Goal: Task Accomplishment & Management: Complete application form

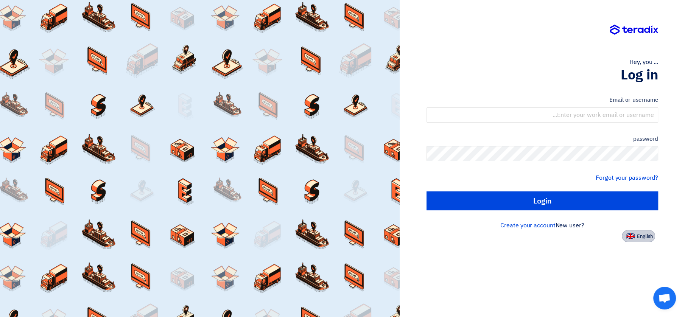
click at [640, 237] on font "English" at bounding box center [645, 236] width 16 height 7
type input "Sign in"
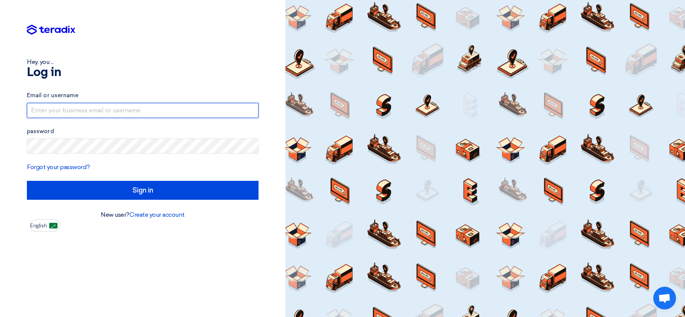
click at [69, 110] on input "text" at bounding box center [143, 110] width 232 height 15
type input "[EMAIL_ADDRESS][DOMAIN_NAME]"
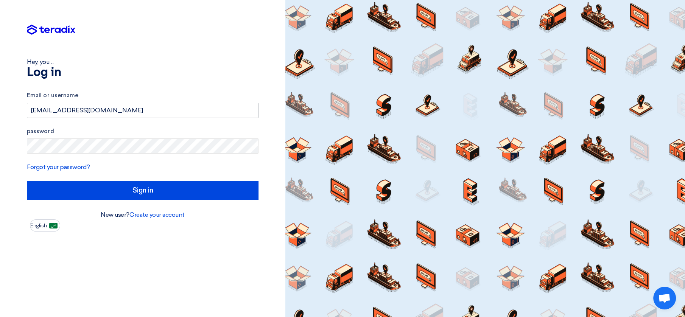
click at [27, 181] on input "Sign in" at bounding box center [143, 190] width 232 height 19
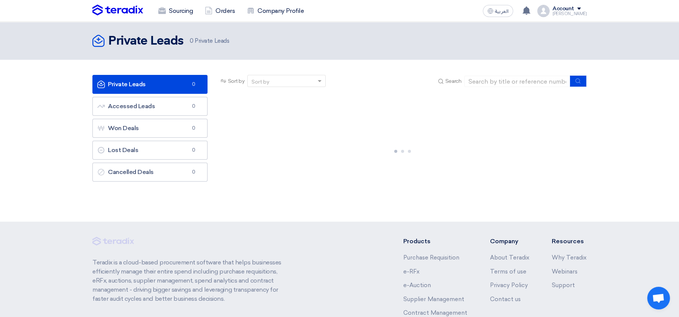
click at [162, 182] on div "Private Leads Private Leads 0 Accessed Leads Accessed Leads 0 Won Deals Won Dea…" at bounding box center [150, 141] width 126 height 132
click at [162, 108] on link "Accessed Leads Accessed Leads 0" at bounding box center [149, 106] width 115 height 19
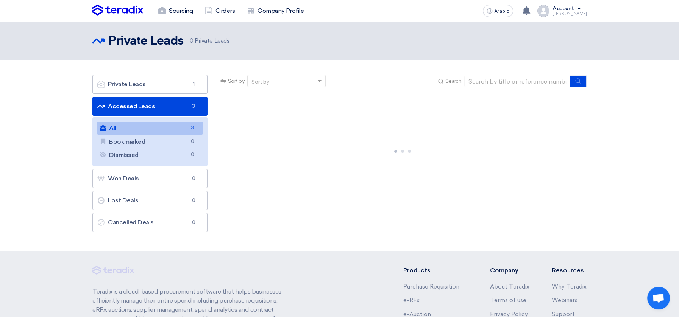
click at [166, 121] on ul "All All 3 Bookmarked Bookmarked 0 Dismissed Dismissed 0" at bounding box center [149, 141] width 115 height 49
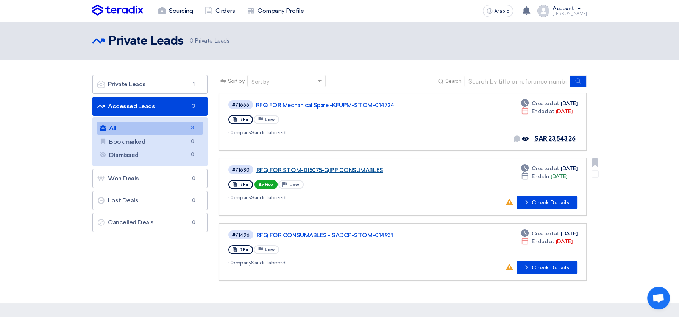
click at [383, 167] on link "RFQ FOR STOM-015075-QIPP CONSUMABLES" at bounding box center [350, 170] width 189 height 7
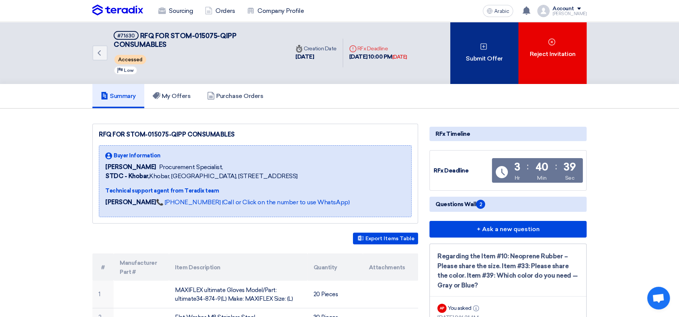
click at [490, 57] on font "Submit Offer" at bounding box center [484, 58] width 37 height 7
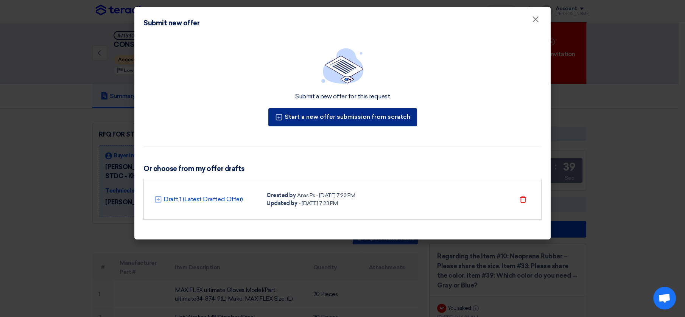
click at [333, 115] on font "Start a new offer submission from scratch" at bounding box center [348, 116] width 126 height 7
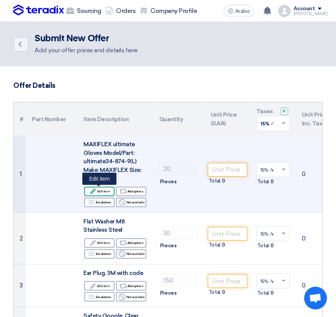
click at [102, 190] on font "Edit item" at bounding box center [103, 191] width 13 height 4
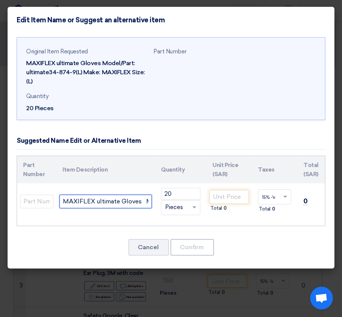
click at [115, 200] on input "MAXIFLEX ultimate Gloves Model/Part: ultimate34-874-9(L) Make: MAXIFLEX Size: (…" at bounding box center [105, 202] width 92 height 14
paste input "Model#-42874"
type input "MAXIFLEX ultimate Gloves Model#-42874"
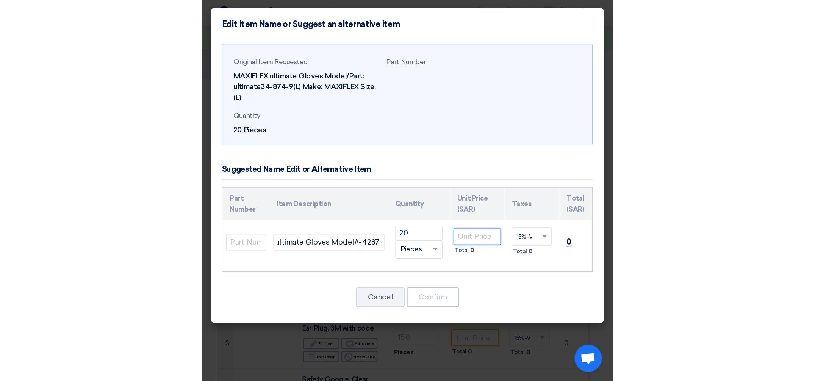
scroll to position [0, 0]
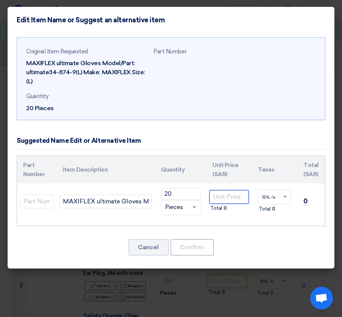
click at [222, 196] on input "number" at bounding box center [228, 197] width 39 height 14
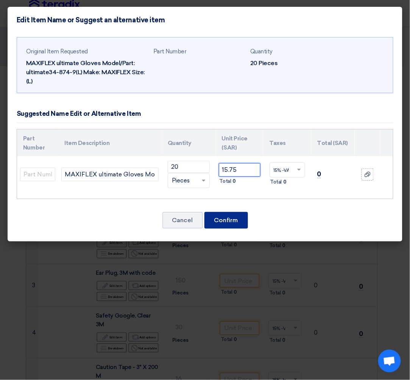
type input "15.75"
click at [226, 222] on font "Confirm" at bounding box center [226, 220] width 24 height 7
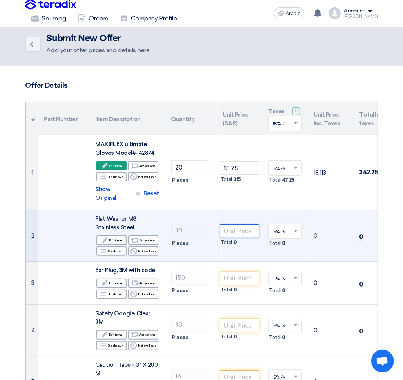
click at [238, 225] on input "number" at bounding box center [239, 232] width 39 height 14
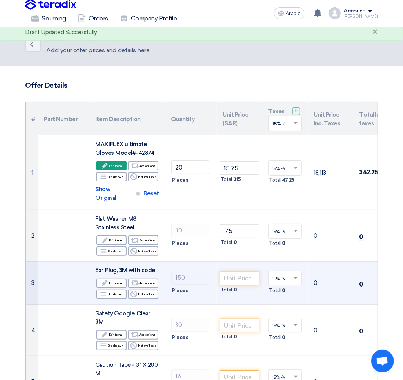
click at [205, 262] on td "150 Pieces" at bounding box center [191, 283] width 52 height 43
click at [236, 272] on input "number" at bounding box center [239, 279] width 39 height 14
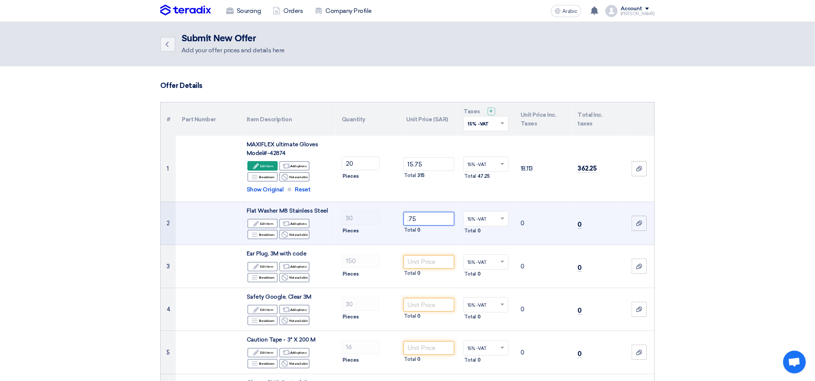
click at [421, 221] on input ".75" at bounding box center [428, 219] width 51 height 14
click at [406, 219] on input ".75" at bounding box center [428, 219] width 51 height 14
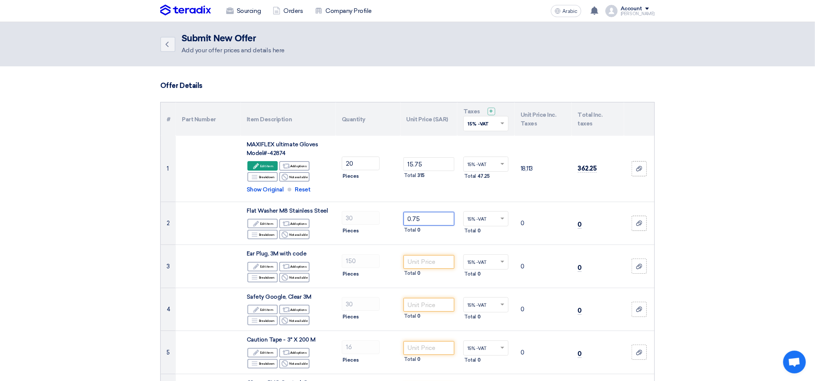
type input "0.75"
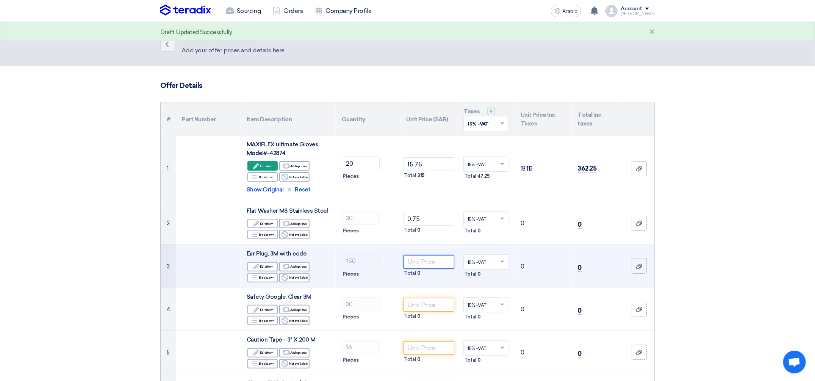
click at [423, 258] on input "number" at bounding box center [428, 262] width 51 height 14
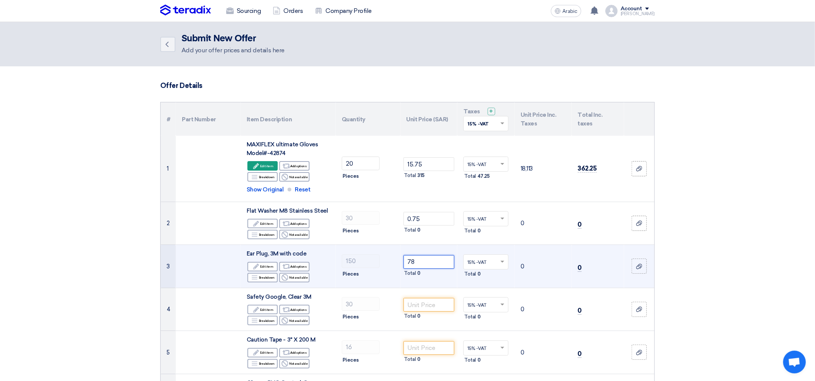
type input "78"
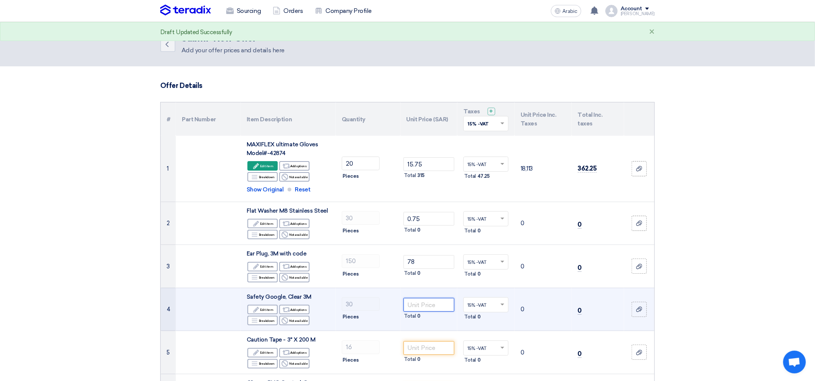
click at [425, 306] on input "number" at bounding box center [428, 305] width 51 height 14
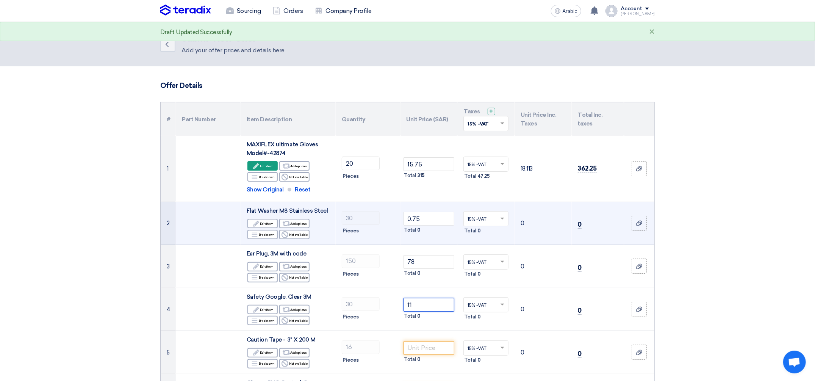
type input "11"
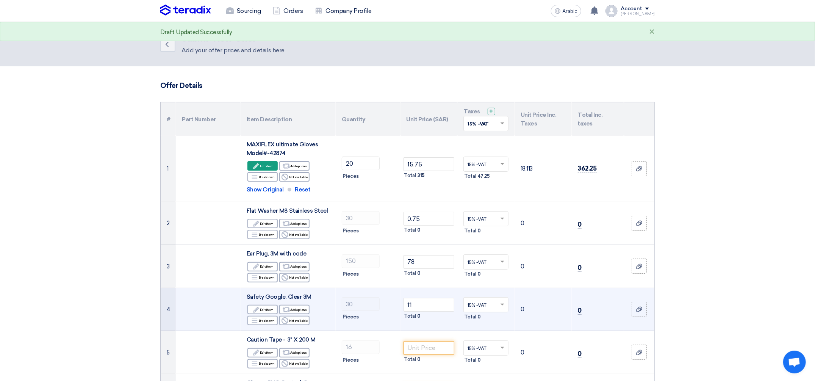
click at [499, 305] on span at bounding box center [502, 304] width 9 height 7
click at [489, 315] on div "15% -VAT" at bounding box center [486, 318] width 44 height 13
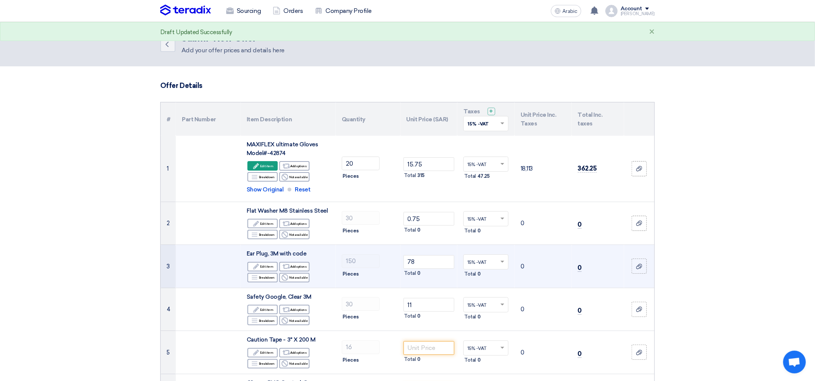
click at [489, 264] on input "text" at bounding box center [481, 262] width 29 height 12
click at [491, 273] on div "15% -VAT" at bounding box center [486, 275] width 44 height 13
click at [575, 264] on td "0" at bounding box center [597, 266] width 52 height 43
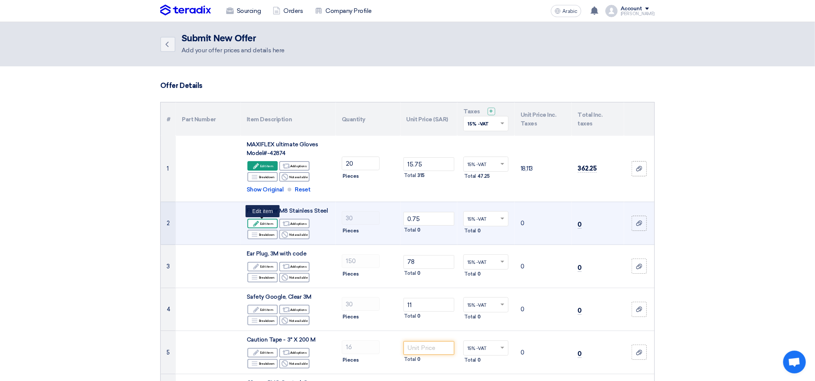
click at [266, 222] on font "Edit item" at bounding box center [266, 224] width 13 height 4
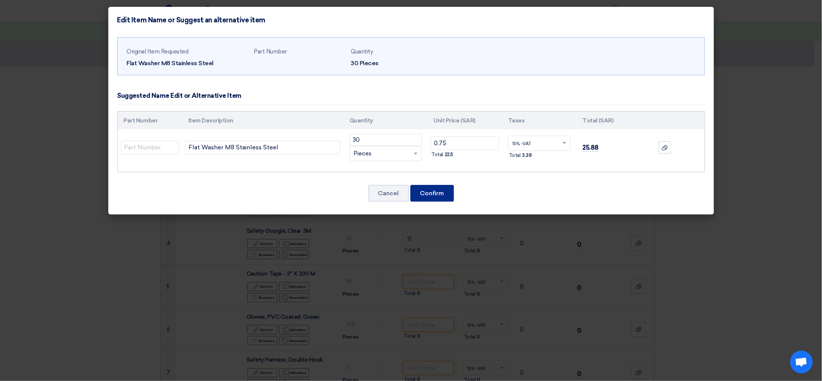
click at [439, 191] on font "Confirm" at bounding box center [432, 192] width 24 height 7
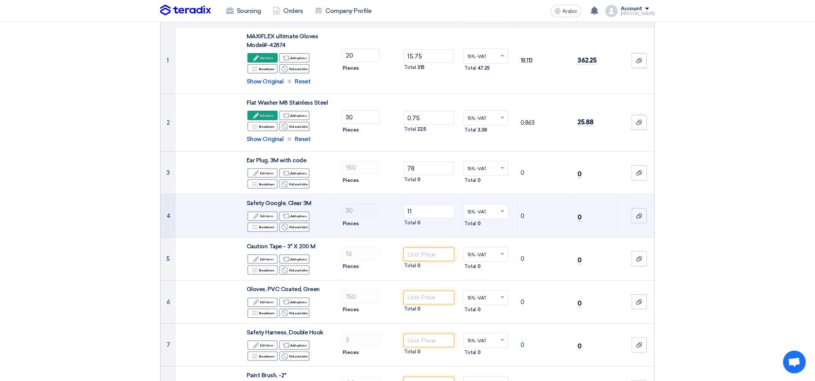
scroll to position [101, 0]
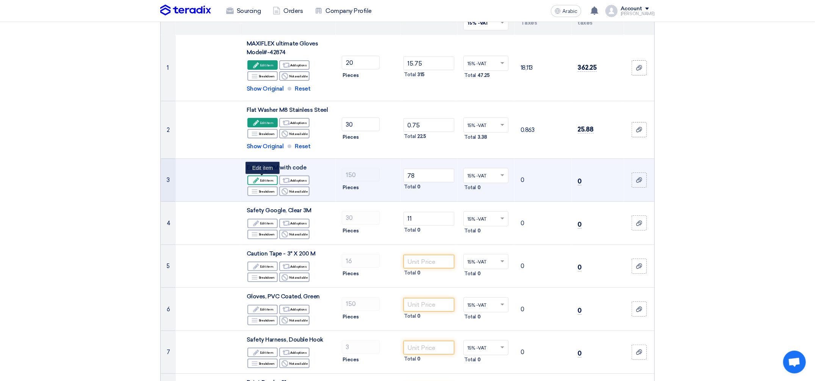
click at [266, 180] on font "Edit item" at bounding box center [266, 180] width 13 height 4
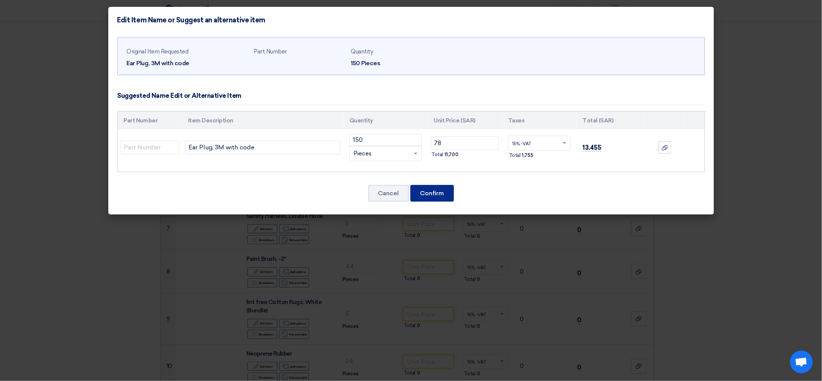
click at [433, 192] on font "Confirm" at bounding box center [432, 192] width 24 height 7
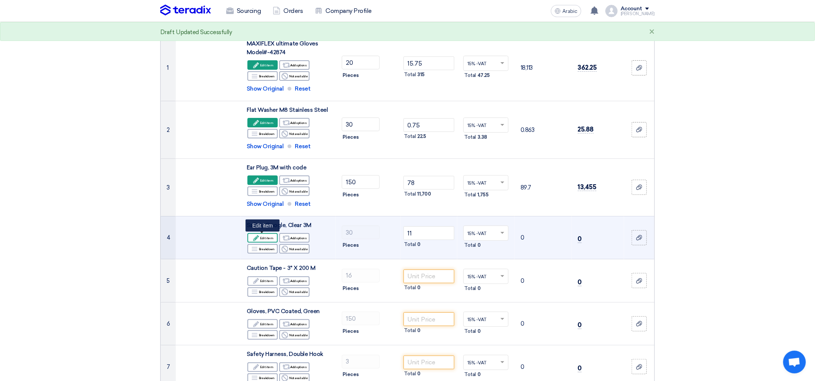
click at [261, 237] on font "Edit item" at bounding box center [266, 238] width 13 height 4
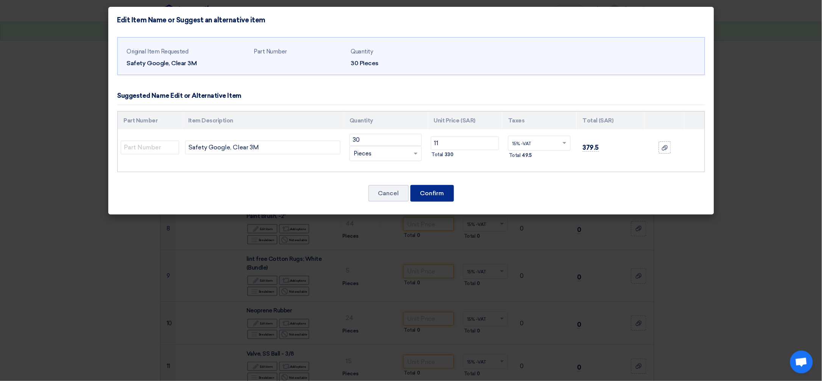
click at [429, 195] on font "Confirm" at bounding box center [432, 192] width 24 height 7
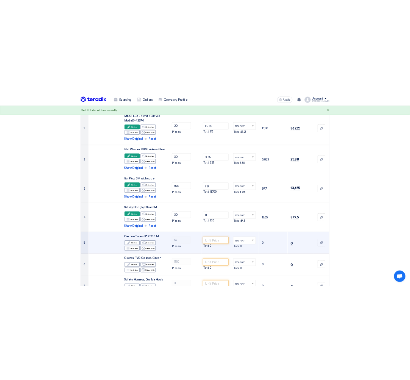
scroll to position [151, 0]
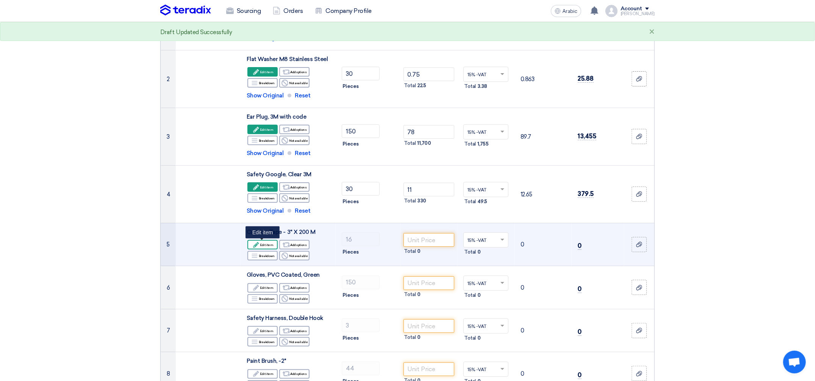
click at [262, 243] on font "Edit item" at bounding box center [266, 245] width 13 height 4
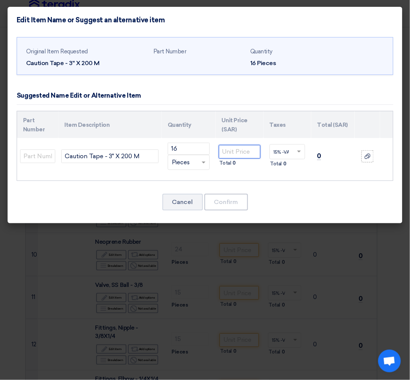
click at [232, 149] on input "number" at bounding box center [240, 152] width 42 height 14
click at [236, 148] on input "number" at bounding box center [240, 152] width 42 height 14
type input "11.75"
click at [233, 197] on button "Confirm" at bounding box center [227, 202] width 44 height 17
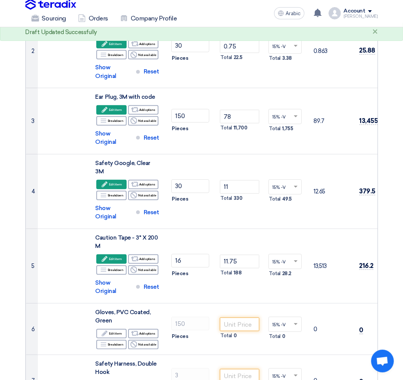
scroll to position [247, 0]
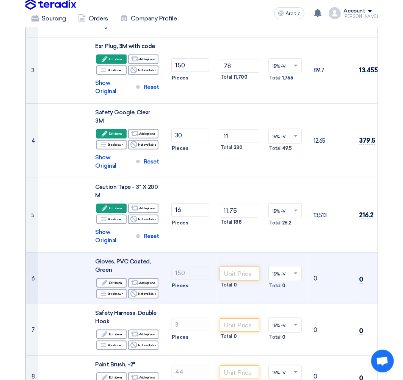
click at [114, 253] on td "Gloves, PVC Coated, Green Edit Edit item Alternative Add options Breakdown Brea…" at bounding box center [127, 279] width 76 height 52
click at [113, 280] on font "Edit item" at bounding box center [115, 283] width 13 height 6
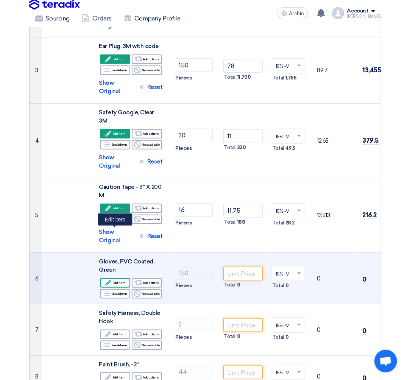
scroll to position [181, 0]
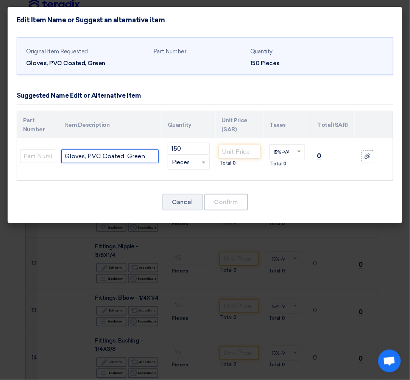
click at [139, 155] on input "Gloves, PVC Coated, Green" at bounding box center [109, 157] width 97 height 14
drag, startPoint x: 153, startPoint y: 155, endPoint x: -119, endPoint y: 158, distance: 271.6
paste input "(250Pcs/Pkt)"
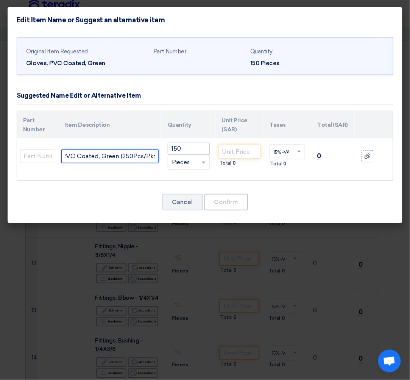
type input "Gloves, PVC Coated, Green (250Pcs/Pkt)"
click at [205, 147] on input "150" at bounding box center [189, 149] width 42 height 12
drag, startPoint x: 197, startPoint y: 147, endPoint x: 92, endPoint y: 145, distance: 104.5
click at [92, 145] on tr "Gloves, PVC Coated, Green (250Pcs/Pkt) 150 RFQ_STEP1.ITEMS.2.TYPE_PLACEHOLDER" at bounding box center [205, 156] width 376 height 36
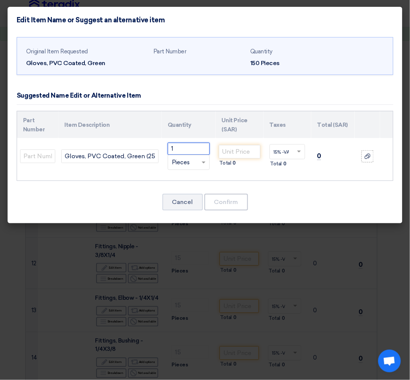
type input "1"
click at [188, 163] on div "RFQ_STEP1.ITEMS.2.TYPE_PLACEHOLDER × Pieces" at bounding box center [184, 162] width 32 height 9
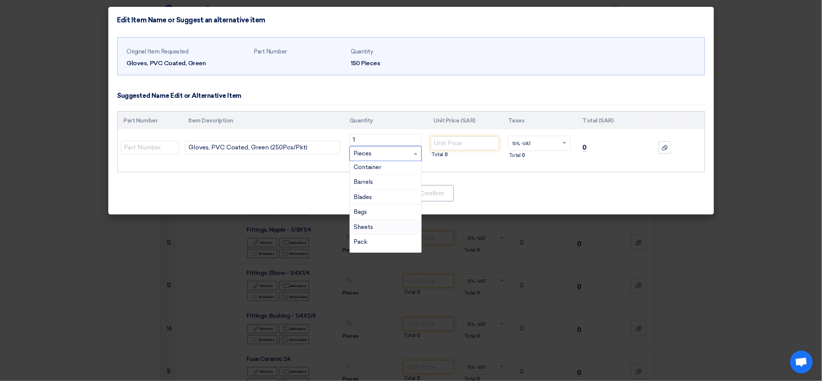
scroll to position [101, 0]
click at [378, 188] on div "Pack" at bounding box center [386, 187] width 72 height 15
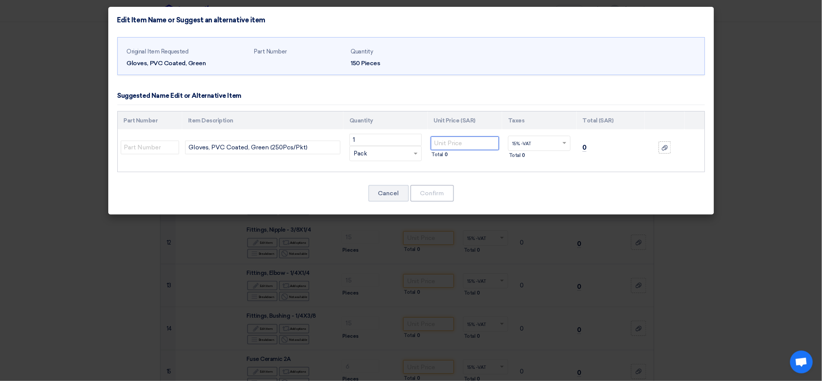
click at [447, 139] on input "number" at bounding box center [465, 143] width 69 height 14
type input "312"
click at [440, 186] on button "Confirm" at bounding box center [433, 193] width 44 height 17
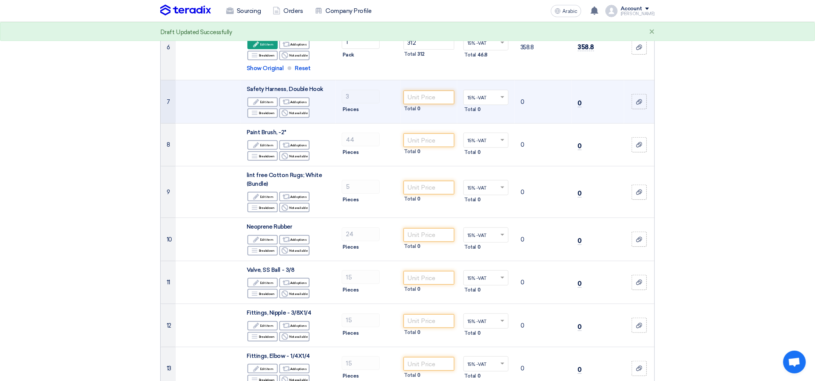
scroll to position [350, 0]
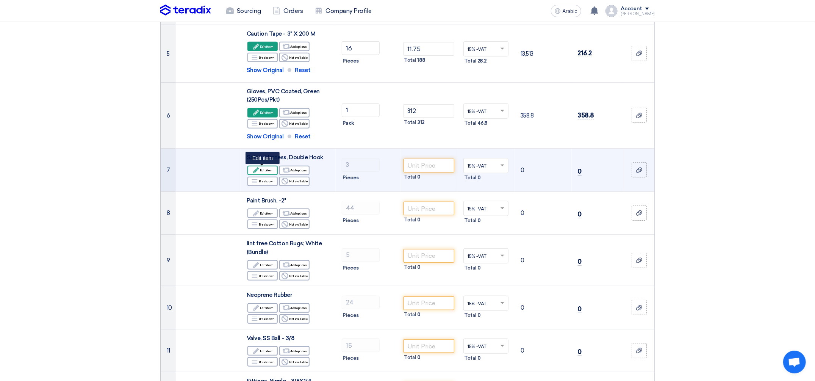
click at [270, 168] on font "Edit item" at bounding box center [266, 170] width 13 height 4
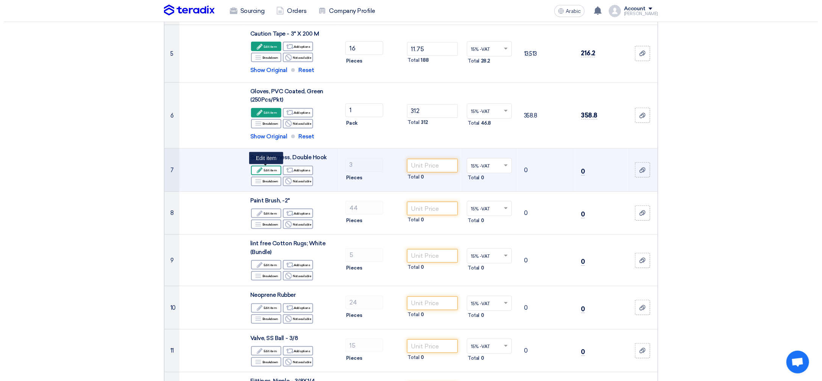
scroll to position [169, 0]
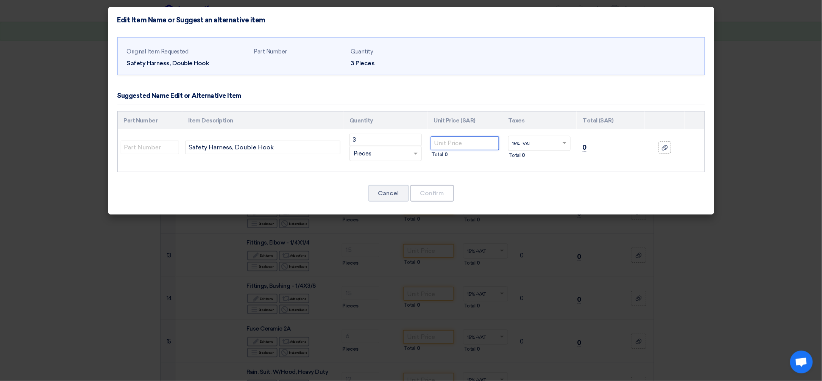
click at [445, 136] on input "number" at bounding box center [465, 143] width 69 height 14
type input "78"
click at [428, 190] on font "Confirm" at bounding box center [432, 192] width 24 height 7
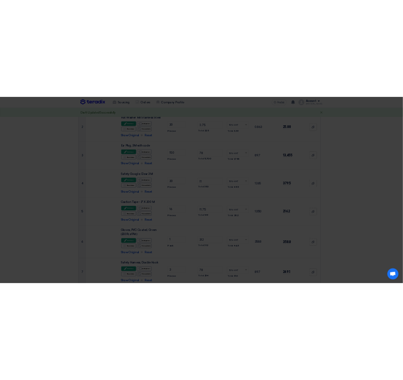
scroll to position [531, 0]
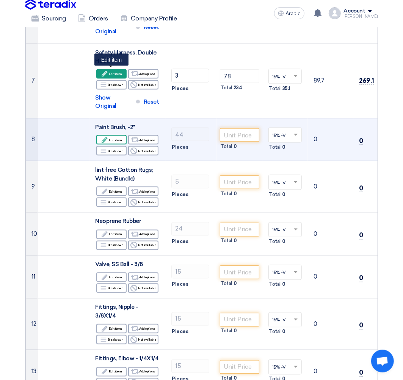
click at [107, 137] on use at bounding box center [104, 140] width 6 height 6
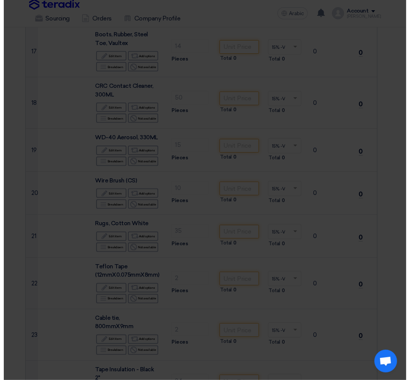
scroll to position [151, 0]
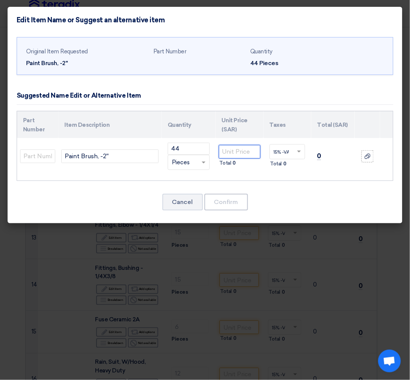
click at [224, 149] on input "number" at bounding box center [240, 152] width 42 height 14
type input "2"
click at [231, 198] on font "Confirm" at bounding box center [226, 201] width 24 height 7
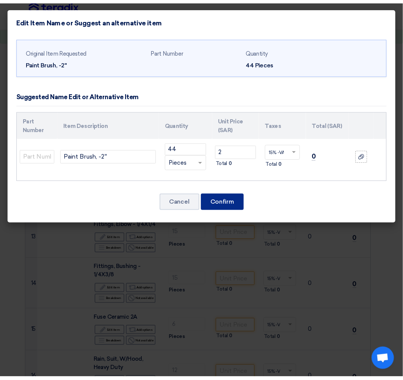
scroll to position [597, 0]
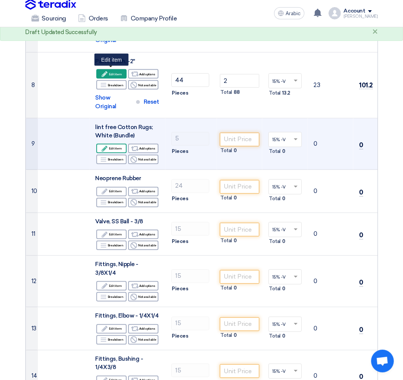
click at [111, 147] on font "Edit item" at bounding box center [115, 149] width 13 height 4
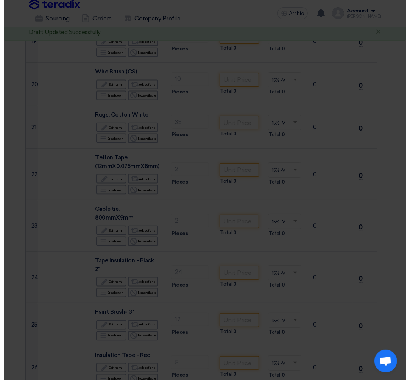
scroll to position [151, 0]
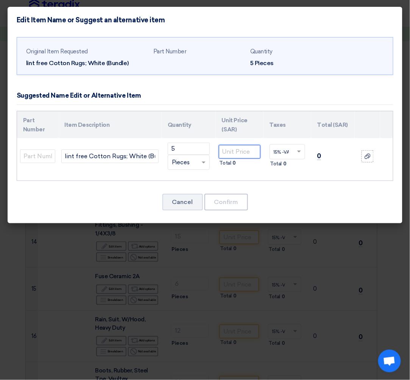
click at [241, 148] on input "number" at bounding box center [240, 152] width 42 height 14
type input "123.50"
click at [214, 200] on font "Confirm" at bounding box center [226, 201] width 24 height 7
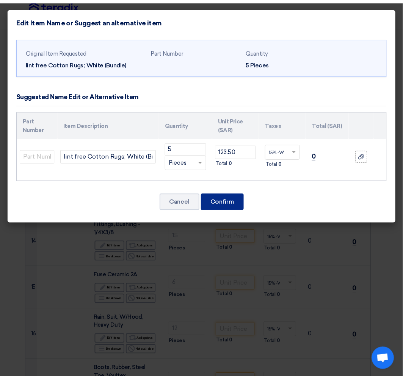
scroll to position [654, 0]
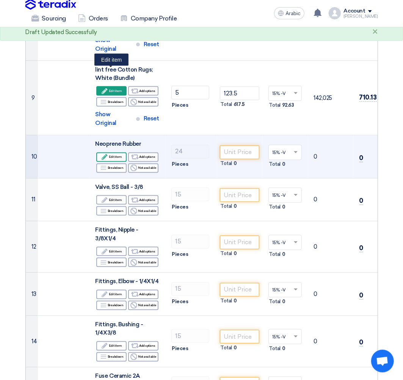
click at [110, 155] on font "Edit item" at bounding box center [115, 157] width 13 height 4
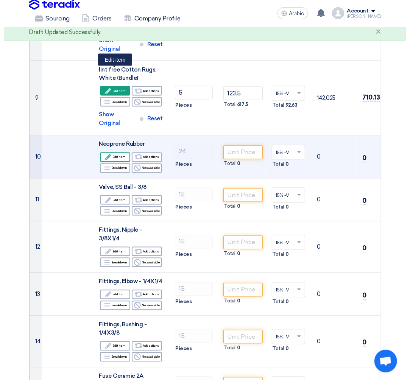
scroll to position [151, 0]
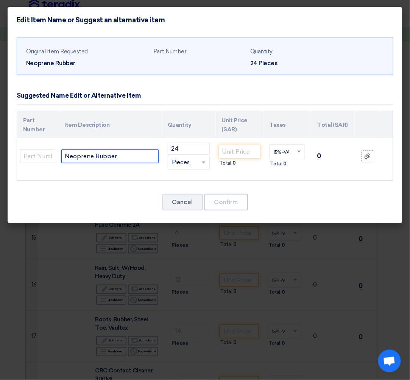
click at [84, 162] on input "Neoprene Rubber" at bounding box center [109, 157] width 97 height 14
paste input "Sheet 4MM THK X 1.4 MTR X 10 MTR"
type input "Neoprene Rubber Sheet 4MM THK X 1.4 MTR X 10 MTR"
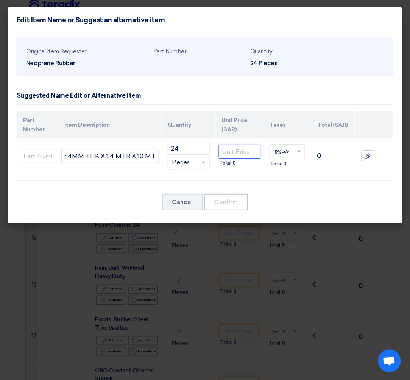
scroll to position [0, 0]
click at [233, 150] on input "number" at bounding box center [240, 152] width 42 height 14
type input "606"
click at [233, 201] on font "Confirm" at bounding box center [226, 201] width 24 height 7
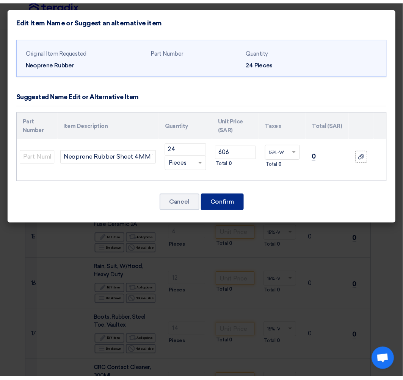
scroll to position [720, 0]
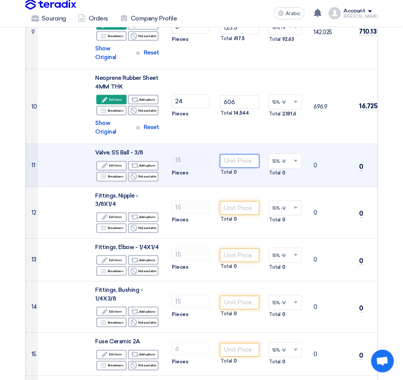
click at [245, 155] on input "number" at bounding box center [239, 162] width 39 height 14
click at [111, 164] on font "Edit item" at bounding box center [115, 166] width 13 height 4
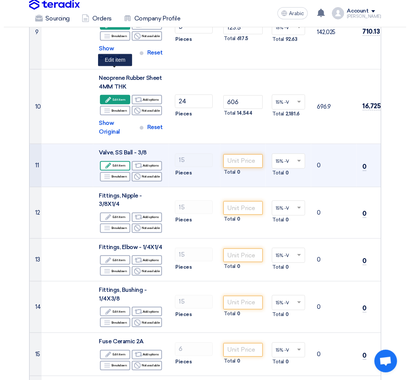
scroll to position [151, 0]
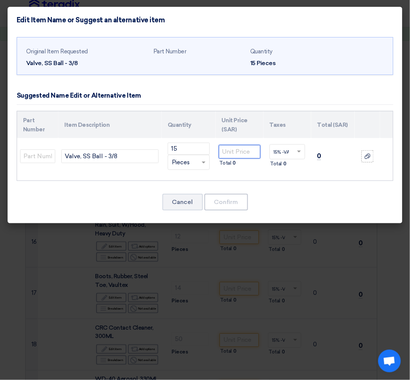
click at [240, 148] on input "number" at bounding box center [240, 152] width 42 height 14
type input "21"
click at [226, 196] on button "Confirm" at bounding box center [227, 202] width 44 height 17
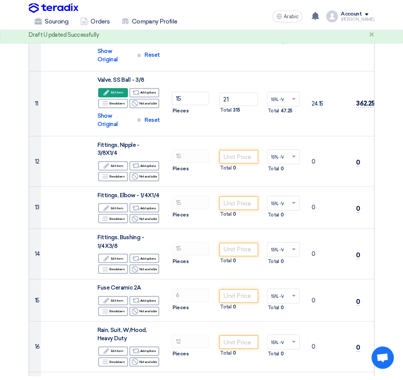
scroll to position [787, 0]
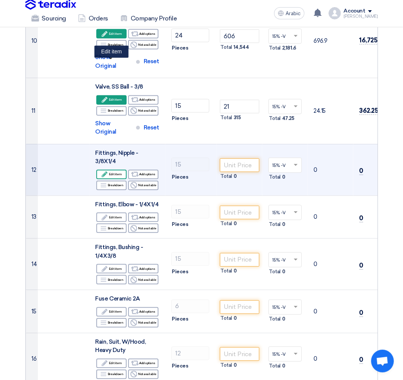
click at [112, 170] on div "Edit Edit item" at bounding box center [111, 174] width 30 height 9
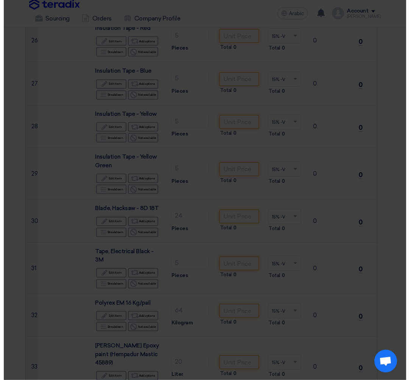
scroll to position [151, 0]
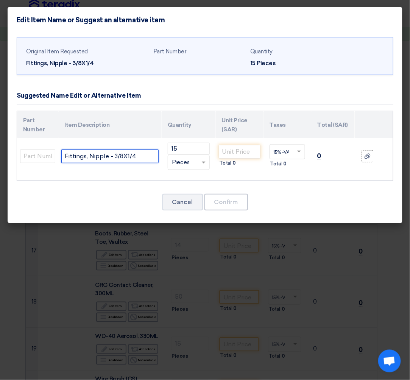
drag, startPoint x: 148, startPoint y: 157, endPoint x: 43, endPoint y: 165, distance: 104.8
click at [43, 165] on tr "Fittings, Nipple - 3/8X1/4 15 RFQ_STEP1.ITEMS.2.TYPE_PLACEHOLDER × Pieces" at bounding box center [205, 156] width 376 height 36
paste input "SS"
type input "SS Fittings, Nipple - 3/8X1/4"
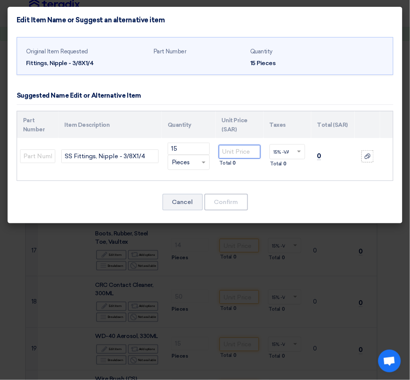
click at [234, 153] on input "number" at bounding box center [240, 152] width 42 height 14
type input "5.25"
click at [222, 199] on font "Confirm" at bounding box center [226, 201] width 24 height 7
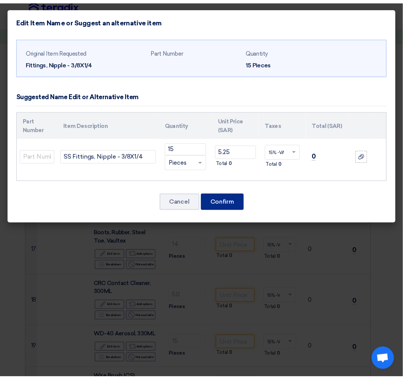
scroll to position [853, 0]
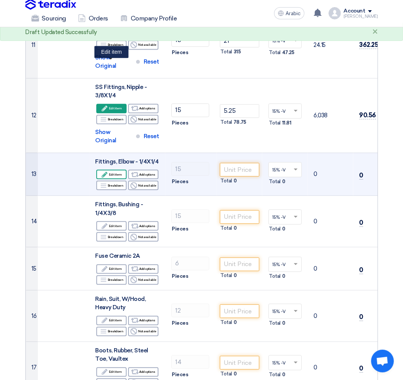
click at [109, 170] on div "Edit Edit item" at bounding box center [111, 174] width 30 height 9
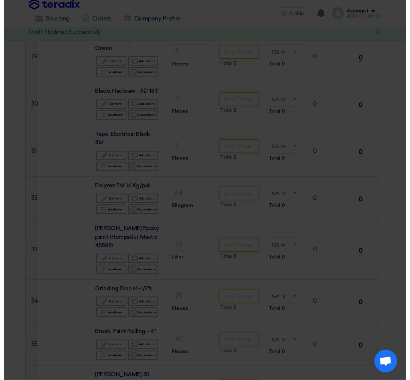
scroll to position [159, 0]
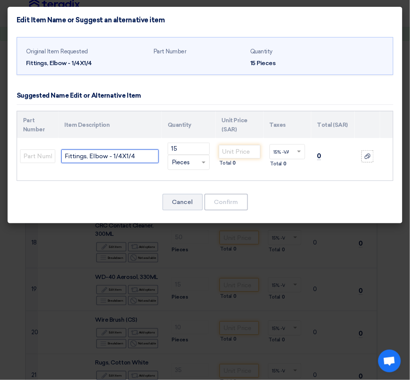
click at [119, 156] on input "Fittings, Elbow - 1/4X1/4" at bounding box center [109, 157] width 97 height 14
paste input "SS"
type input "SS Fittings, Elbow - 1/4X1/4"
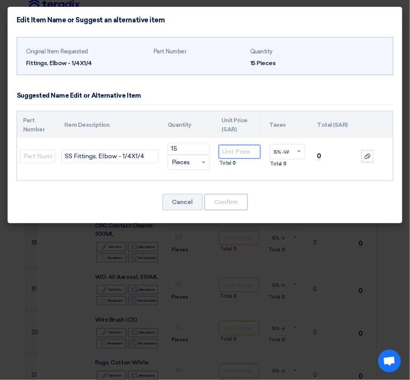
click at [236, 150] on input "number" at bounding box center [240, 152] width 42 height 14
type input "6.25"
click at [226, 201] on font "Confirm" at bounding box center [226, 201] width 24 height 7
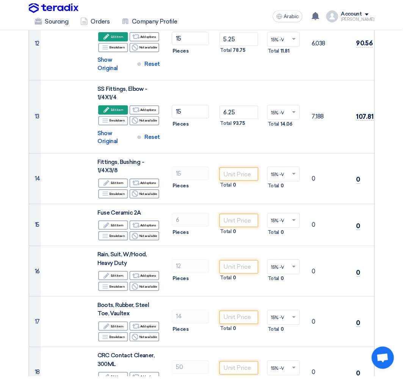
scroll to position [918, 0]
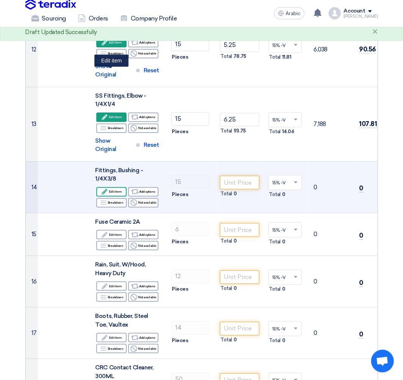
click at [114, 190] on font "Edit item" at bounding box center [115, 192] width 13 height 4
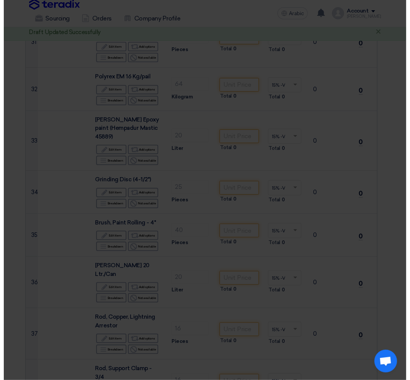
scroll to position [159, 0]
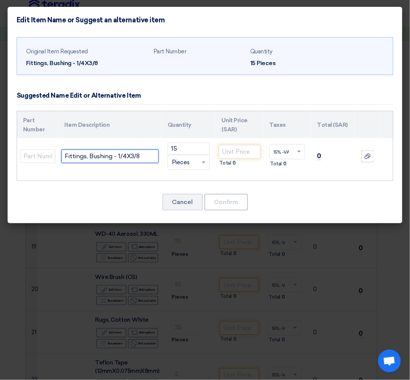
drag, startPoint x: 137, startPoint y: 155, endPoint x: -48, endPoint y: 158, distance: 185.2
drag, startPoint x: 144, startPoint y: 155, endPoint x: -28, endPoint y: 157, distance: 171.6
click at [148, 156] on input "Fittings, Bushing - 1/4X3/8" at bounding box center [109, 157] width 97 height 14
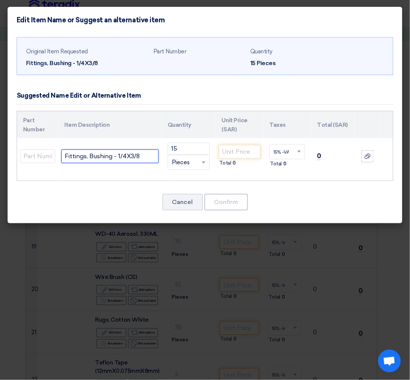
drag, startPoint x: 148, startPoint y: 156, endPoint x: -161, endPoint y: 164, distance: 308.4
paste input "SS Fittings, Bushing - 1/4X3/8"
type input "SS Fittings, Bushing - 1/4X3/8"
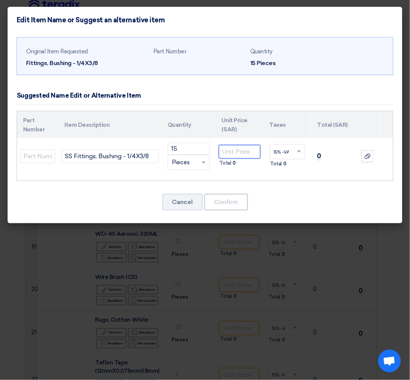
click at [248, 153] on input "number" at bounding box center [240, 152] width 42 height 14
type input "4.75"
click at [239, 203] on button "Confirm" at bounding box center [227, 202] width 44 height 17
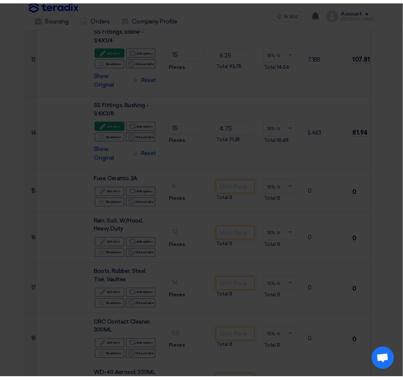
scroll to position [985, 0]
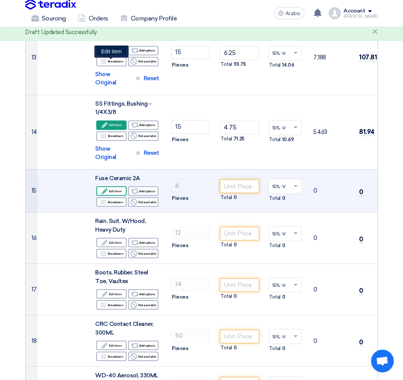
click at [118, 189] on font "Edit item" at bounding box center [115, 191] width 13 height 4
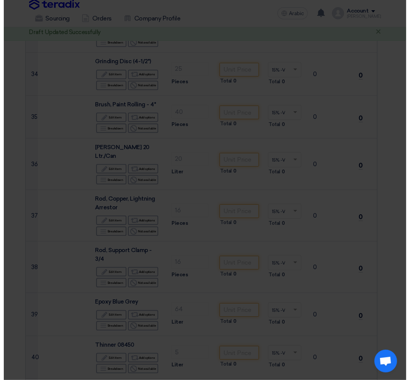
scroll to position [159, 0]
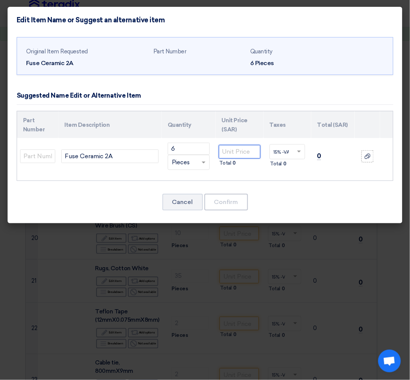
click at [251, 154] on input "number" at bounding box center [240, 152] width 42 height 14
type input "2"
click at [225, 199] on font "Confirm" at bounding box center [226, 201] width 24 height 7
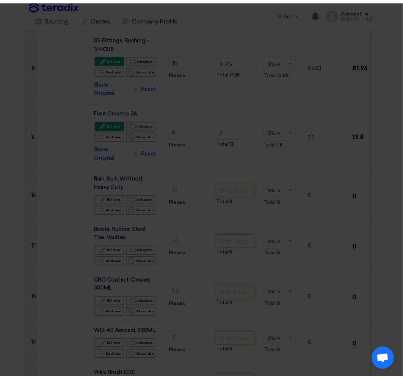
scroll to position [1051, 0]
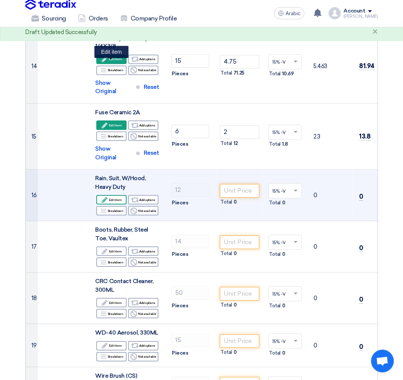
click at [117, 198] on font "Edit item" at bounding box center [115, 200] width 13 height 4
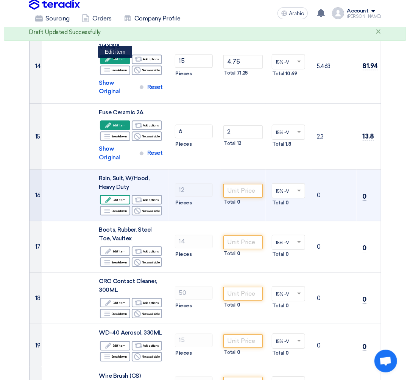
scroll to position [159, 0]
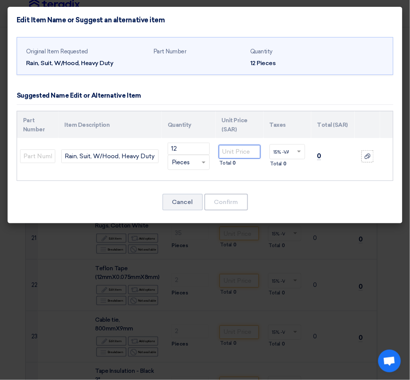
click at [239, 152] on input "number" at bounding box center [240, 152] width 42 height 14
type input "20"
click at [222, 201] on font "Confirm" at bounding box center [226, 201] width 24 height 7
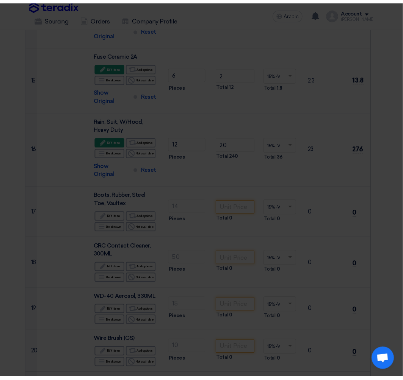
scroll to position [1109, 0]
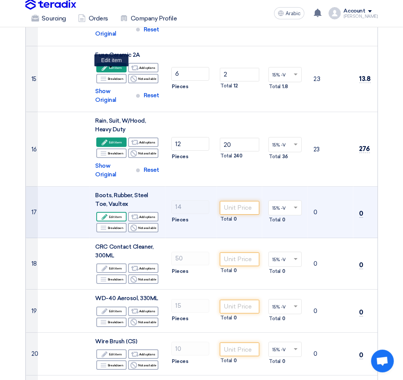
click at [113, 214] on font "Edit item" at bounding box center [115, 217] width 13 height 6
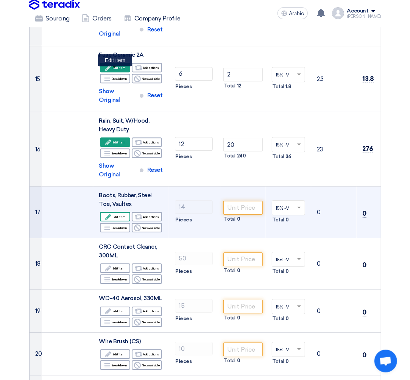
scroll to position [159, 0]
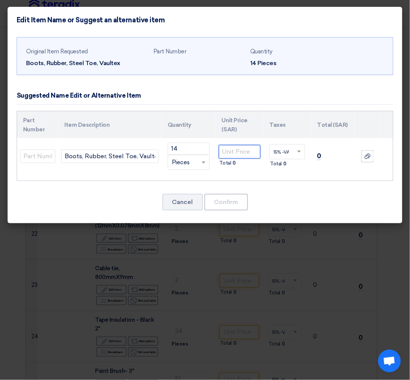
click at [228, 153] on input "number" at bounding box center [240, 152] width 42 height 14
click at [104, 152] on input "Boots, Rubber, Steel Toe, Vaultex" at bounding box center [109, 157] width 97 height 14
paste input "Rubber with steel toe Armour brand"
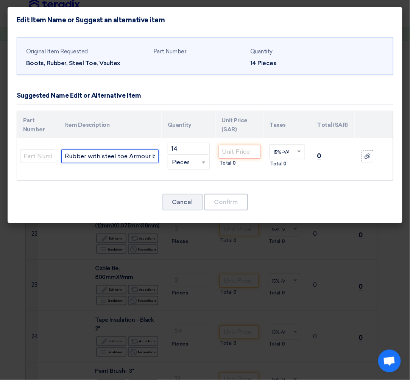
scroll to position [0, 12]
type input "Rubber with steel toe Armour brand"
click at [244, 148] on input "number" at bounding box center [240, 152] width 42 height 14
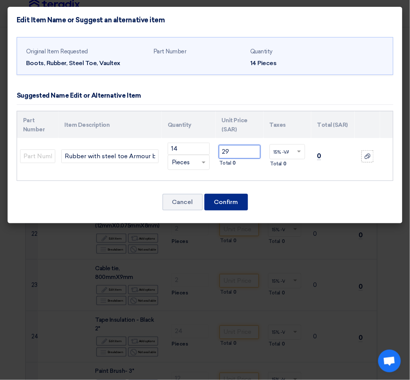
type input "29"
click at [214, 201] on font "Confirm" at bounding box center [226, 201] width 24 height 7
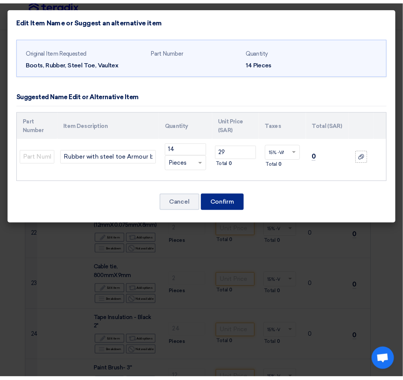
scroll to position [1183, 0]
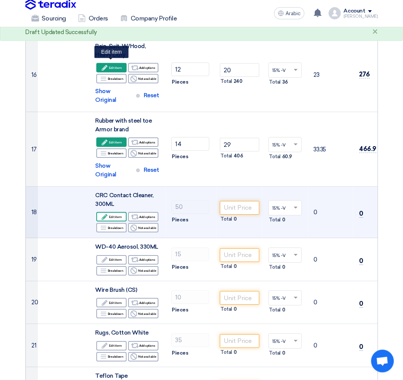
click at [118, 215] on font "Edit item" at bounding box center [115, 217] width 13 height 4
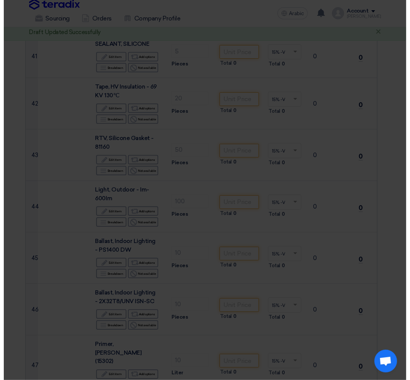
scroll to position [168, 0]
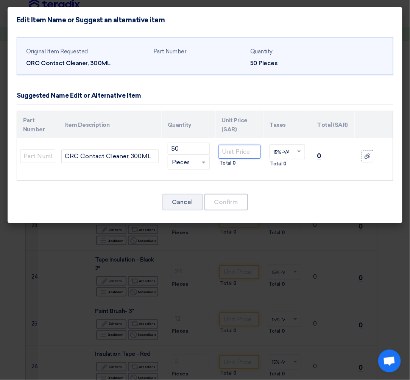
click at [234, 148] on input "number" at bounding box center [240, 152] width 42 height 14
type input "45.50"
click at [228, 201] on font "Confirm" at bounding box center [226, 201] width 24 height 7
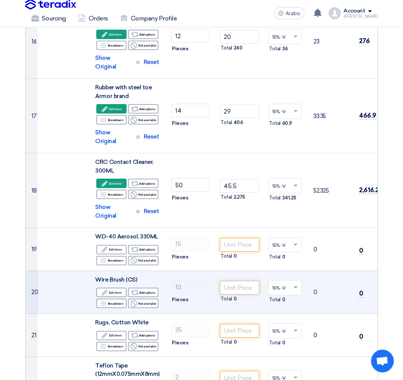
scroll to position [1148, 0]
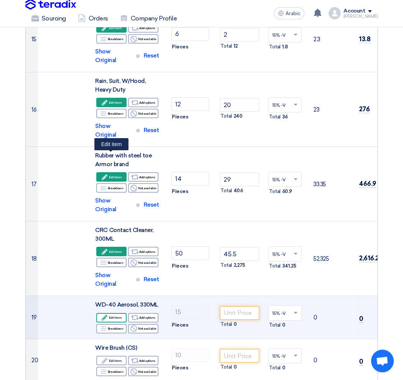
click at [109, 313] on div "Edit Edit item" at bounding box center [111, 317] width 30 height 9
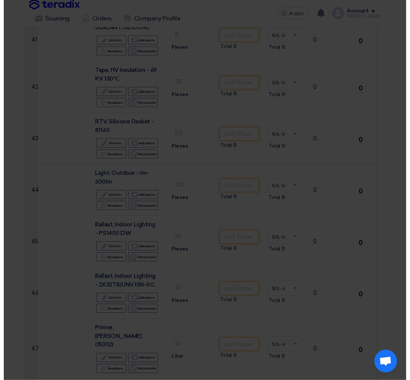
scroll to position [199, 0]
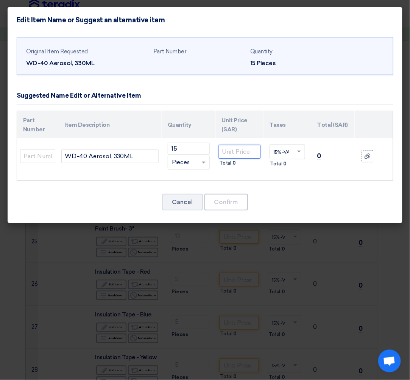
click at [228, 149] on input "number" at bounding box center [240, 152] width 42 height 14
type input "19.50"
click at [231, 205] on button "Confirm" at bounding box center [227, 202] width 44 height 17
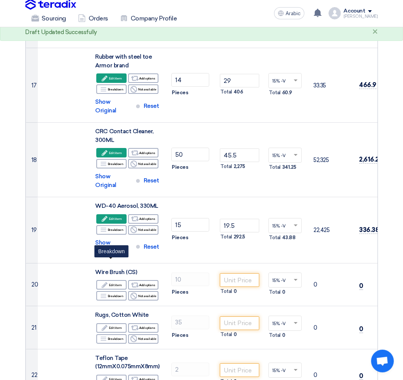
scroll to position [1210, 0]
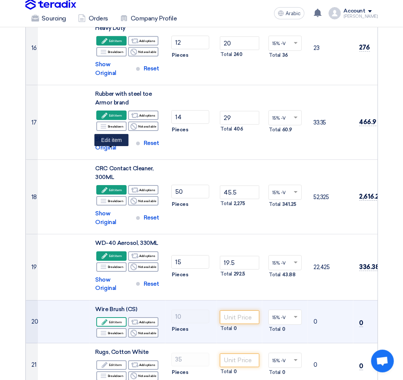
click at [119, 317] on font "Edit item" at bounding box center [115, 322] width 13 height 4
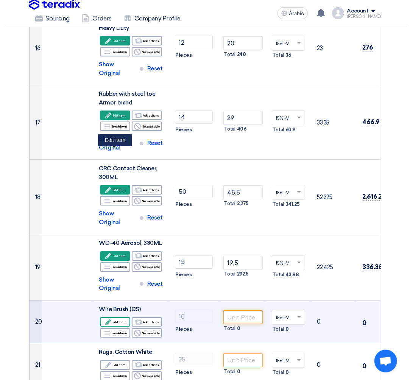
scroll to position [195, 0]
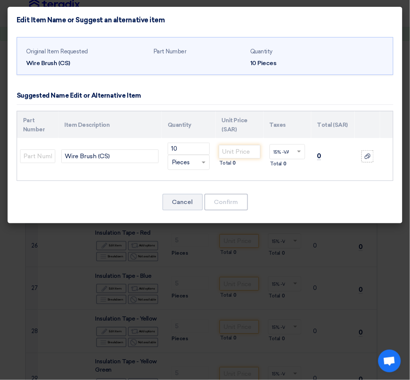
drag, startPoint x: 134, startPoint y: 168, endPoint x: 124, endPoint y: 153, distance: 18.5
click at [134, 167] on td "Wire Brush (CS)" at bounding box center [109, 156] width 103 height 36
click at [124, 152] on input "Wire Brush (CS)" at bounding box center [109, 157] width 97 height 14
paste input "HAND WIRE BRUSH CS 4 ROW"
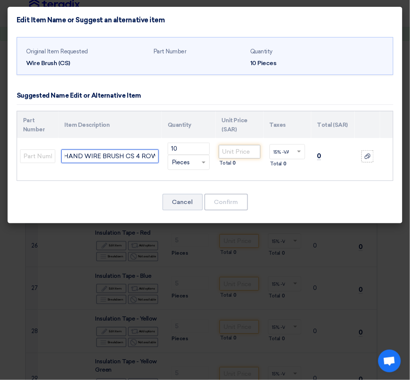
type input "HAND WIRE BRUSH CS 4 ROW"
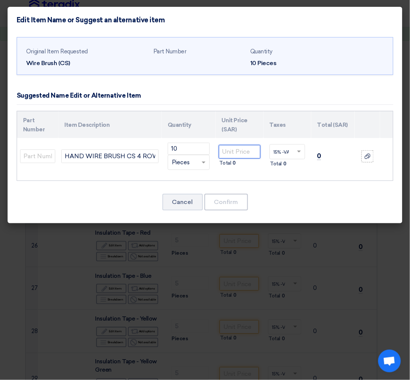
click at [242, 148] on input "number" at bounding box center [240, 152] width 42 height 14
type input "2.50"
click at [223, 200] on font "Confirm" at bounding box center [226, 201] width 24 height 7
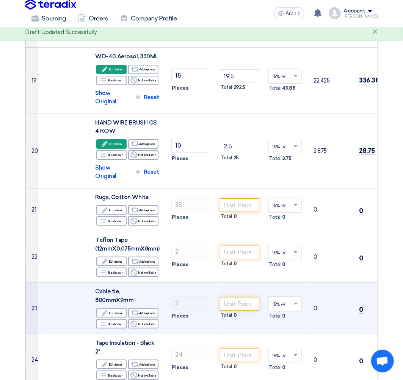
scroll to position [1373, 0]
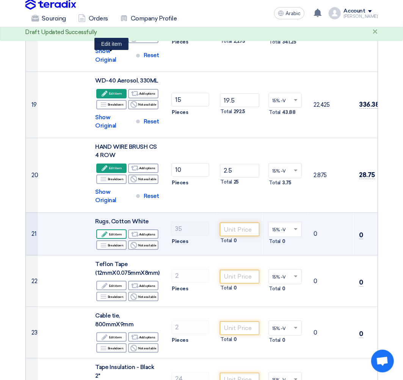
click at [112, 233] on font "Edit item" at bounding box center [115, 235] width 13 height 4
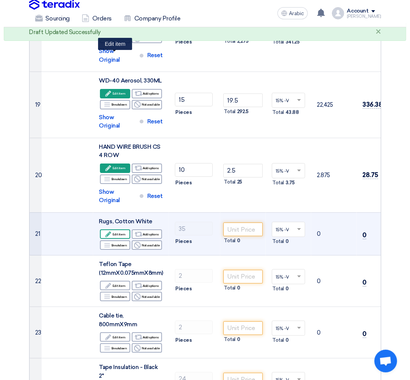
scroll to position [167, 0]
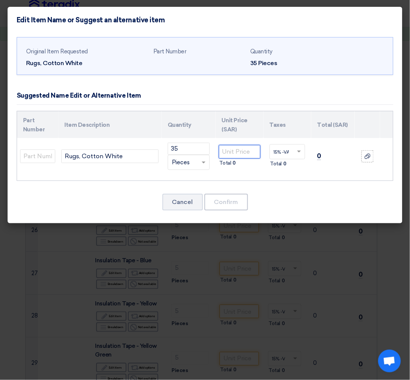
click at [238, 150] on input "number" at bounding box center [240, 152] width 42 height 14
type input "49.50"
click at [223, 200] on font "Confirm" at bounding box center [226, 201] width 24 height 7
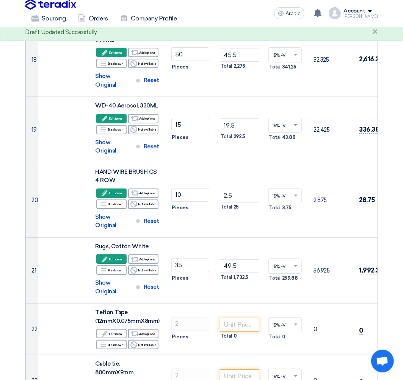
scroll to position [1346, 0]
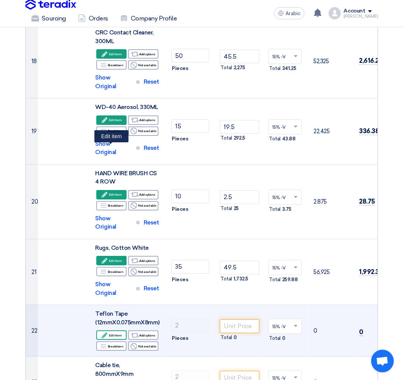
click at [118, 317] on font "Edit item" at bounding box center [115, 336] width 13 height 4
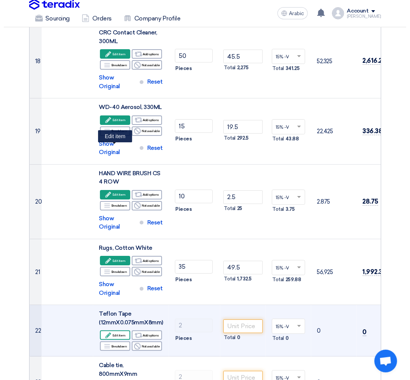
scroll to position [141, 0]
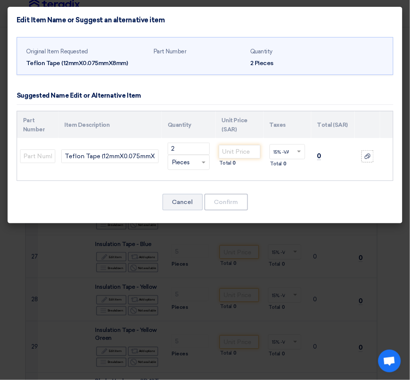
click at [117, 148] on td "Teflon Tape (12mmX0.075mmX8mm)" at bounding box center [109, 156] width 103 height 36
click at [119, 159] on input "Teflon Tape (12mmX0.075mmX8mm)" at bounding box center [109, 157] width 97 height 14
paste input "10mtr"
click at [236, 153] on input "number" at bounding box center [240, 152] width 42 height 14
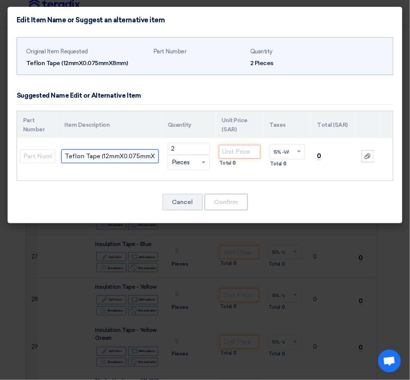
click at [129, 159] on input "Teflon Tape (12mmX0.075mmX10mtr)" at bounding box center [109, 157] width 97 height 14
paste input "text"
type input "Teflon Tape (12mmX0.075mmX10mtr) 10Pcs/Pkt"
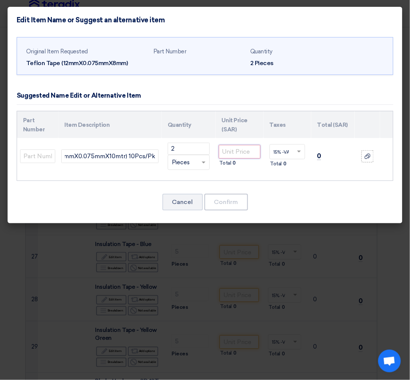
scroll to position [0, 0]
click at [230, 149] on input "number" at bounding box center [240, 152] width 42 height 14
type input "15"
click at [224, 199] on font "Confirm" at bounding box center [226, 201] width 24 height 7
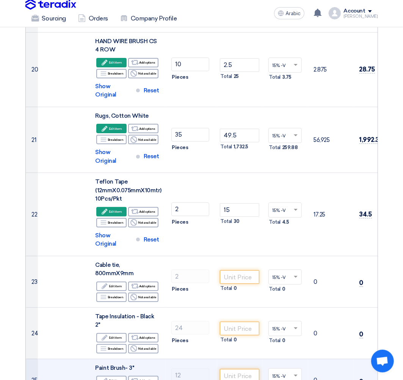
scroll to position [1470, 0]
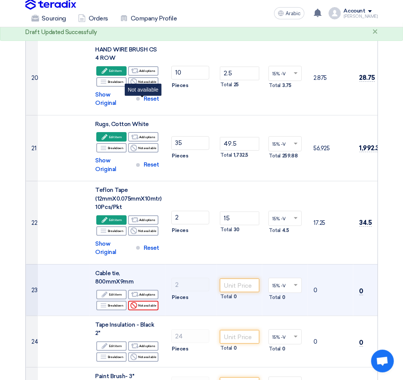
click at [146, 304] on font "Not available" at bounding box center [147, 306] width 19 height 4
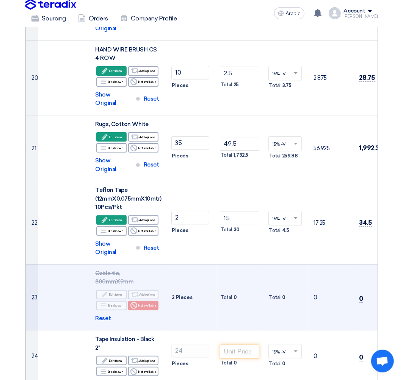
drag, startPoint x: 146, startPoint y: 101, endPoint x: 123, endPoint y: 126, distance: 33.8
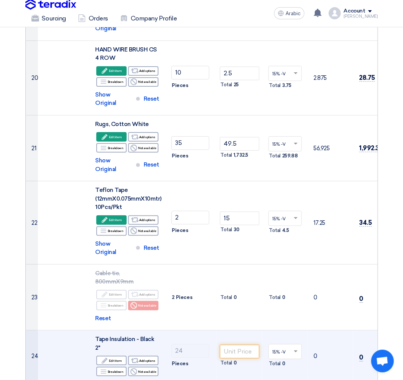
click at [137, 264] on td "Cable tie, 800mmX9mm Edit Edit item Alternative Add options Breakdown Breakdown…" at bounding box center [127, 297] width 76 height 66
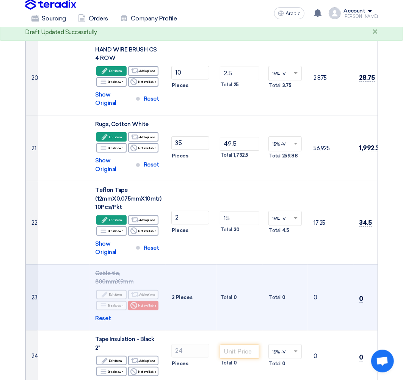
click at [69, 264] on td at bounding box center [64, 297] width 52 height 66
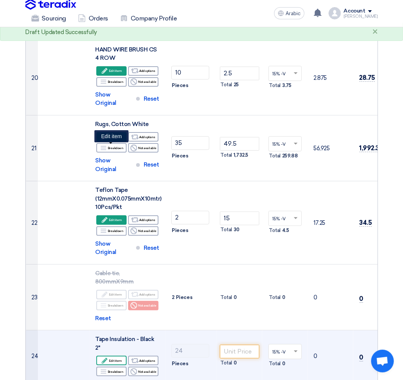
click at [107, 317] on icon "Edit" at bounding box center [104, 361] width 7 height 7
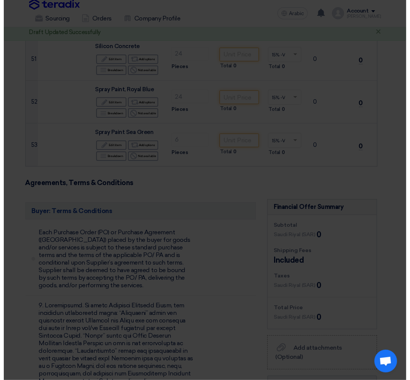
scroll to position [141, 0]
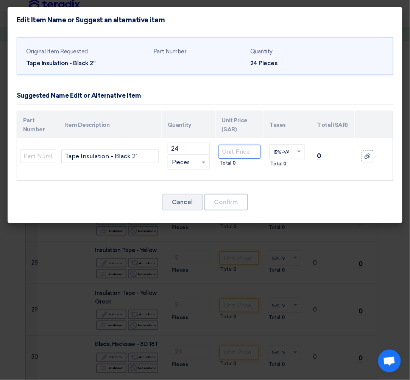
click at [230, 151] on input "number" at bounding box center [240, 152] width 42 height 14
type input "4.50"
click at [225, 186] on div "Original Item Requested Tape Insulation - Black 2" Part Number Quantity 24 Piec…" at bounding box center [205, 128] width 395 height 190
click at [225, 205] on button "Confirm" at bounding box center [227, 202] width 44 height 17
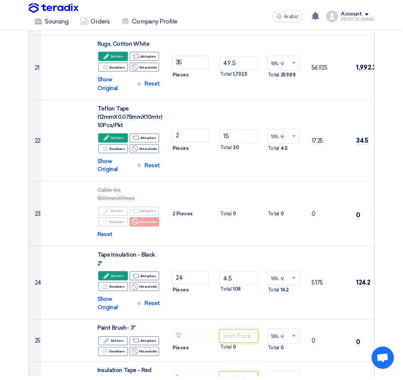
scroll to position [1544, 0]
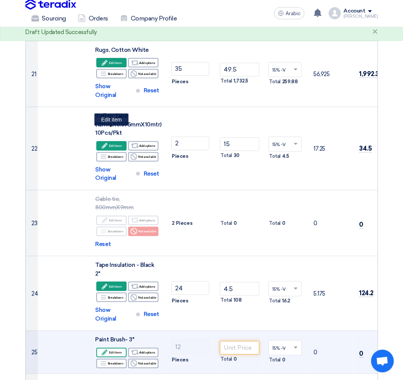
click at [118, 317] on div "Edit Edit item" at bounding box center [111, 352] width 30 height 9
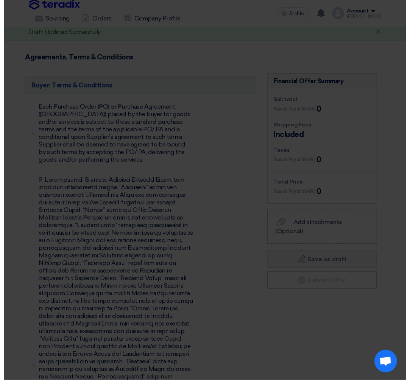
scroll to position [141, 0]
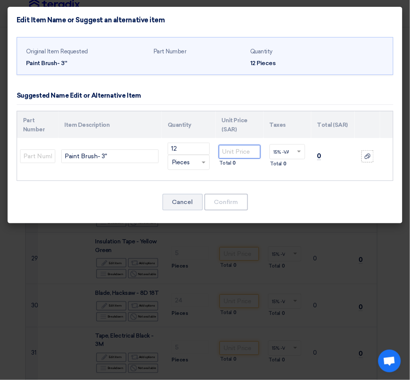
click at [242, 148] on input "number" at bounding box center [240, 152] width 42 height 14
type input "4"
click at [232, 205] on button "Confirm" at bounding box center [227, 202] width 44 height 17
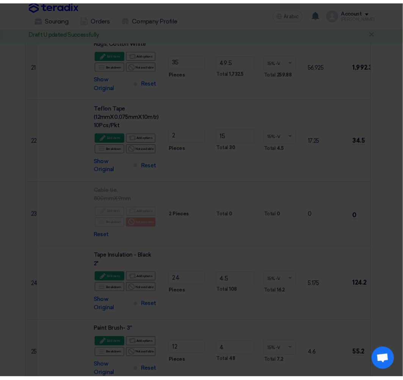
scroll to position [1544, 0]
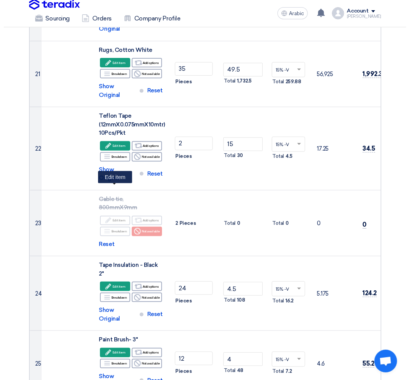
scroll to position [141, 0]
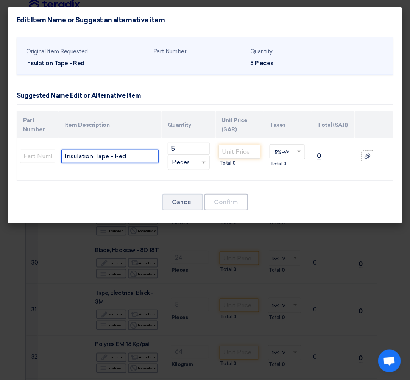
click at [129, 152] on input "Insulation Tape - Red" at bounding box center [109, 157] width 97 height 14
paste input "3/4 20Yard"
type input "Insulation Tape - Red 3/4 20Yard"
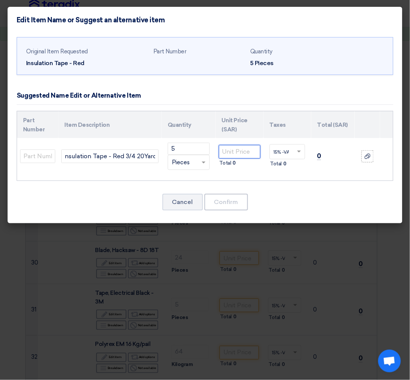
scroll to position [0, 0]
click at [225, 152] on input "number" at bounding box center [240, 152] width 42 height 14
type input "2.50"
click at [211, 207] on button "Confirm" at bounding box center [227, 202] width 44 height 17
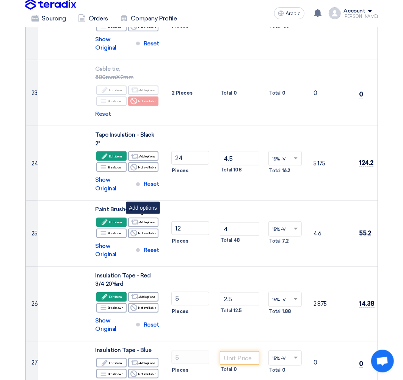
scroll to position [1696, 0]
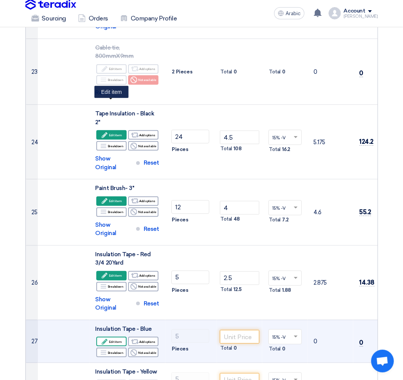
click at [104, 317] on use at bounding box center [104, 342] width 6 height 6
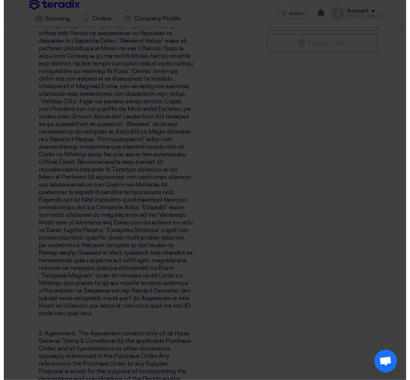
scroll to position [234, 0]
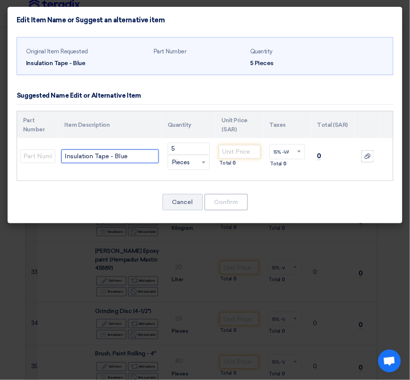
click at [129, 156] on input "Insulation Tape - Blue" at bounding box center [109, 157] width 97 height 14
paste input "3/4 20Yard"
type input "Insulation Tape - Blue 3/4 20Yard"
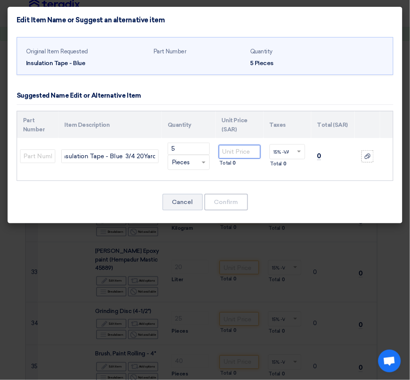
scroll to position [0, 0]
click at [232, 153] on input "number" at bounding box center [240, 152] width 42 height 14
type input "2.50"
click at [223, 202] on font "Confirm" at bounding box center [226, 201] width 24 height 7
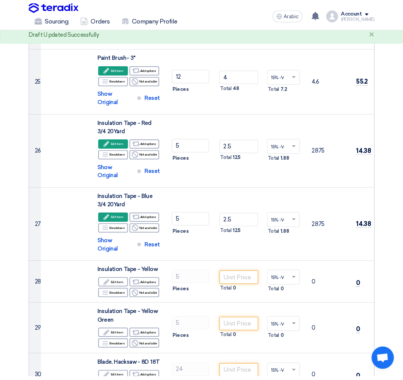
scroll to position [1819, 0]
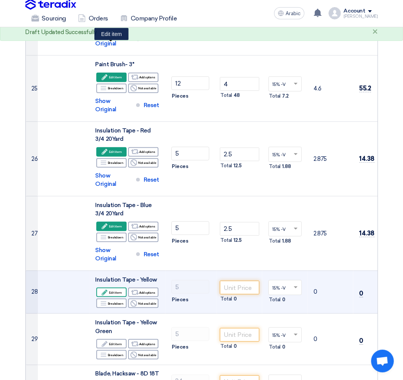
click at [114, 291] on font "Edit item" at bounding box center [115, 293] width 13 height 4
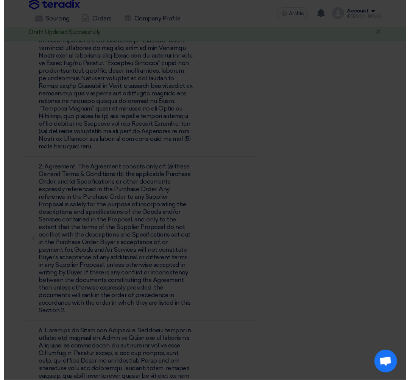
scroll to position [234, 0]
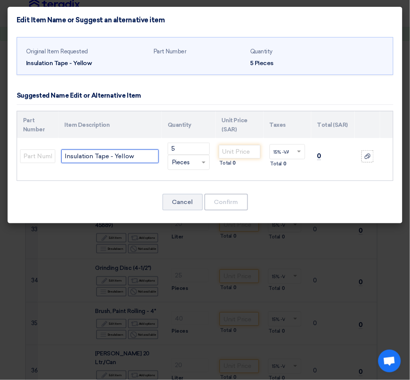
click at [91, 154] on input "Insulation Tape - Yellow" at bounding box center [109, 157] width 97 height 14
paste input "3/4 20Yard"
type input "Insulation Tape - Yellow 3/4 20Yard"
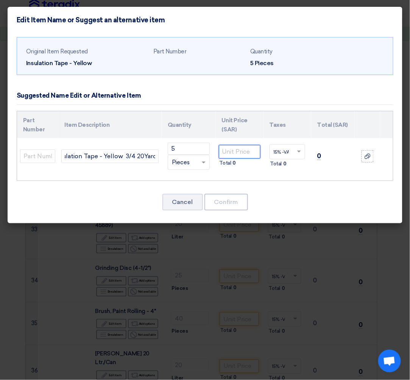
scroll to position [0, 0]
click at [242, 151] on input "number" at bounding box center [240, 152] width 42 height 14
type input "2.50"
click at [222, 199] on font "Confirm" at bounding box center [226, 201] width 24 height 7
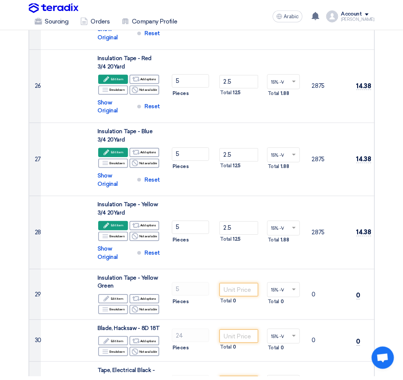
scroll to position [1885, 0]
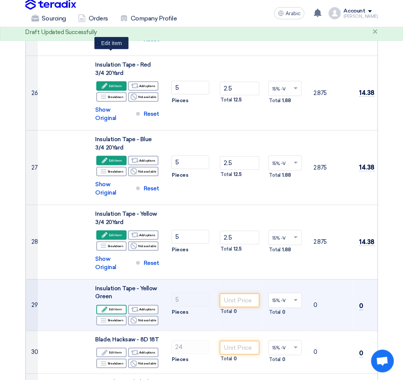
click at [109, 305] on div "Edit Edit item" at bounding box center [111, 309] width 30 height 9
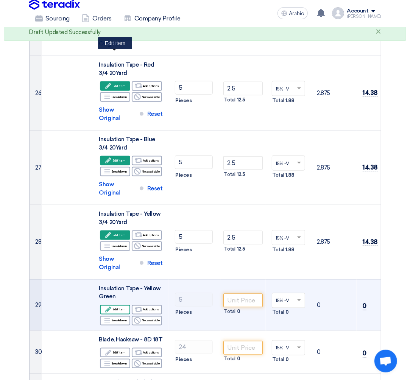
scroll to position [234, 0]
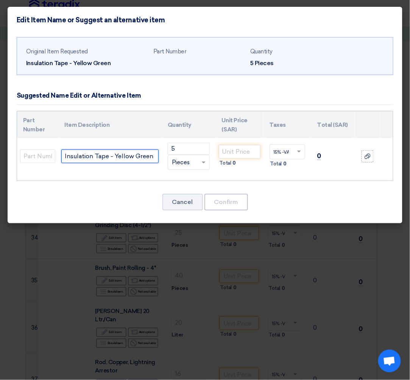
click at [119, 159] on input "Insulation Tape - Yellow Green" at bounding box center [109, 157] width 97 height 14
paste input "3/4 20Yard"
type input "Insulation Tape - Yellow Green 3/4 20Yard"
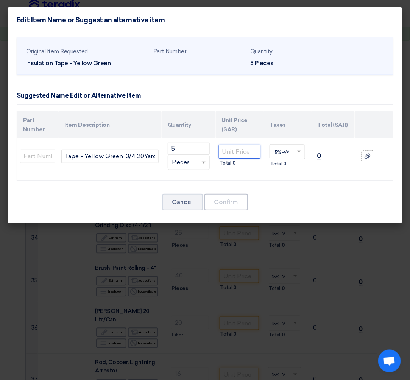
scroll to position [0, 0]
click at [245, 149] on input "number" at bounding box center [240, 152] width 42 height 14
type input "3"
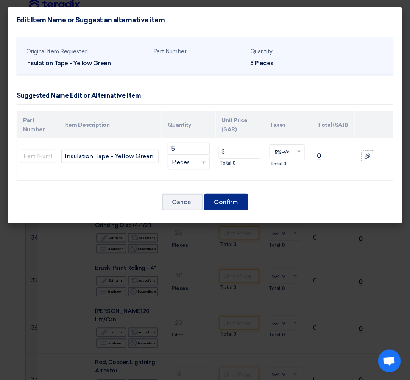
click at [214, 199] on font "Confirm" at bounding box center [226, 201] width 24 height 7
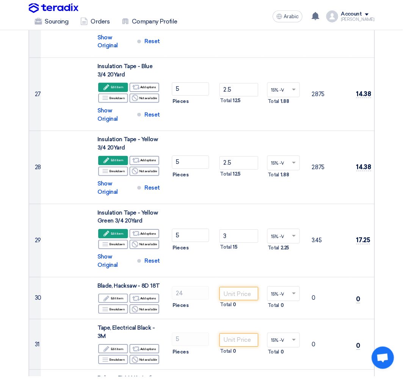
scroll to position [1952, 0]
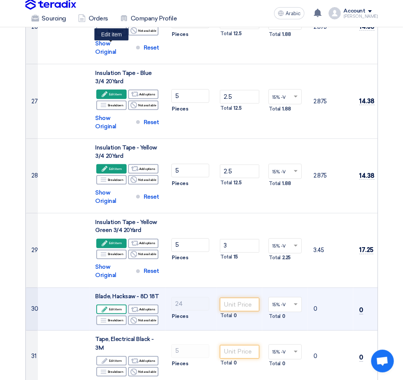
click at [118, 308] on font "Edit item" at bounding box center [115, 310] width 13 height 4
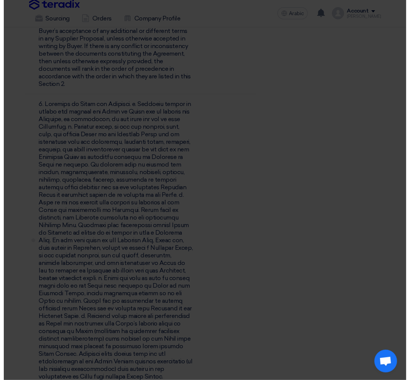
scroll to position [234, 0]
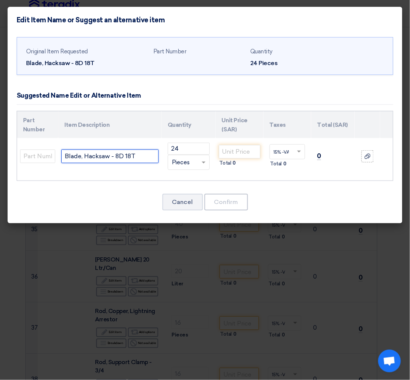
click at [107, 160] on input "Blade, Hacksaw - 8D 18T" at bounding box center [109, 157] width 97 height 14
paste input "[PERSON_NAME] Hacksaw Blade 18T BI-Metal"
type input "[PERSON_NAME] Hacksaw Blade 18T BI-Metal"
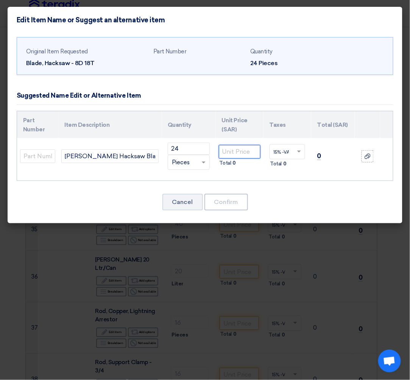
click at [226, 153] on input "number" at bounding box center [240, 152] width 42 height 14
type input "2.75"
click at [218, 196] on button "Confirm" at bounding box center [227, 202] width 44 height 17
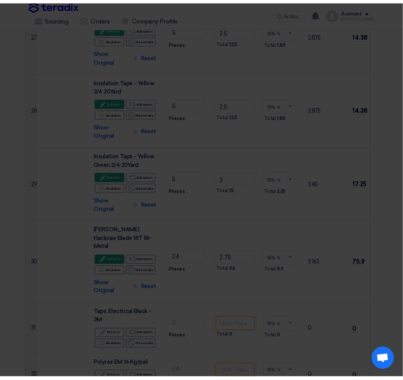
scroll to position [2017, 0]
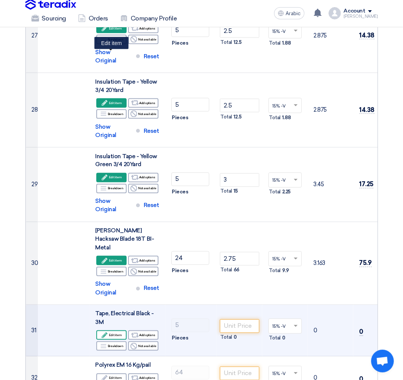
click at [111, 317] on font "Edit item" at bounding box center [115, 336] width 13 height 6
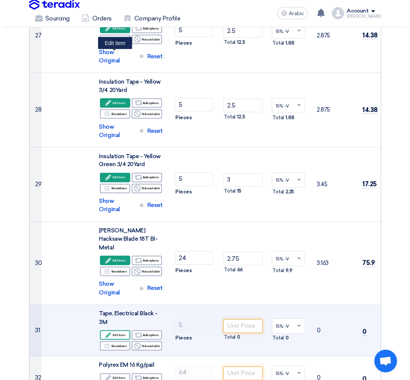
scroll to position [234, 0]
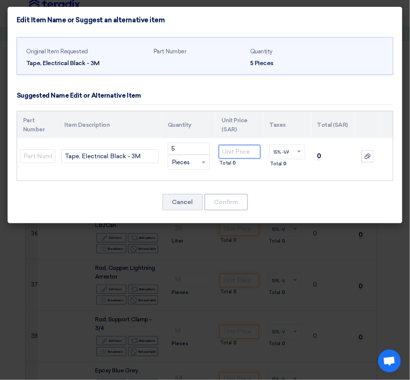
click at [226, 150] on input "number" at bounding box center [240, 152] width 42 height 14
type input "4"
click at [227, 201] on font "Confirm" at bounding box center [226, 201] width 24 height 7
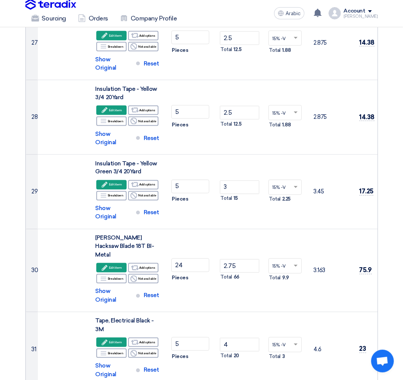
scroll to position [2033, 0]
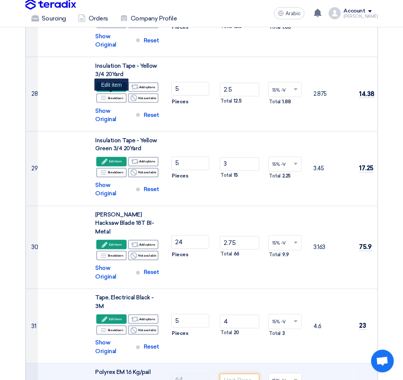
click at [116, 317] on font "Edit item" at bounding box center [115, 386] width 13 height 4
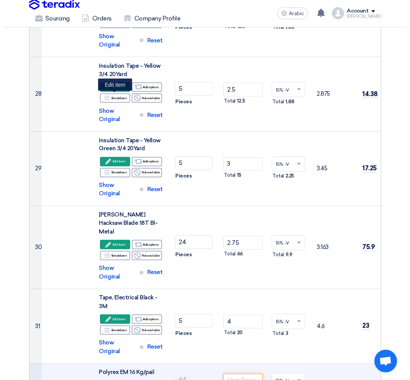
scroll to position [250, 0]
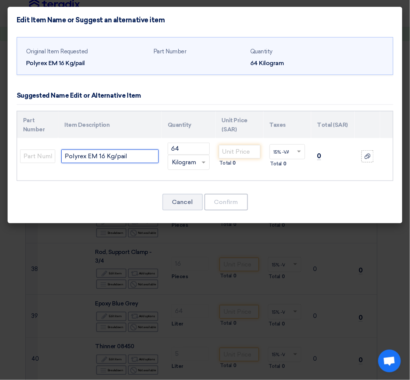
click at [130, 158] on input "Polyrex EM 16 Kg/pail" at bounding box center [109, 157] width 97 height 14
paste input "Mobil"
type input "Mobil Polyrex EM 16 Kg/pail"
drag, startPoint x: 190, startPoint y: 148, endPoint x: 134, endPoint y: 149, distance: 56.8
click at [134, 149] on tr "Mobil Polyrex EM 16 Kg/pail 64 RFQ_STEP1.ITEMS.2.TYPE_PLACEHOLDER × Kilogram" at bounding box center [205, 156] width 376 height 36
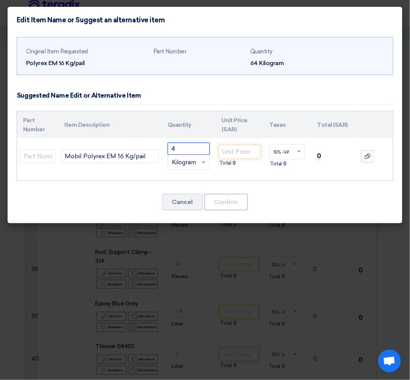
type input "4"
click at [174, 162] on font "Kilogram" at bounding box center [184, 162] width 24 height 7
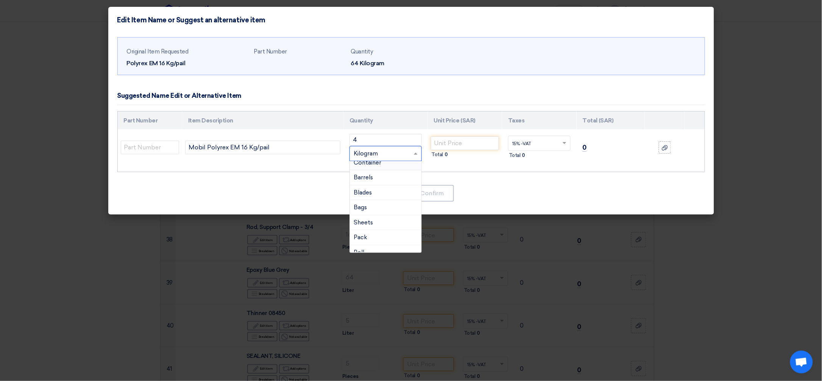
scroll to position [151, 0]
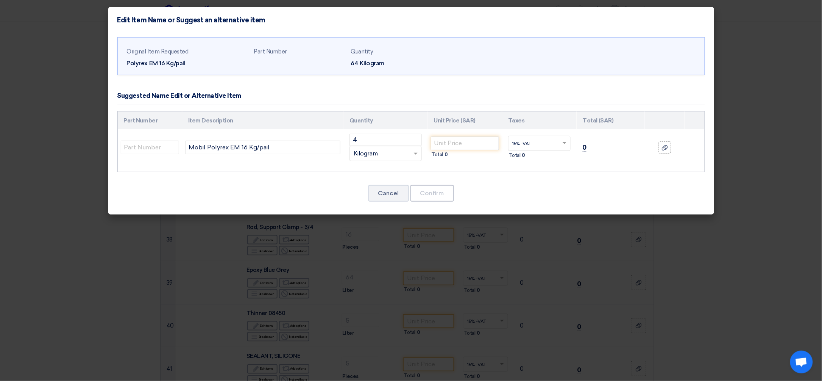
click at [385, 152] on div "RFQ_STEP1.ITEMS.2.TYPE_PLACEHOLDER × Kilogram" at bounding box center [381, 153] width 62 height 9
click at [384, 152] on div "RFQ_STEP1.ITEMS.2.TYPE_PLACEHOLDER × Kilogram" at bounding box center [381, 153] width 62 height 9
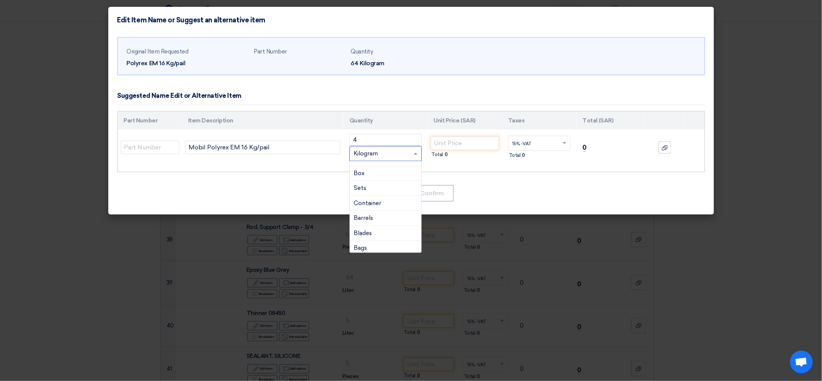
scroll to position [0, 0]
click at [389, 215] on div "Container" at bounding box center [386, 213] width 72 height 15
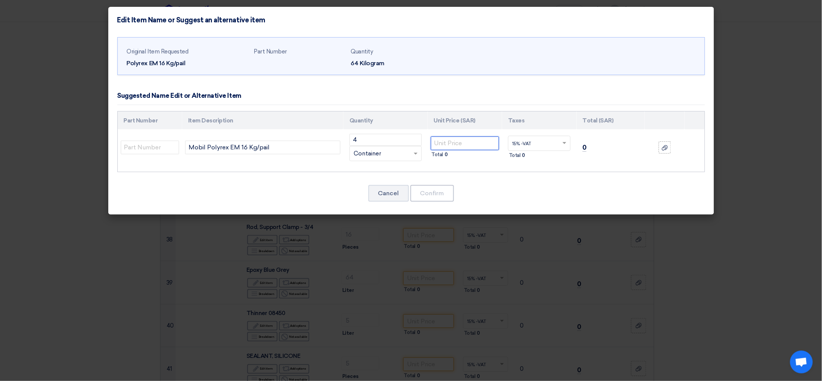
click at [452, 139] on input "number" at bounding box center [465, 143] width 69 height 14
type input "2340"
click at [445, 189] on button "Confirm" at bounding box center [433, 193] width 44 height 17
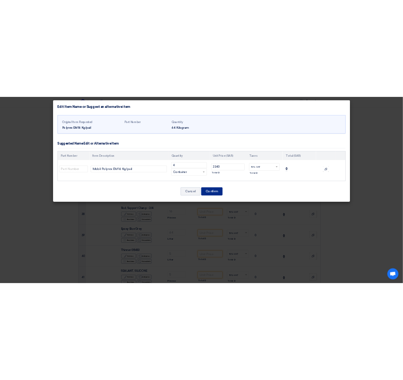
scroll to position [2086, 0]
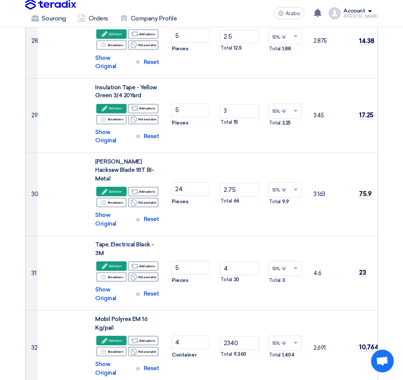
drag, startPoint x: 205, startPoint y: 131, endPoint x: 195, endPoint y: 130, distance: 9.6
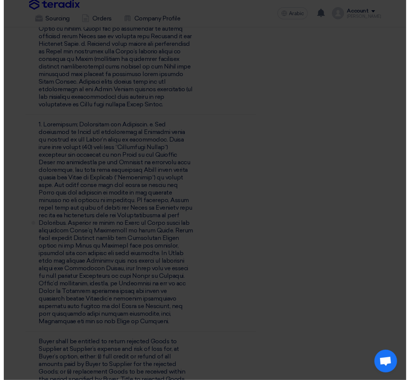
scroll to position [237, 0]
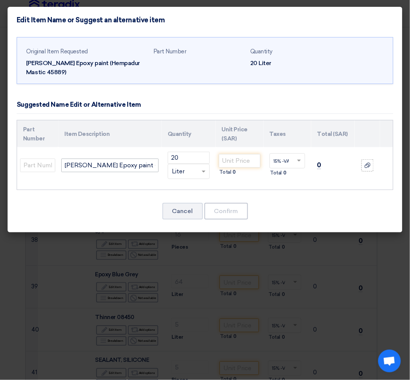
click at [121, 158] on td "Hempel Epoxy paint (Hempadur Mastic 45889)" at bounding box center [109, 165] width 103 height 36
click at [121, 161] on input "Hempel Epoxy paint (Hempadur Mastic 45889)" at bounding box center [109, 166] width 97 height 14
paste input "EMPADUR MASTIC EPOXY GREY 11480 20 Ltr/Can"
type input "HEMPADUR MASTIC EPOXY GREY 11480 20 Ltr/Can"
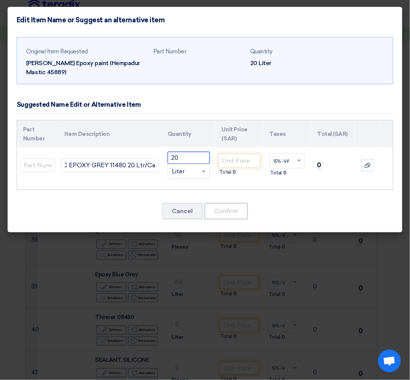
scroll to position [0, 0]
click at [200, 158] on input "20" at bounding box center [189, 158] width 42 height 12
drag, startPoint x: 200, startPoint y: 158, endPoint x: 80, endPoint y: 159, distance: 120.1
click at [80, 159] on tr "HEMPADUR MASTIC EPOXY GREY 11480 20 Ltr/Can 20 RFQ_STEP1.ITEMS.2.TYPE_PLACEHOLD…" at bounding box center [205, 165] width 376 height 36
type input "1"
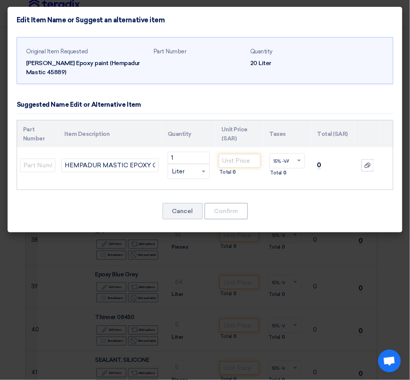
click at [198, 169] on div "RFQ_STEP1.ITEMS.2.TYPE_PLACEHOLDER × Liter" at bounding box center [189, 171] width 42 height 15
click at [187, 186] on div "Pieces" at bounding box center [188, 186] width 41 height 15
click at [244, 164] on input "number" at bounding box center [240, 161] width 42 height 14
type input "815"
click at [221, 209] on font "Confirm" at bounding box center [226, 211] width 24 height 7
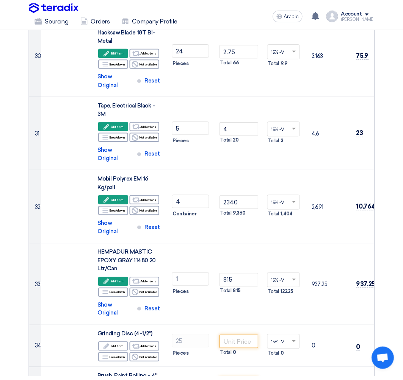
scroll to position [2219, 0]
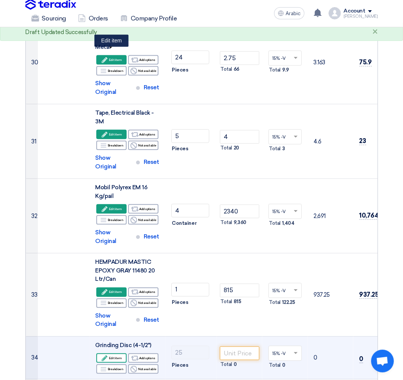
click at [113, 317] on font "Edit item" at bounding box center [115, 358] width 13 height 4
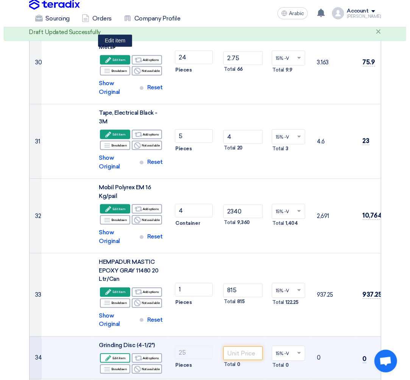
scroll to position [237, 0]
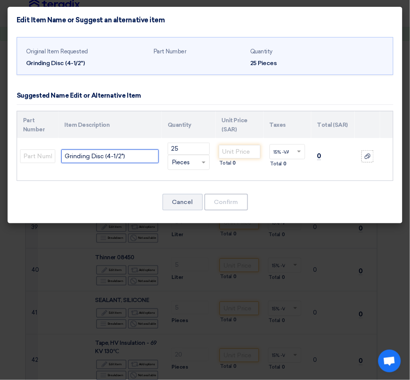
click at [126, 150] on input "Grinding Disc (4-1/2")" at bounding box center [109, 157] width 97 height 14
paste input "RINDING DISC 4.5" X6.4 MM KASPRO"
type input "GRINDING DISC 4.5" X6.4 MM KASPRO"
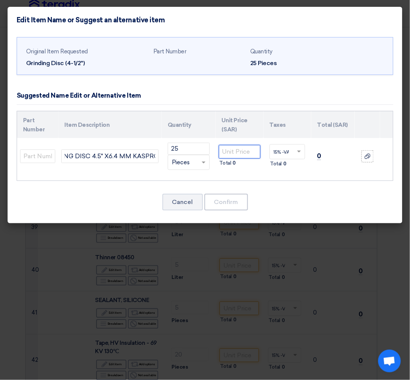
scroll to position [0, 0]
click at [238, 151] on input "number" at bounding box center [240, 152] width 42 height 14
click at [238, 148] on input "number" at bounding box center [240, 152] width 42 height 14
type input "3"
click at [239, 197] on button "Confirm" at bounding box center [227, 202] width 44 height 17
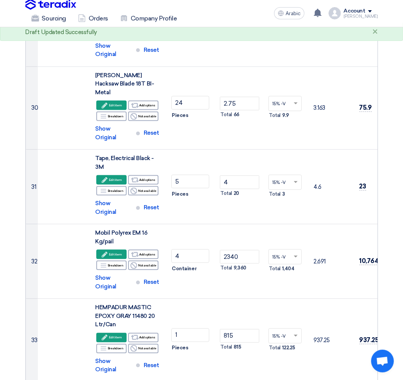
scroll to position [2156, 0]
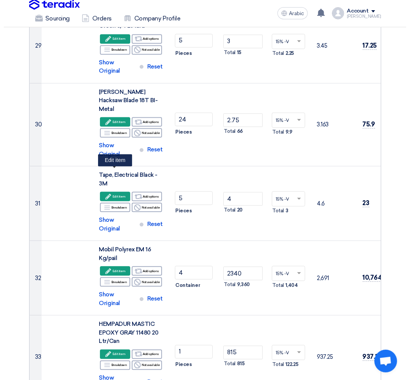
scroll to position [240, 0]
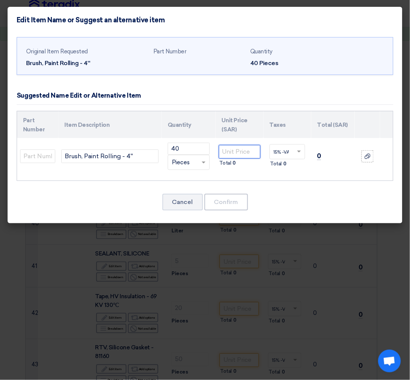
click at [233, 145] on input "number" at bounding box center [240, 152] width 42 height 14
type input "1"
click at [234, 196] on button "Confirm" at bounding box center [227, 202] width 44 height 17
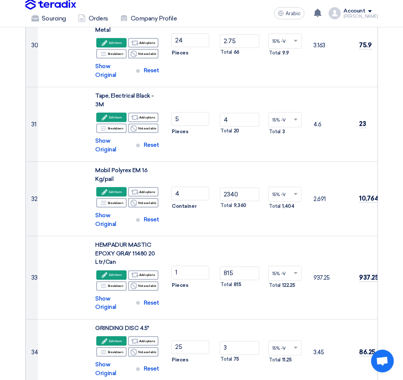
scroll to position [2234, 0]
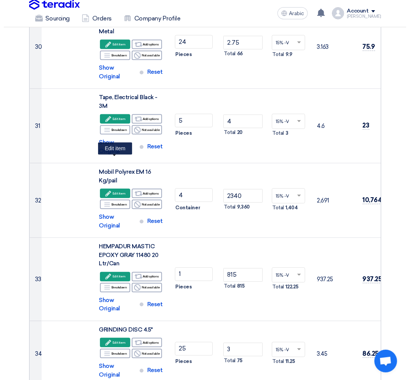
scroll to position [252, 0]
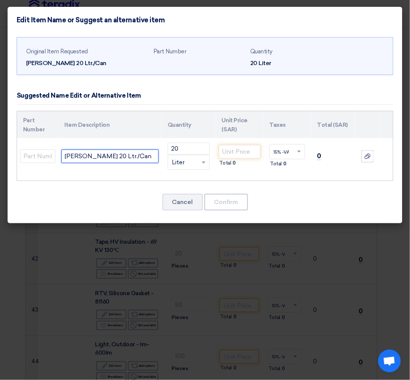
click at [127, 155] on input "Hempel Thinner 20 Ltr./Can" at bounding box center [109, 157] width 97 height 14
paste input "EPOXY THINNER 08450 20 Ltr"
type input "EPOXY THINNER 08450 20 Ltr/Can"
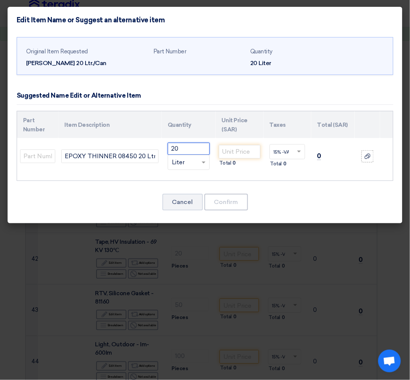
click at [192, 153] on input "20" at bounding box center [189, 149] width 42 height 12
drag, startPoint x: 122, startPoint y: 149, endPoint x: 33, endPoint y: 156, distance: 88.9
click at [33, 156] on tr "EPOXY THINNER 08450 20 Ltr/Can 20 RFQ_STEP1.ITEMS.2.TYPE_PLACEHOLDER × Liter" at bounding box center [205, 156] width 376 height 36
type input "1"
drag, startPoint x: 213, startPoint y: 169, endPoint x: 206, endPoint y: 167, distance: 7.8
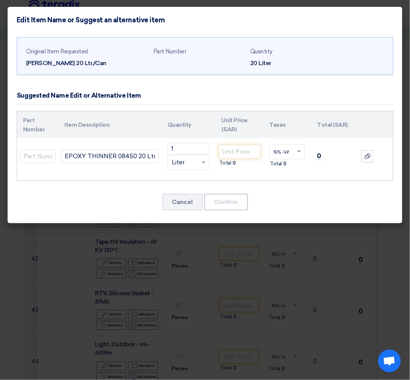
click at [211, 169] on td "1 RFQ_STEP1.ITEMS.2.TYPE_PLACEHOLDER × Liter" at bounding box center [189, 156] width 54 height 36
click at [200, 164] on span at bounding box center [204, 162] width 9 height 9
click at [193, 171] on div "Pieces" at bounding box center [188, 177] width 41 height 15
click at [236, 150] on input "number" at bounding box center [240, 152] width 42 height 14
type input "345"
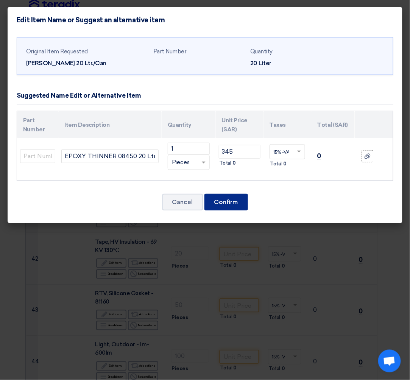
click at [220, 204] on font "Confirm" at bounding box center [226, 201] width 24 height 7
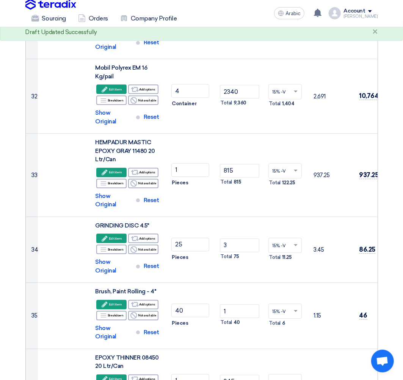
scroll to position [2337, 0]
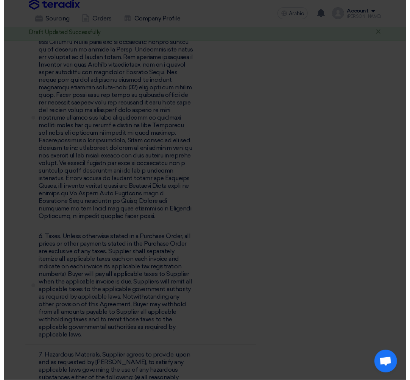
scroll to position [223, 0]
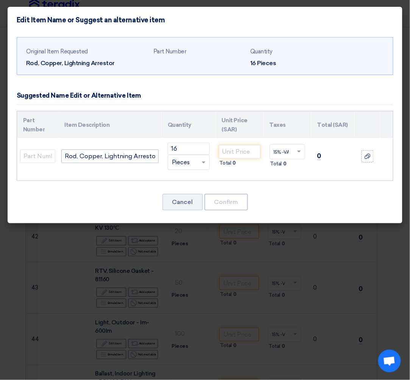
click at [114, 149] on td "Rod, Copper, Lightning Arrestor" at bounding box center [109, 156] width 103 height 36
click at [116, 152] on input "Rod, Copper, Lightning Arrestor" at bounding box center [109, 157] width 97 height 14
paste input "Air rod 16 mm"
type input "Air rod 16 mm"
click at [246, 153] on input "number" at bounding box center [240, 152] width 42 height 14
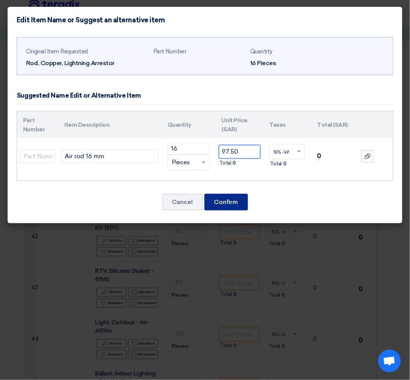
type input "97.50"
click at [234, 205] on button "Confirm" at bounding box center [227, 202] width 44 height 17
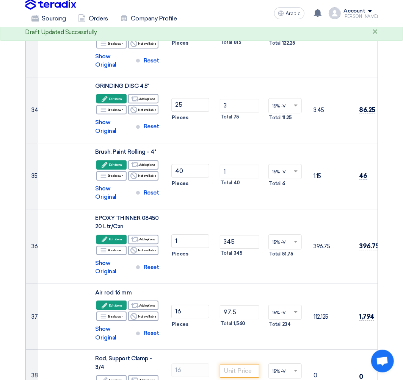
scroll to position [2461, 0]
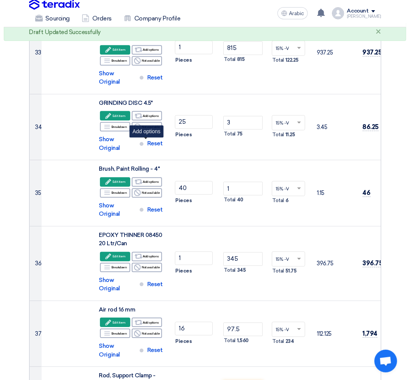
scroll to position [223, 0]
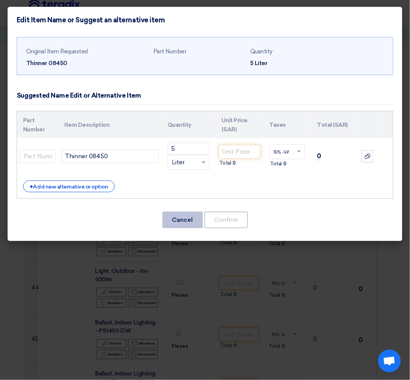
click at [189, 218] on font "Cancel" at bounding box center [182, 219] width 21 height 7
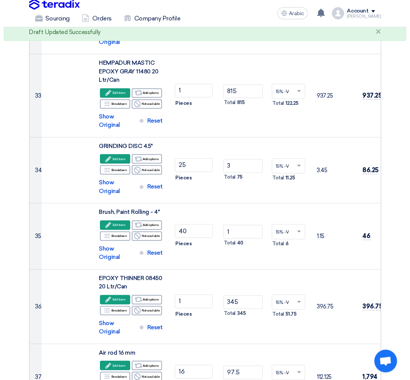
scroll to position [2266, 0]
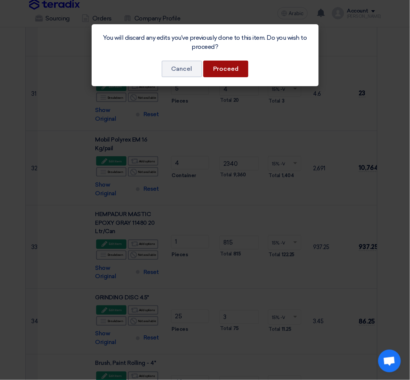
click at [234, 65] on font "Proceed" at bounding box center [225, 68] width 25 height 7
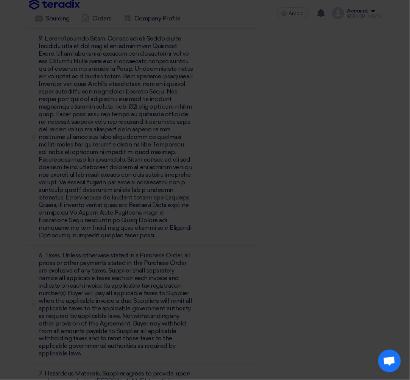
scroll to position [209, 0]
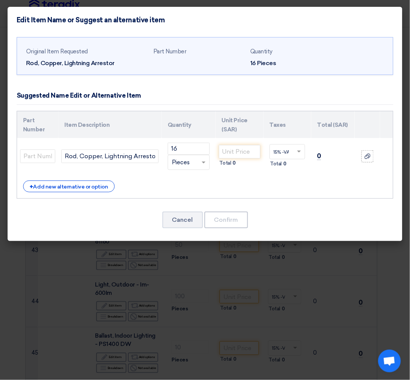
click at [157, 145] on td "Rod, Copper, Lightning Arrestor" at bounding box center [109, 156] width 103 height 36
click at [121, 155] on input "Rod, Copper, Lightning Arrestor" at bounding box center [109, 157] width 97 height 14
paste input "Air rod 16 mm"
type input "Air rod 16 mm"
click at [223, 152] on input "number" at bounding box center [240, 152] width 42 height 14
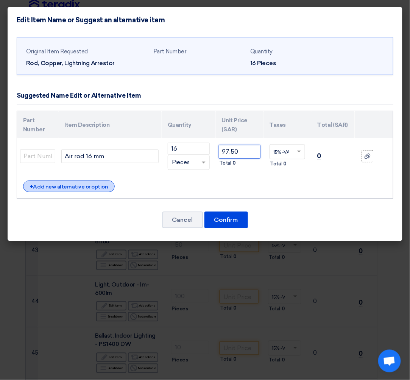
type input "97.50"
click at [56, 186] on font "Add new alternative or option" at bounding box center [70, 187] width 75 height 6
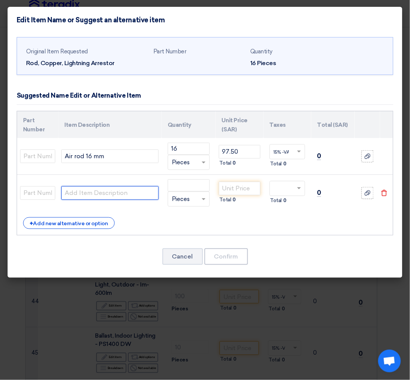
click at [109, 195] on input "text" at bounding box center [109, 193] width 97 height 14
paste input "earth rod 3/4 x 1.5 mtr"
type input "earth rod 3/4 x 1.5 mtr"
click at [180, 190] on input "number" at bounding box center [189, 186] width 42 height 12
type input "16"
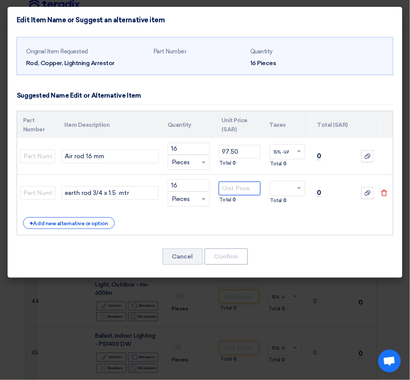
click at [238, 191] on input "number" at bounding box center [240, 189] width 42 height 14
type input "26"
click at [280, 193] on input "text" at bounding box center [283, 189] width 18 height 12
click at [284, 205] on span "15% -VAT" at bounding box center [283, 202] width 19 height 5
click at [234, 253] on font "Confirm" at bounding box center [226, 256] width 24 height 7
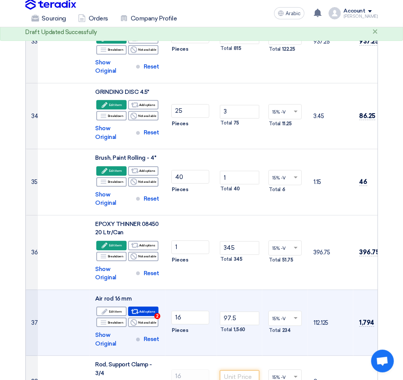
scroll to position [2353, 0]
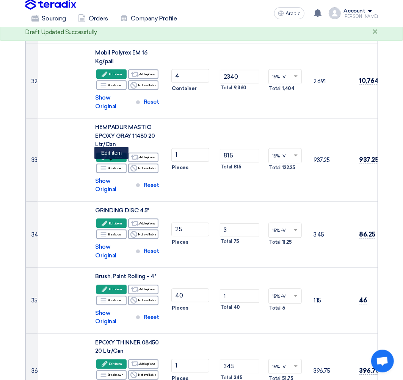
drag, startPoint x: 114, startPoint y: 163, endPoint x: 80, endPoint y: 202, distance: 52.1
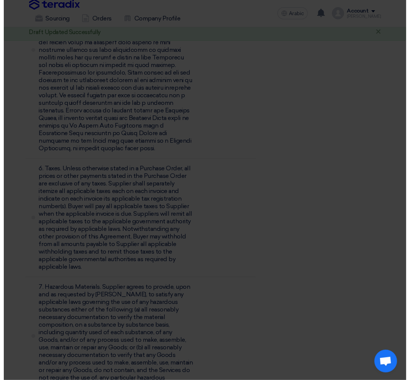
scroll to position [239, 0]
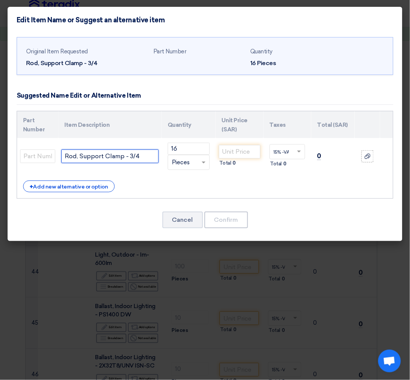
click at [101, 155] on input "Rod, Support Clamp - 3/4" at bounding box center [109, 157] width 97 height 14
paste input "Air rod support"
type input "Air rod support"
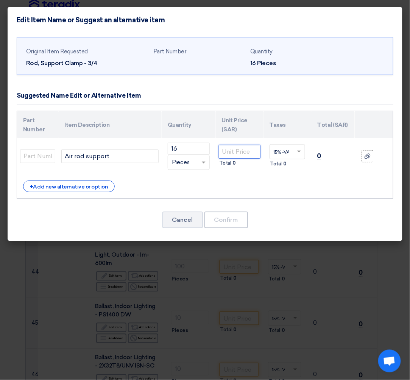
click at [234, 150] on input "number" at bounding box center [240, 152] width 42 height 14
type input "45.50"
click at [96, 193] on div "Part Number Item Description Quantity Unit Price (SAR) Taxes Total (SAR) 16" at bounding box center [205, 155] width 377 height 88
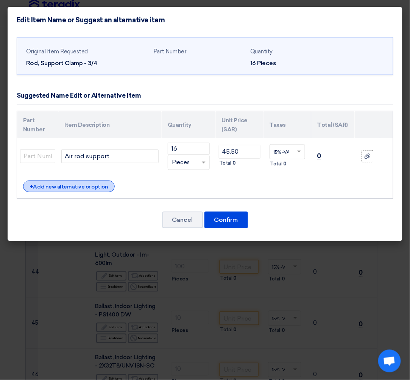
click at [94, 189] on font "Add new alternative or option" at bounding box center [70, 187] width 75 height 6
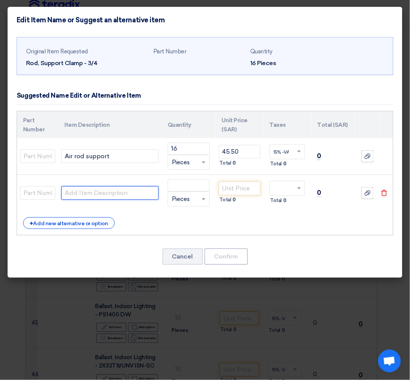
click at [87, 192] on input "text" at bounding box center [109, 193] width 97 height 14
click at [127, 188] on input "text" at bounding box center [109, 193] width 97 height 14
paste input "Earthrod clamp u bolt"
type input "Earthrod clamp u bolt"
click at [195, 188] on input "number" at bounding box center [189, 186] width 42 height 12
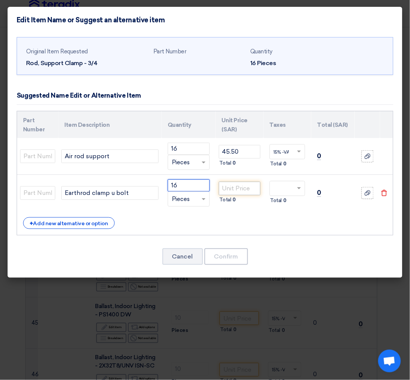
type input "16"
click at [235, 191] on input "number" at bounding box center [240, 189] width 42 height 14
type input "31.25"
click at [293, 189] on div at bounding box center [287, 189] width 35 height 12
click at [288, 203] on span "15% -VAT" at bounding box center [283, 202] width 19 height 5
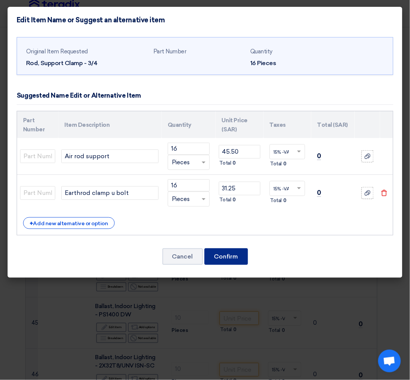
click at [231, 257] on font "Confirm" at bounding box center [226, 256] width 24 height 7
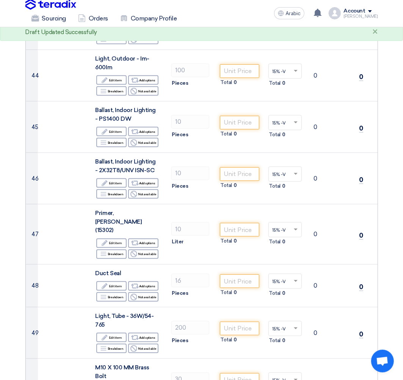
scroll to position [2939, 0]
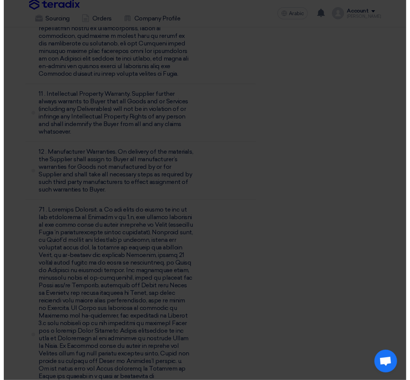
scroll to position [586, 0]
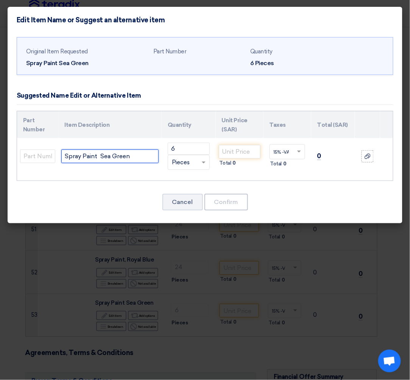
click at [108, 154] on input "Spray Paint Sea Green" at bounding box center [109, 157] width 97 height 14
paste input "Earthrod clamp u bolt"
type input "Earthrod clamp u bolt"
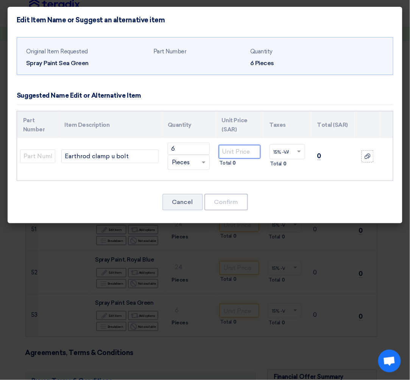
click at [234, 151] on input "number" at bounding box center [240, 152] width 42 height 14
type input "7.50"
click at [230, 199] on font "Confirm" at bounding box center [226, 201] width 24 height 7
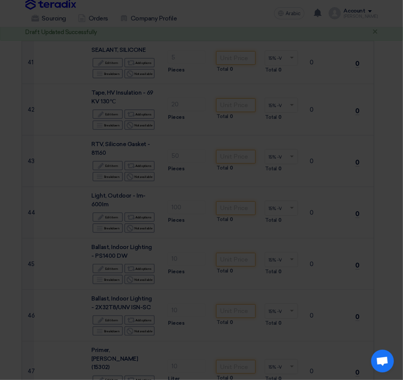
scroll to position [2939, 0]
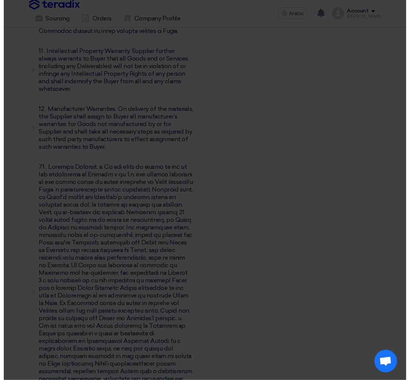
scroll to position [586, 0]
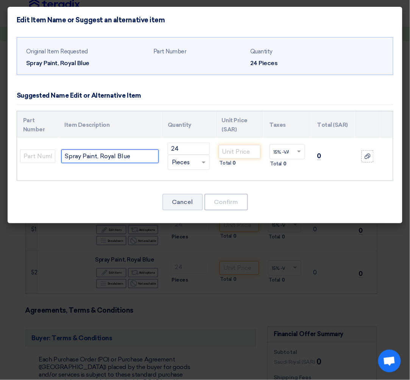
click at [140, 153] on input "Spray Paint, Royal Blue" at bounding box center [109, 157] width 97 height 14
paste input "ABRO"
type input "Spray Paint, Royal Blue ABRO"
click at [228, 156] on input "number" at bounding box center [240, 152] width 42 height 14
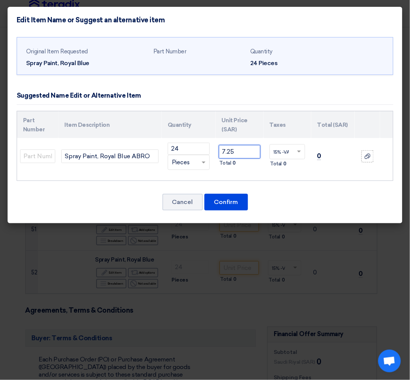
type input "7.25"
click at [226, 201] on font "Confirm" at bounding box center [226, 201] width 24 height 7
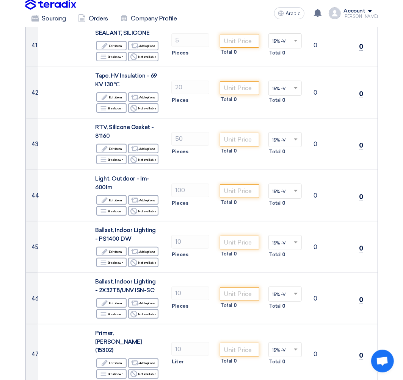
scroll to position [2939, 0]
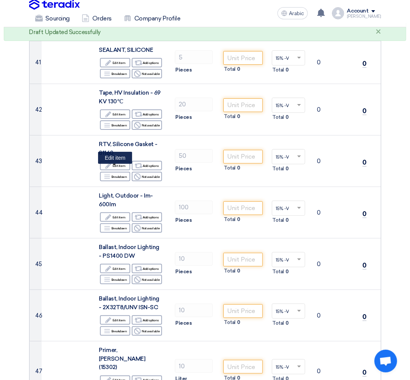
scroll to position [586, 0]
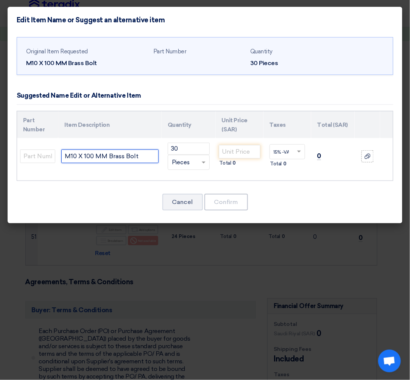
click at [103, 153] on input "M10 X 100 MM Brass Bolt" at bounding box center [109, 157] width 97 height 14
paste input "Hex Head"
type input "M10 X 100 MM Brass Bolt Hex Head"
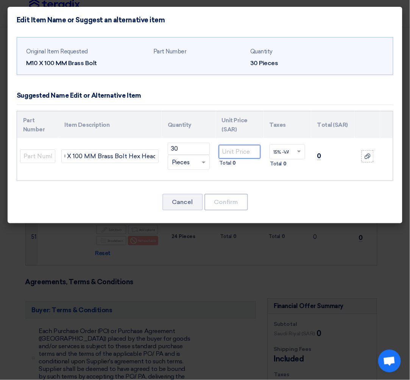
scroll to position [0, 0]
click at [222, 155] on input "number" at bounding box center [240, 152] width 42 height 14
type input "23"
click at [229, 200] on font "Confirm" at bounding box center [226, 201] width 24 height 7
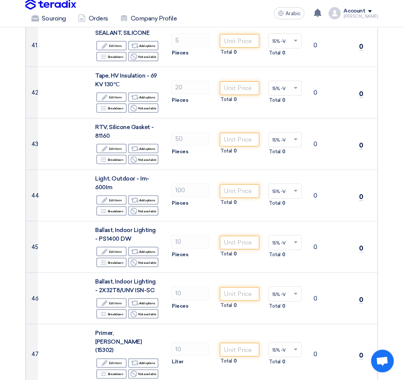
scroll to position [2939, 0]
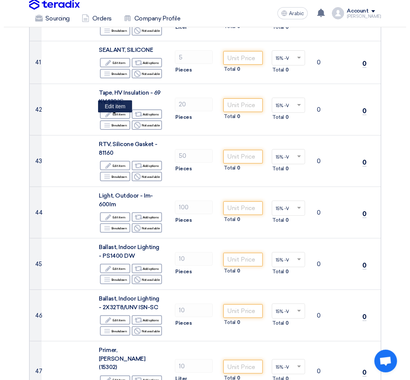
scroll to position [586, 0]
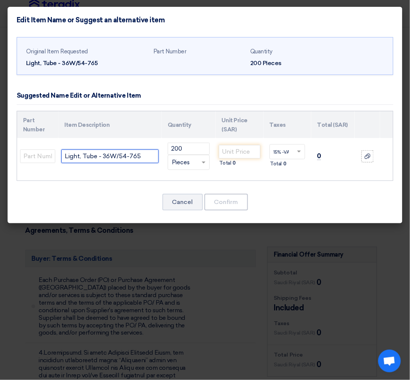
click at [132, 156] on input "Light, Tube - 36W/54-765" at bounding box center [109, 157] width 97 height 14
click at [228, 152] on input "number" at bounding box center [240, 152] width 42 height 14
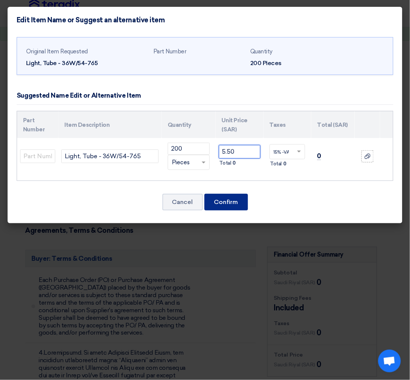
type input "5.50"
click at [223, 201] on font "Confirm" at bounding box center [226, 201] width 24 height 7
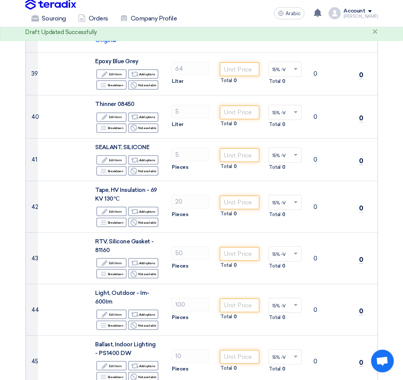
scroll to position [2838, 0]
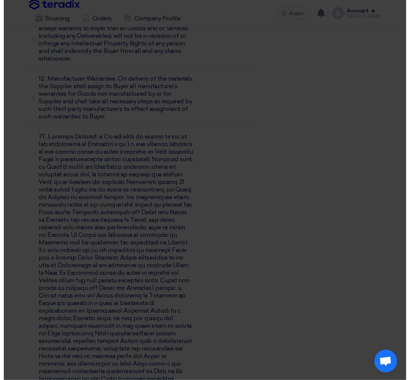
scroll to position [485, 0]
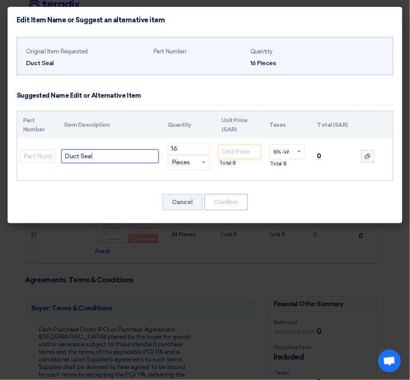
click at [128, 162] on input "Duct Seal" at bounding box center [109, 157] width 97 height 14
paste input "M-Seal-Id"
type input "M-Seal-Ideal"
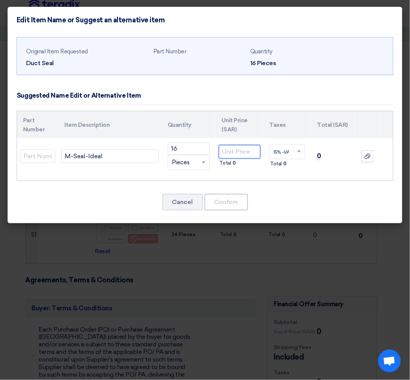
click at [239, 152] on input "number" at bounding box center [240, 152] width 42 height 14
type input "58.50"
click at [228, 201] on font "Confirm" at bounding box center [226, 201] width 24 height 7
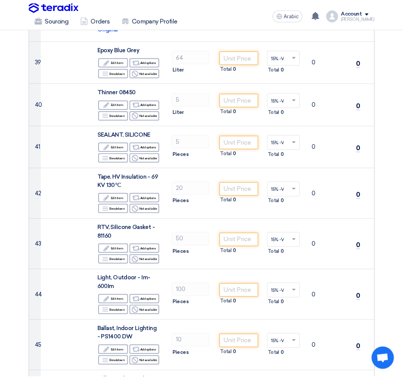
scroll to position [2838, 0]
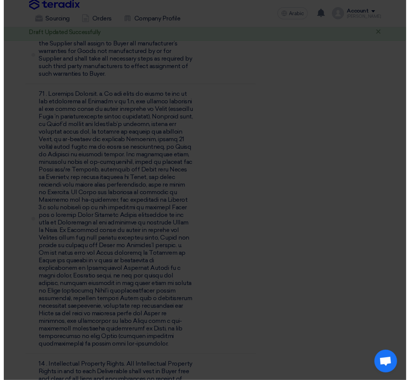
scroll to position [485, 0]
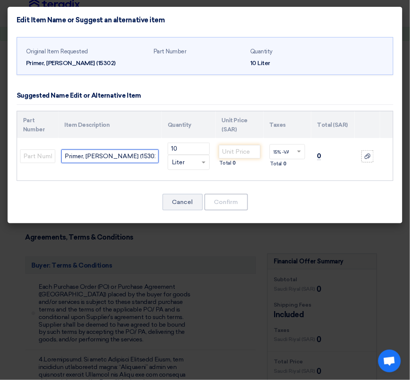
click at [94, 150] on input "Primer, Gray - Hempel (15302)" at bounding box center [109, 157] width 97 height 14
paste input "0) 5Ltr/Can"
type input "Primer, [PERSON_NAME] (15300) 5Ltr/Can"
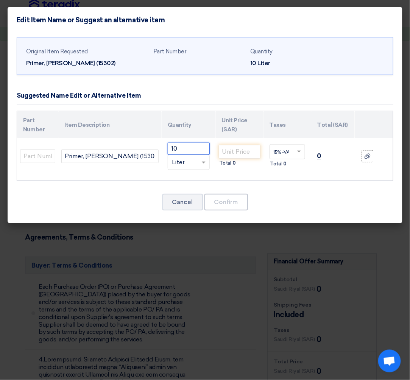
click at [197, 148] on input "10" at bounding box center [189, 149] width 42 height 12
drag, startPoint x: 183, startPoint y: 149, endPoint x: 111, endPoint y: 152, distance: 72.4
click at [111, 152] on tr "Primer, Gray - Hempel (15300) 5Ltr/Can 10 RFQ_STEP1.ITEMS.2.TYPE_PLACEHOLDER" at bounding box center [205, 156] width 376 height 36
type input "2"
click at [194, 166] on div "RFQ_STEP1.ITEMS.2.TYPE_PLACEHOLDER × Liter" at bounding box center [184, 162] width 32 height 9
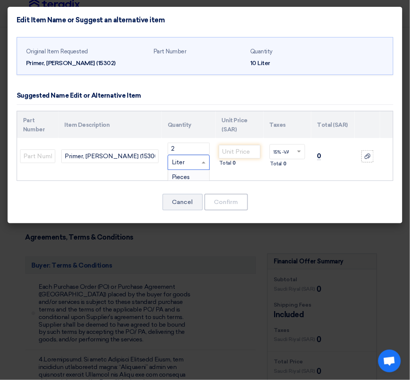
click at [188, 174] on div "Pieces" at bounding box center [188, 177] width 41 height 15
click at [236, 153] on input "number" at bounding box center [240, 152] width 42 height 14
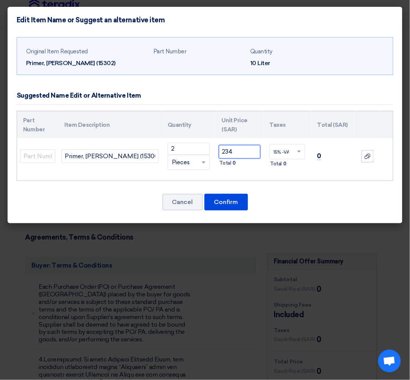
type input "234"
click at [223, 199] on font "Confirm" at bounding box center [226, 201] width 24 height 7
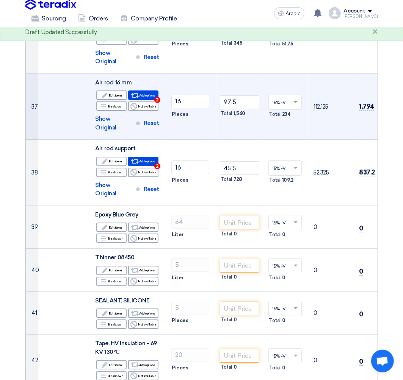
scroll to position [2686, 0]
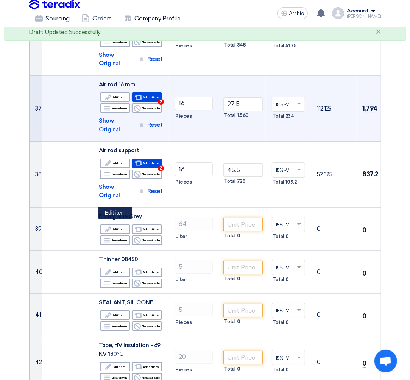
scroll to position [334, 0]
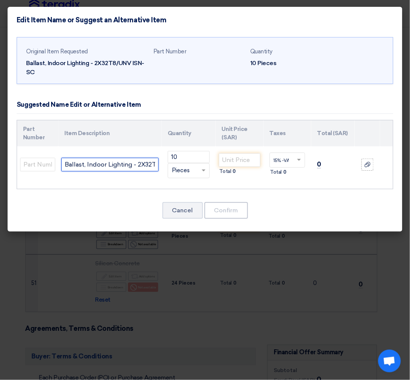
click at [114, 171] on input "Ballast, Indoor Lighting - 2X32T8/UNV ISN-SC" at bounding box center [109, 165] width 97 height 14
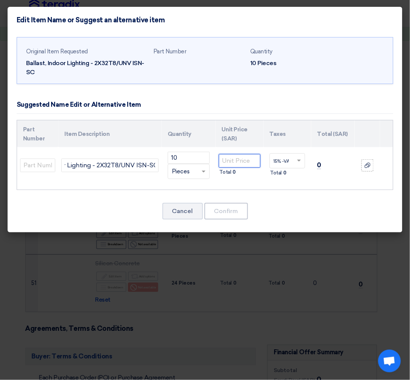
scroll to position [0, 0]
click at [236, 160] on input "number" at bounding box center [240, 161] width 42 height 14
drag, startPoint x: 234, startPoint y: 161, endPoint x: 155, endPoint y: 168, distance: 79.4
click at [155, 168] on tr "Ballast, Indoor Lighting - 2X32T8/UNV ISN-SC 10 RFQ_STEP1.ITEMS.2.TYPE_PLACEHOL…" at bounding box center [205, 165] width 376 height 36
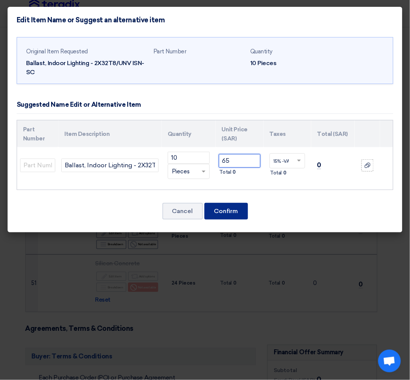
type input "65"
click at [226, 209] on font "Confirm" at bounding box center [226, 211] width 24 height 7
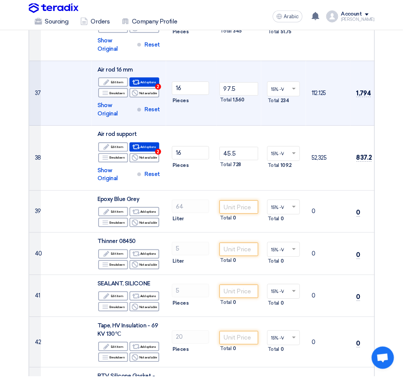
scroll to position [2686, 0]
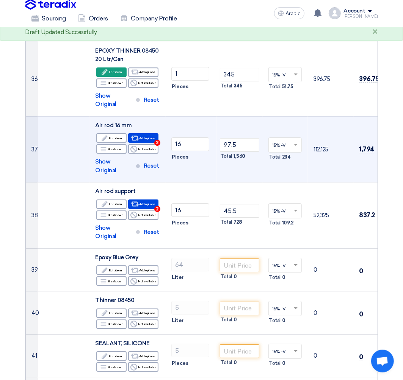
scroll to position [2586, 0]
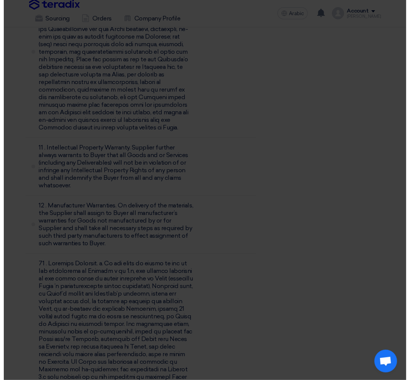
scroll to position [233, 0]
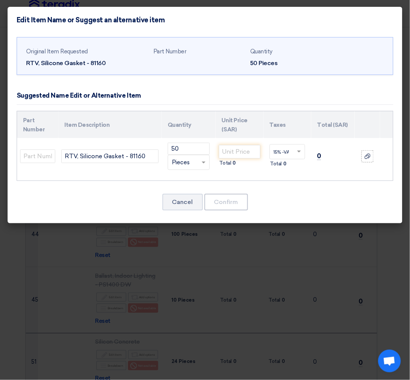
click at [143, 164] on td "RTV, Silicone Gasket - 81160" at bounding box center [109, 156] width 103 height 36
click at [141, 160] on input "RTV, Silicone Gasket - 81160" at bounding box center [109, 157] width 97 height 14
paste input "ABRO"
type input "RTV, Silicone Gasket - 81160 ABRO"
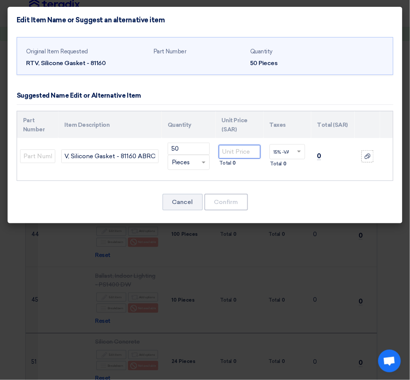
scroll to position [0, 0]
click at [239, 151] on input "number" at bounding box center [240, 152] width 42 height 14
type input "9.25"
click at [227, 204] on font "Confirm" at bounding box center [226, 201] width 24 height 7
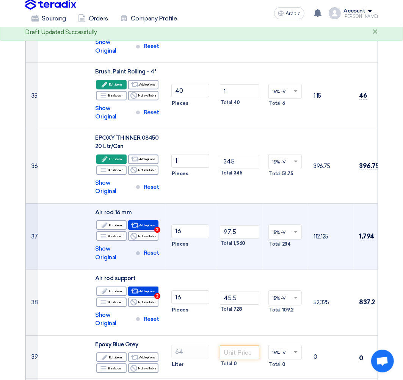
scroll to position [2484, 0]
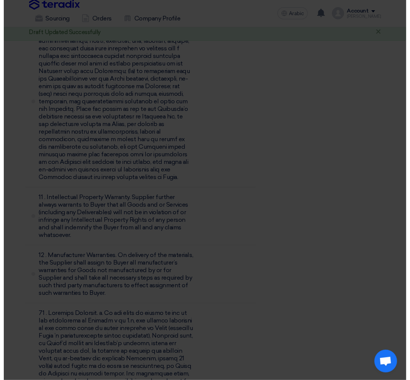
scroll to position [247, 0]
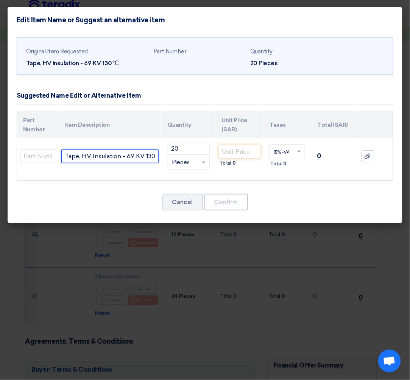
click at [114, 152] on input "Tape, HV Insulation - 69 KV 130℃" at bounding box center [109, 157] width 97 height 14
paste input "text"
type input "Tape, HV Insulation - 69 KV 130℃"
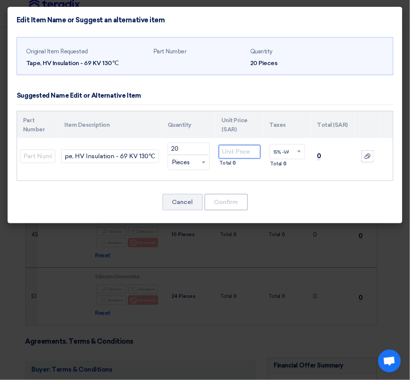
scroll to position [0, 0]
click at [226, 153] on input "number" at bounding box center [240, 152] width 42 height 14
type input "91"
click at [226, 200] on font "Confirm" at bounding box center [226, 201] width 24 height 7
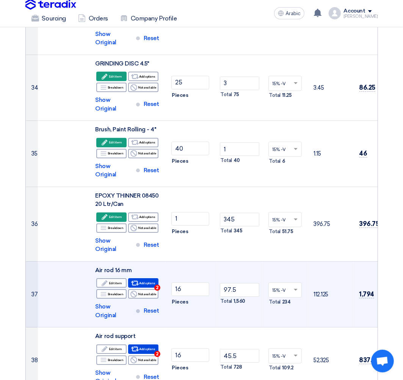
scroll to position [2498, 0]
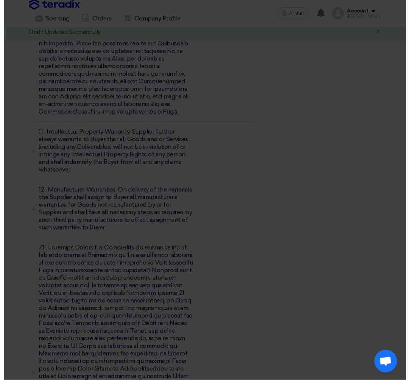
scroll to position [203, 0]
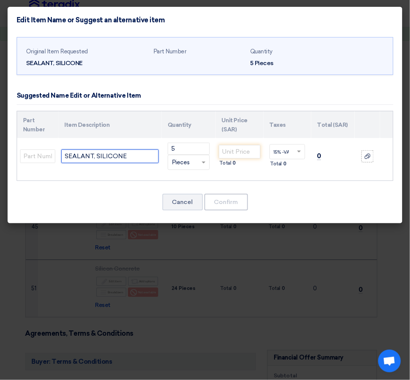
click at [106, 158] on input "SEALANT, SILICONE" at bounding box center [109, 157] width 97 height 14
click at [228, 150] on input "number" at bounding box center [240, 152] width 42 height 14
click at [228, 148] on input "number" at bounding box center [240, 152] width 42 height 14
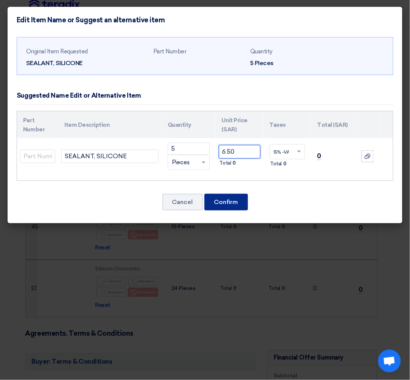
type input "6.50"
click at [226, 197] on button "Confirm" at bounding box center [227, 202] width 44 height 17
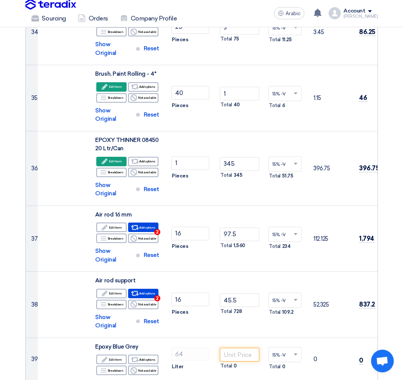
scroll to position [2455, 0]
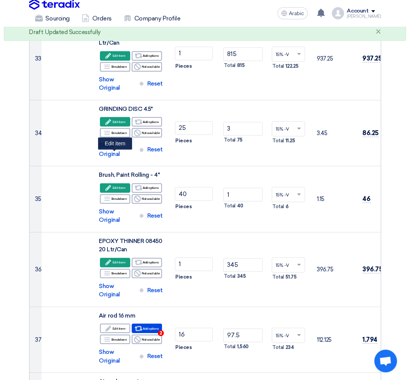
scroll to position [217, 0]
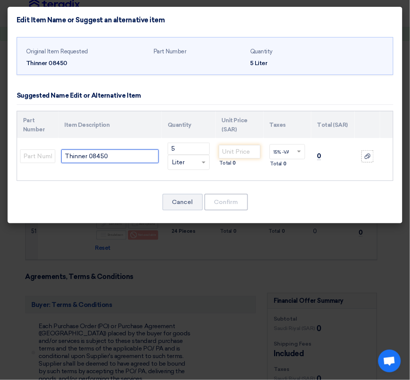
click at [129, 150] on input "Thinner 08450" at bounding box center [109, 157] width 97 height 14
paste input "HempalThinner 08450 5Ltr"
type input "HempalThinner 08450 5Ltr"
click at [193, 150] on input "5" at bounding box center [189, 149] width 42 height 12
drag, startPoint x: 192, startPoint y: 149, endPoint x: 12, endPoint y: 162, distance: 180.0
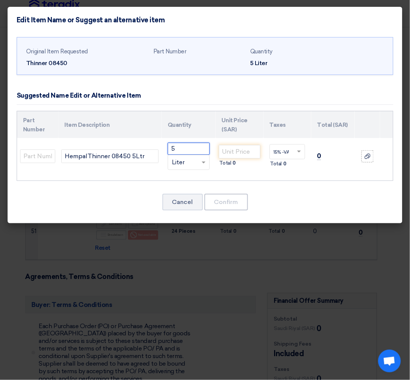
click at [12, 162] on div "Original Item Requested Thinner 08450 Part Number Quantity 5 Liter 5 ×" at bounding box center [205, 128] width 395 height 190
type input "1"
click at [175, 162] on font "Liter" at bounding box center [178, 162] width 13 height 7
click at [183, 174] on font "Pieces" at bounding box center [181, 177] width 18 height 7
click at [236, 155] on input "number" at bounding box center [240, 152] width 42 height 14
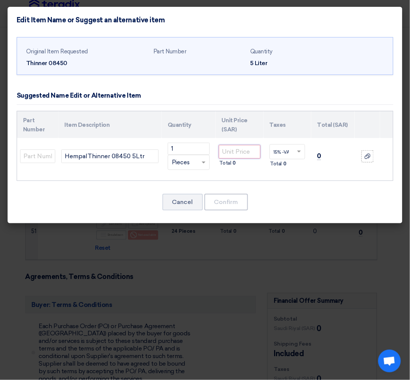
click at [242, 153] on input "number" at bounding box center [240, 152] width 42 height 14
type input "114.50"
click at [219, 198] on font "Confirm" at bounding box center [226, 201] width 24 height 7
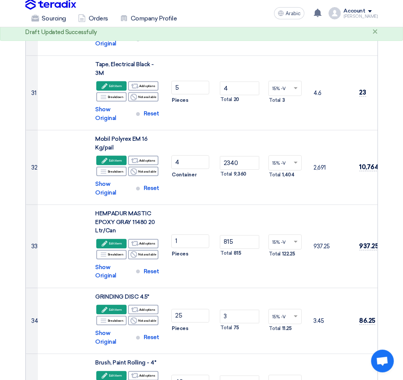
scroll to position [2368, 0]
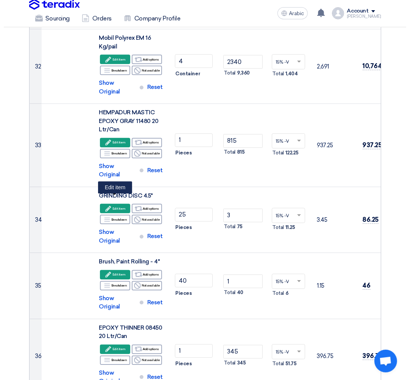
scroll to position [196, 0]
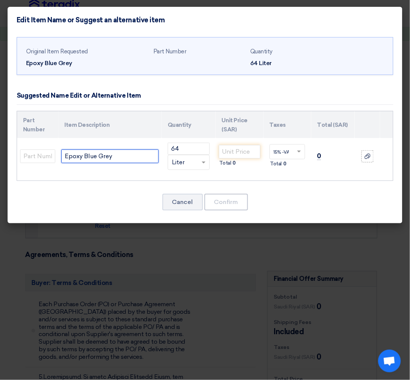
drag, startPoint x: 121, startPoint y: 159, endPoint x: -38, endPoint y: 162, distance: 159.1
paste input "HEMPADUR MASTIC EPOXY BLUE 30100 20 Ltr/Can"
type input "HEMPADUR MASTIC EPOXY BLUE 30100 20 Ltr/Can"
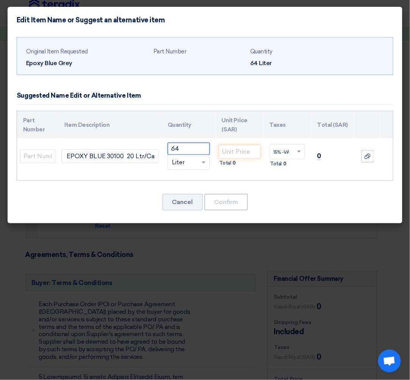
scroll to position [0, 0]
drag, startPoint x: 182, startPoint y: 149, endPoint x: 136, endPoint y: 149, distance: 46.2
click at [136, 149] on tr "HEMPADUR MASTIC EPOXY BLUE 30100 20 Ltr/Can 64 RFQ_STEP1.ITEMS.2.TYPE_PLACEHOLD…" at bounding box center [205, 156] width 376 height 36
type input "4"
click at [176, 163] on font "Liter" at bounding box center [178, 162] width 13 height 7
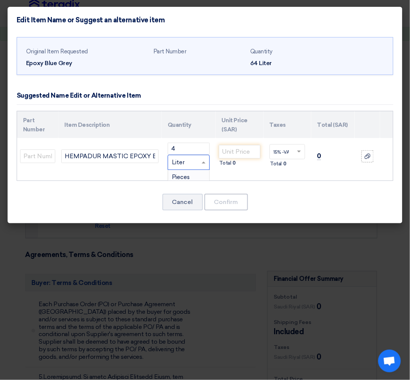
click at [186, 176] on font "Pieces" at bounding box center [181, 177] width 18 height 7
click at [236, 152] on input "number" at bounding box center [240, 152] width 42 height 14
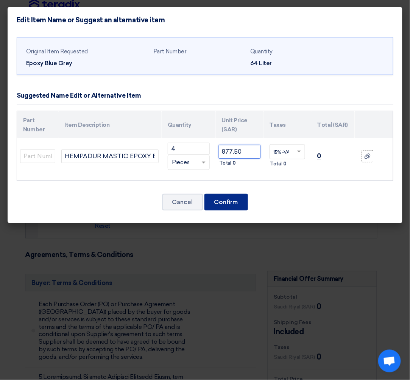
type input "877.50"
click at [226, 199] on font "Confirm" at bounding box center [226, 201] width 24 height 7
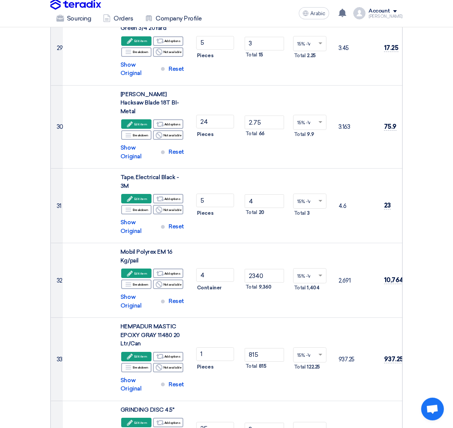
scroll to position [2159, 0]
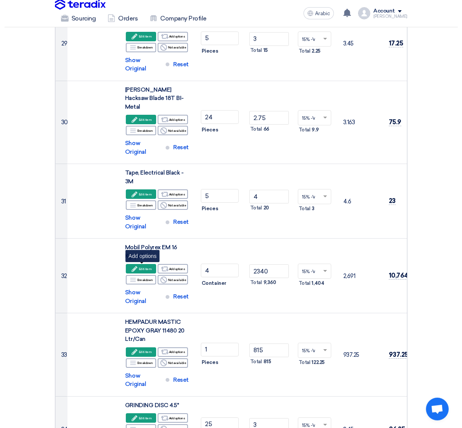
scroll to position [203, 0]
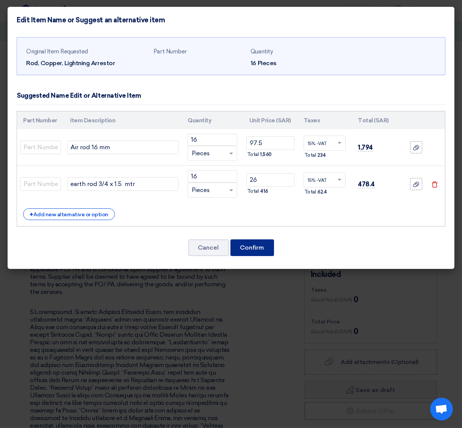
click at [240, 251] on button "Confirm" at bounding box center [252, 247] width 44 height 17
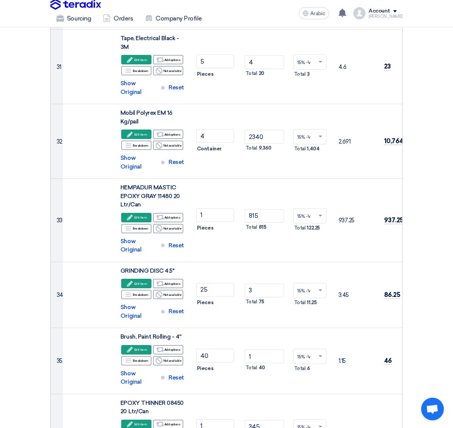
scroll to position [2292, 0]
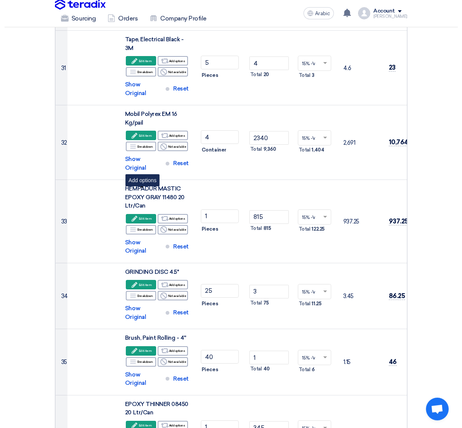
scroll to position [203, 0]
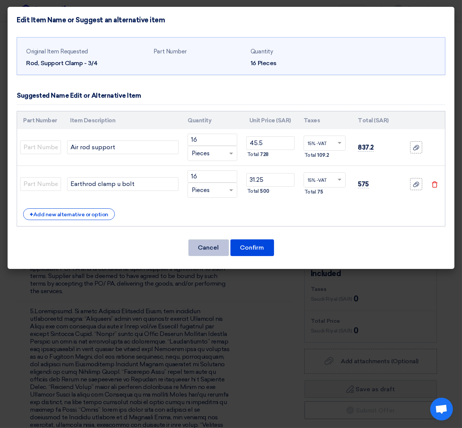
click at [217, 245] on font "Cancel" at bounding box center [208, 247] width 21 height 7
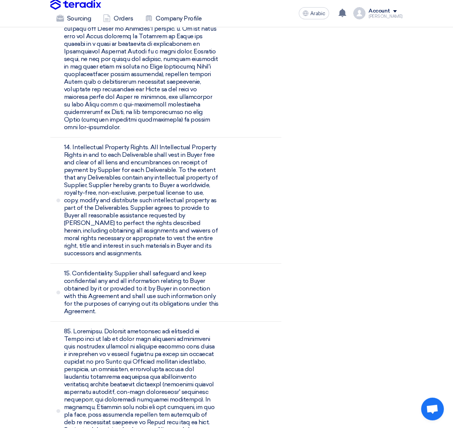
scroll to position [6438, 0]
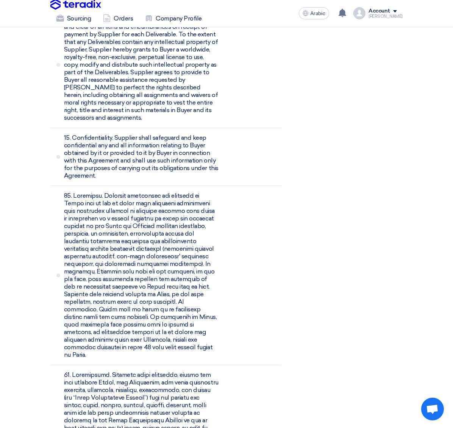
paste input "*All stock subjected to prior sale"
type input "*All stock subjected to prior sale"
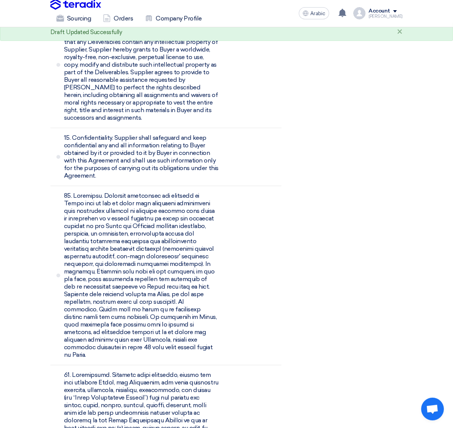
paste input "*Rates quoted are for quantities noted above, if quantity is altered we reserve…"
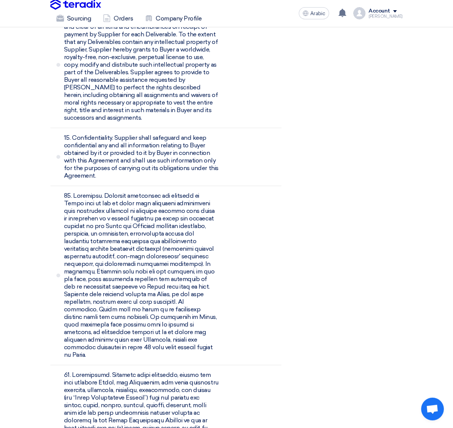
type input "*Rates quoted are for quantities noted above, if quantity is altered we reserve…"
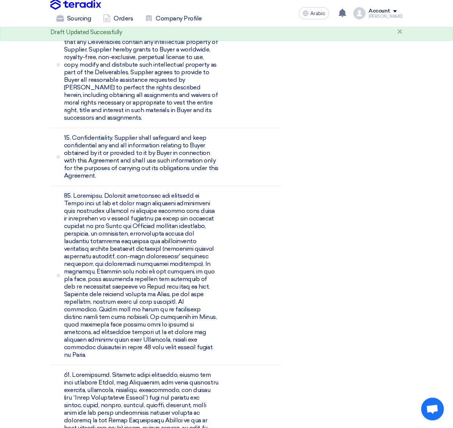
type input "100"
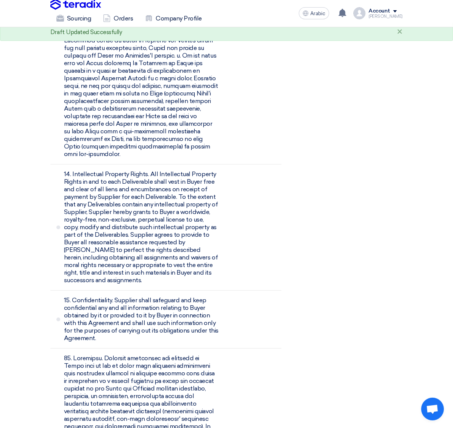
scroll to position [6268, 0]
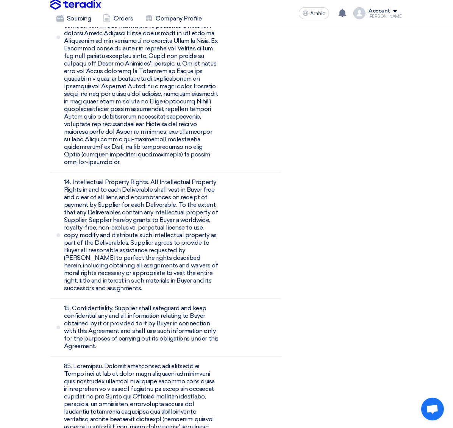
type input "30"
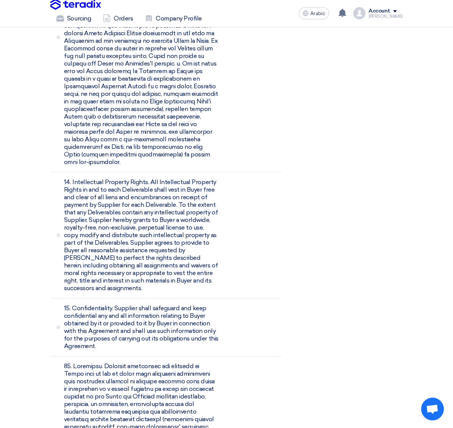
type input "[DATE]"
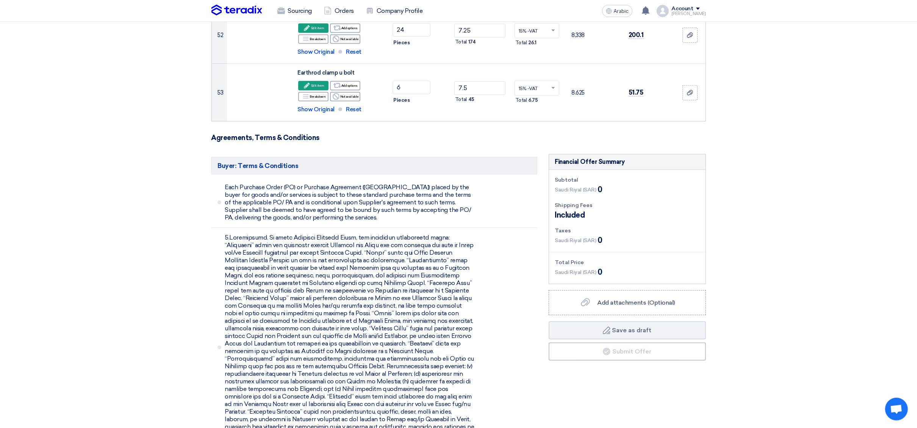
scroll to position [3238, 0]
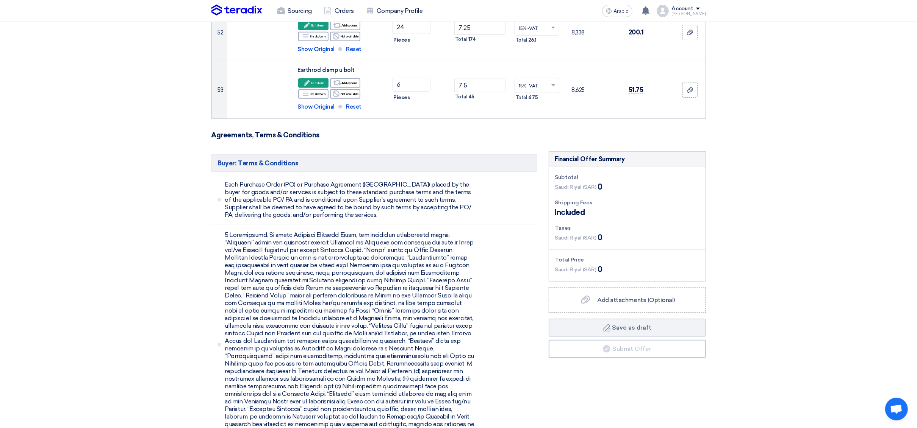
drag, startPoint x: 635, startPoint y: 319, endPoint x: 465, endPoint y: 306, distance: 169.8
click at [410, 211] on li "Each Purchase Order (PO) or Purchase Agreement ([GEOGRAPHIC_DATA]) placed by th…" at bounding box center [374, 200] width 326 height 50
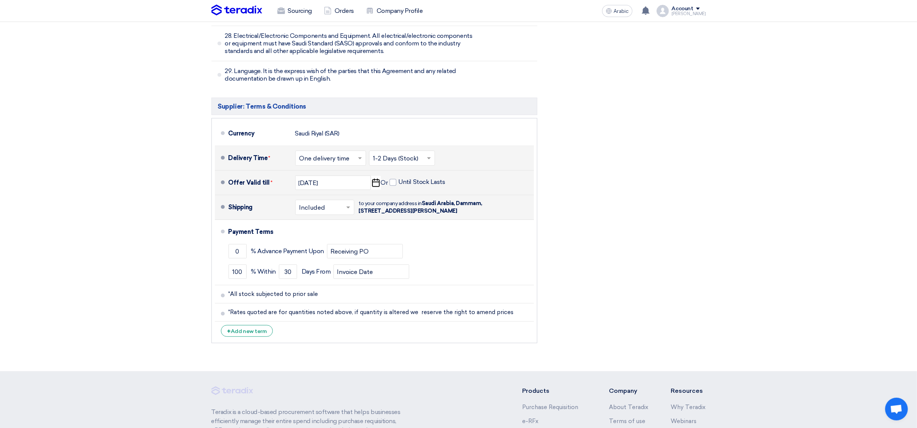
scroll to position [5567, 0]
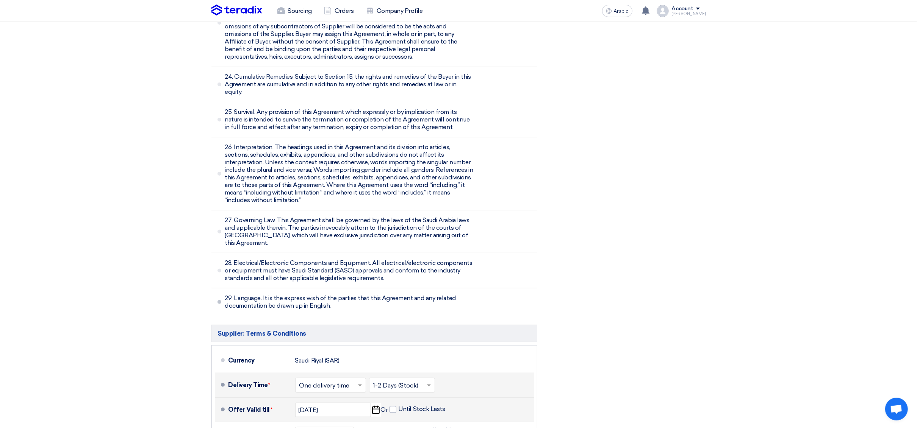
click at [220, 300] on span at bounding box center [219, 302] width 4 height 4
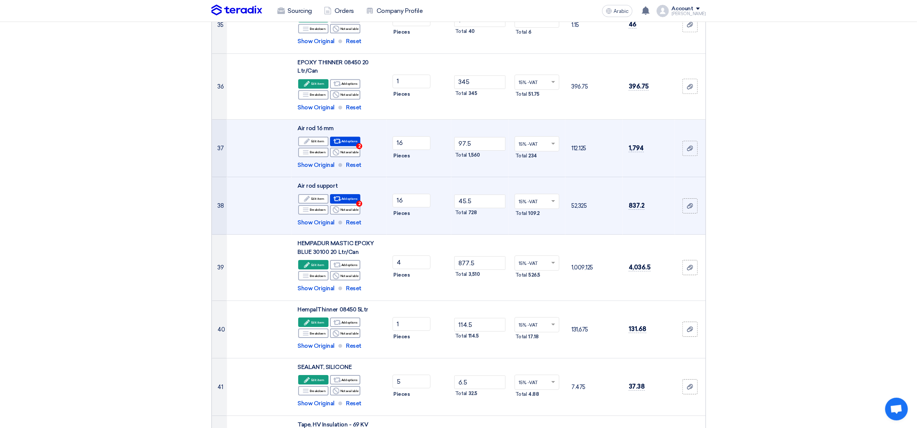
scroll to position [2216, 0]
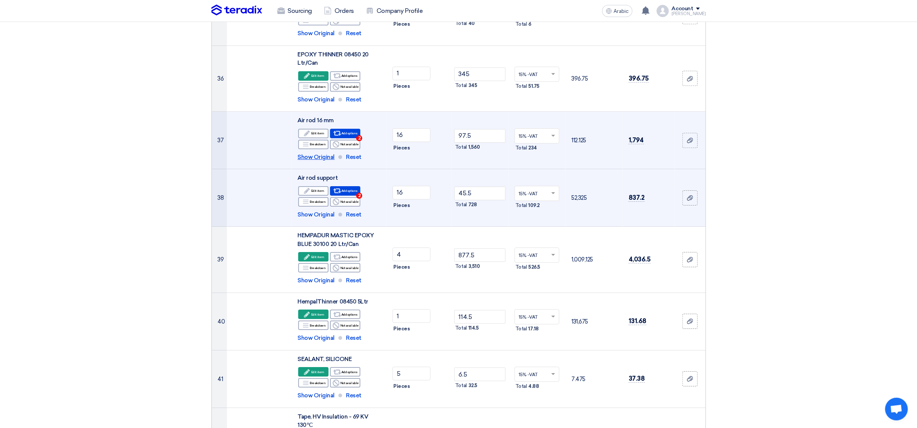
click at [317, 154] on font "Show Original" at bounding box center [315, 157] width 37 height 7
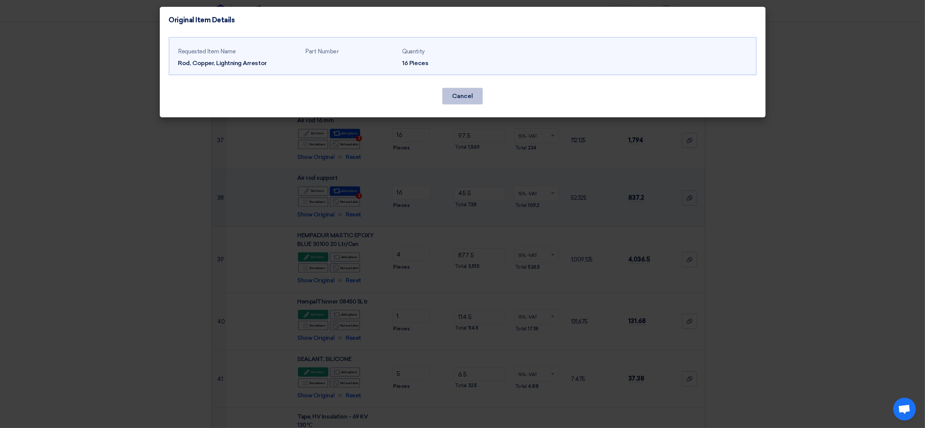
click at [410, 92] on font "Cancel" at bounding box center [462, 95] width 21 height 7
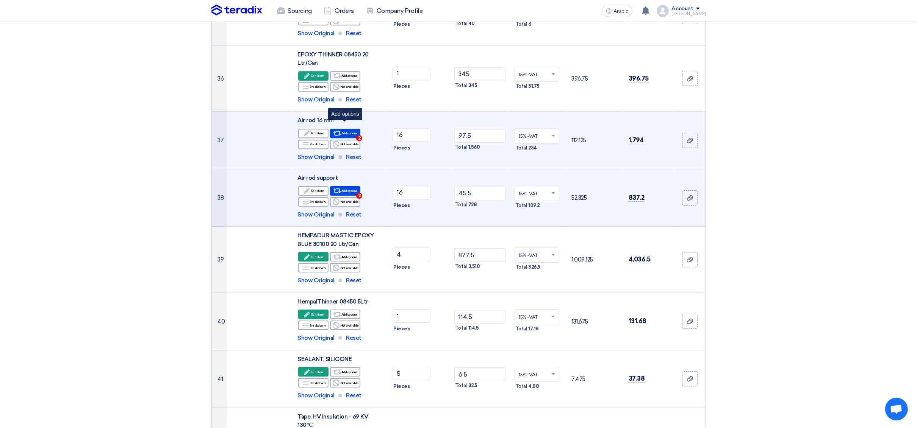
click at [346, 131] on font "Add options" at bounding box center [349, 133] width 16 height 4
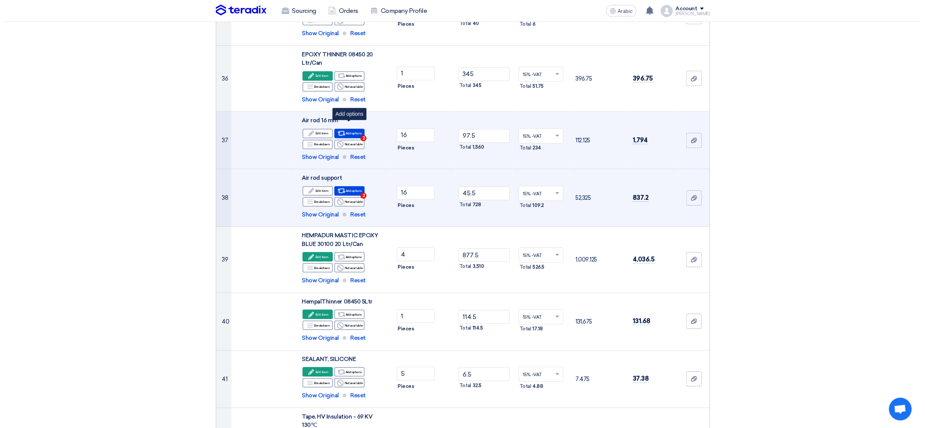
scroll to position [212, 0]
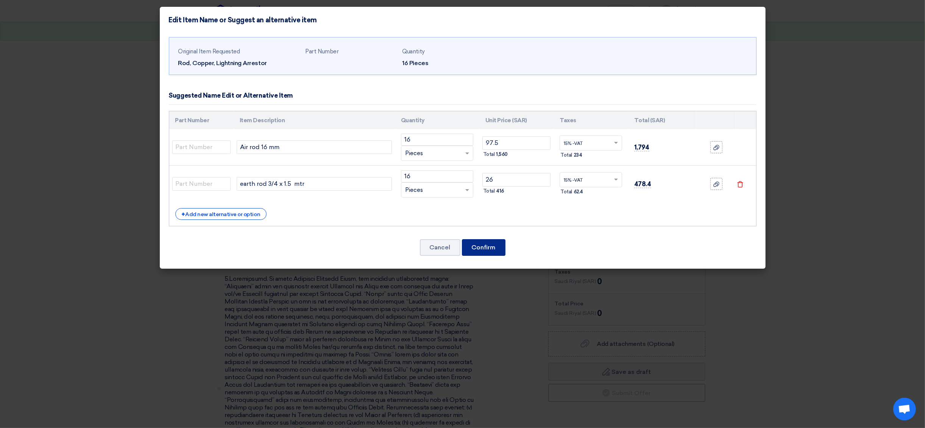
click at [410, 249] on font "Confirm" at bounding box center [484, 247] width 24 height 7
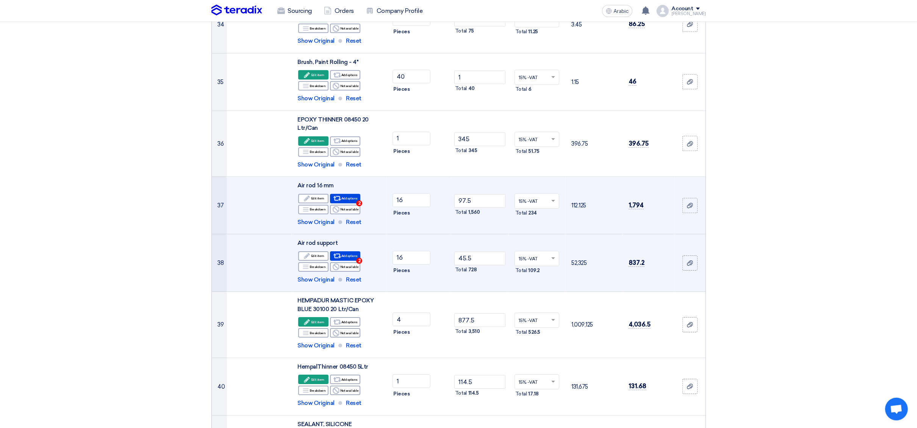
scroll to position [2143, 0]
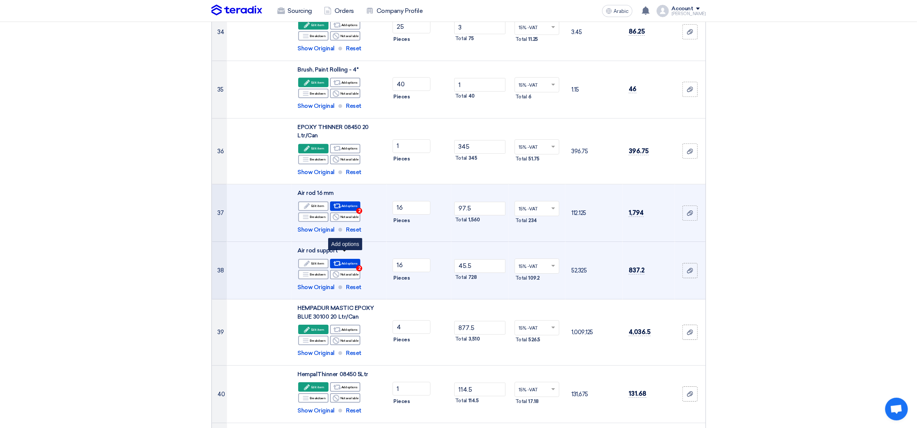
click at [347, 259] on div "Alternative Add options 2" at bounding box center [345, 263] width 30 height 9
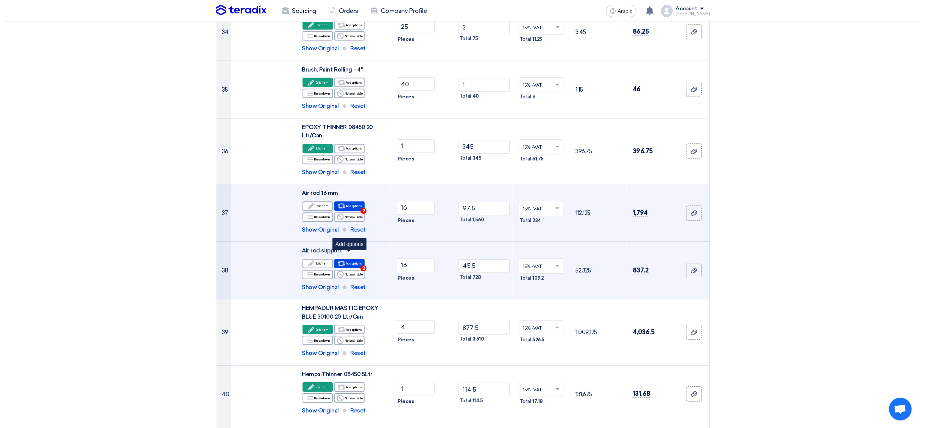
scroll to position [197, 0]
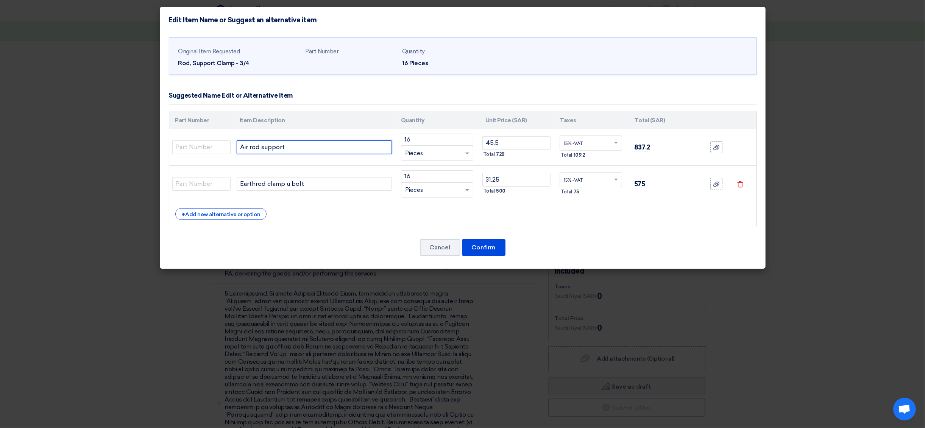
click at [304, 150] on input "Air rod support" at bounding box center [314, 148] width 155 height 14
drag, startPoint x: 303, startPoint y: 149, endPoint x: 167, endPoint y: 153, distance: 136.0
click at [167, 153] on div "Original Item Requested Rod, Support Clamp - 3/4 Part Number Quantity 16 Pieces" at bounding box center [463, 151] width 606 height 236
click at [410, 249] on font "Cancel" at bounding box center [440, 247] width 21 height 7
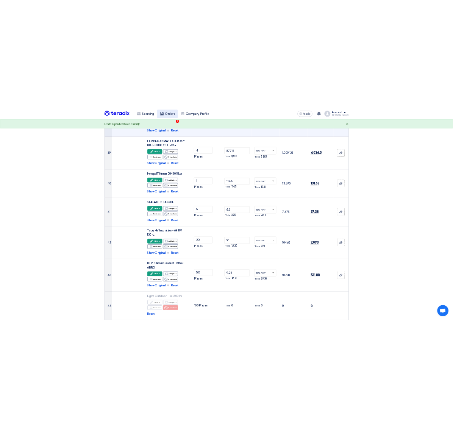
scroll to position [2355, 0]
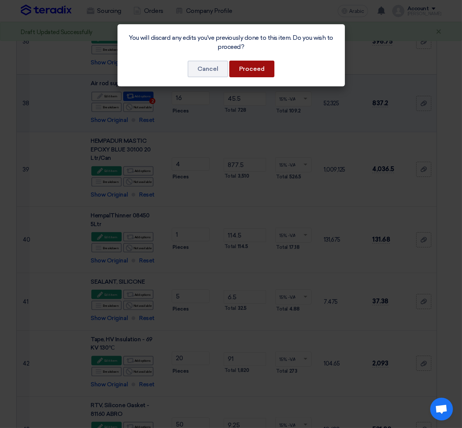
click at [246, 71] on font "Proceed" at bounding box center [251, 68] width 25 height 7
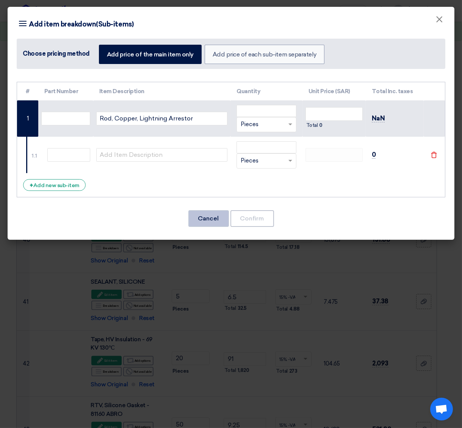
click at [219, 216] on button "Cancel" at bounding box center [208, 218] width 41 height 17
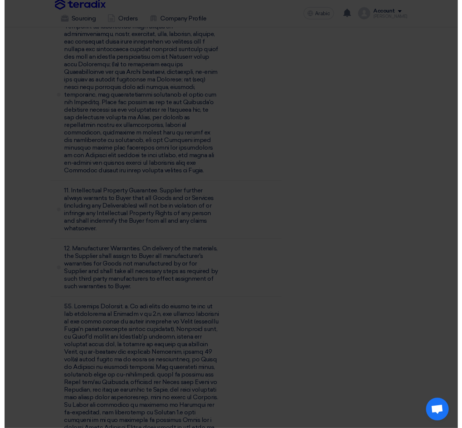
scroll to position [209, 0]
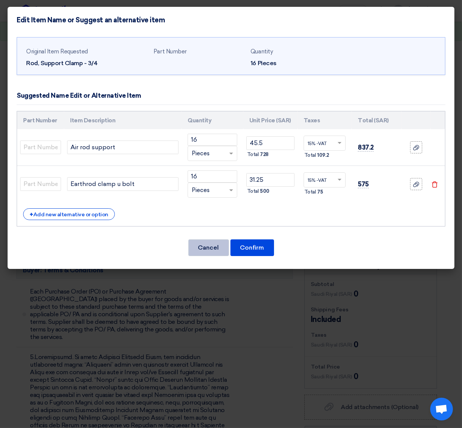
click at [205, 247] on font "Cancel" at bounding box center [208, 247] width 21 height 7
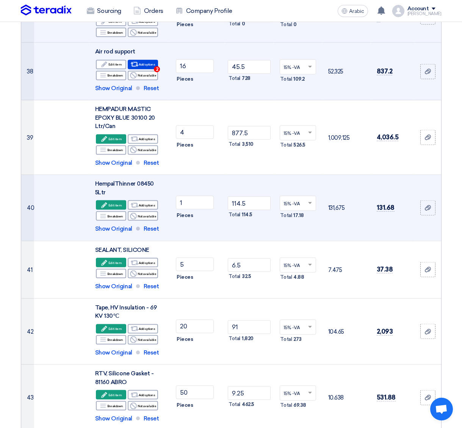
scroll to position [2422, 0]
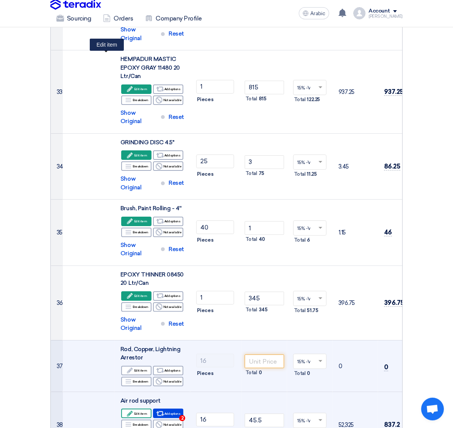
click at [127, 380] on use at bounding box center [130, 414] width 6 height 6
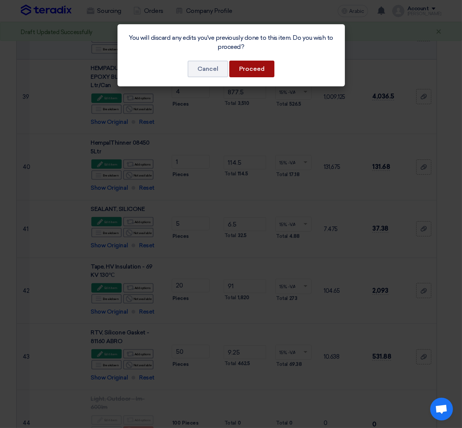
click at [241, 75] on button "Proceed" at bounding box center [251, 69] width 45 height 17
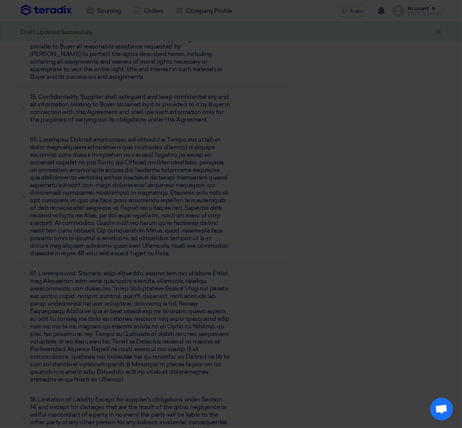
scroll to position [209, 0]
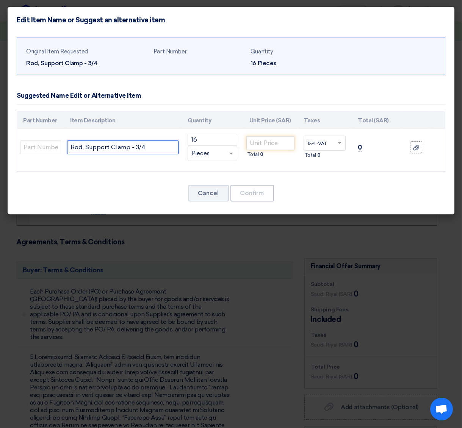
click at [112, 148] on input "Rod, Support Clamp - 3/4" at bounding box center [122, 148] width 111 height 14
paste input "Air rod support"
type input "Air rod support"
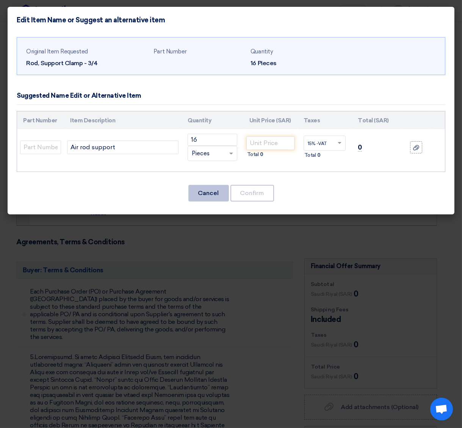
click at [220, 197] on button "Cancel" at bounding box center [208, 193] width 41 height 17
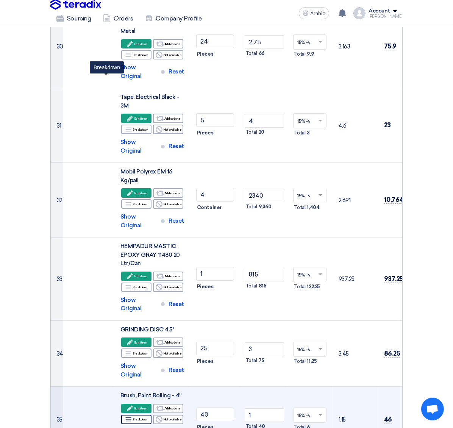
scroll to position [2251, 0]
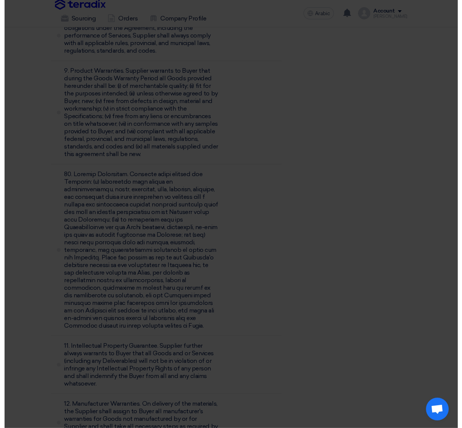
scroll to position [220, 0]
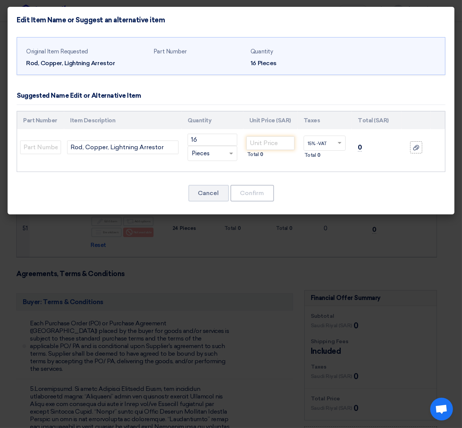
click at [113, 182] on div "Original Item Requested Rod, Copper, Lightning Arrestor Part Number Quantity 16…" at bounding box center [231, 123] width 447 height 181
click at [151, 139] on td "Rod, Copper, Lightning Arrestor" at bounding box center [122, 147] width 117 height 36
click at [149, 145] on input "Rod, Copper, Lightning Arrestor" at bounding box center [122, 148] width 111 height 14
click at [151, 146] on input "Rod, Copper, Lightning Arrestor" at bounding box center [122, 148] width 111 height 14
paste input "Air rod 16 mm"
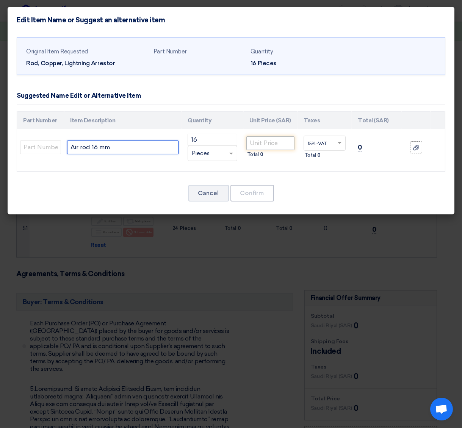
type input "Air rod 16 mm"
click at [264, 143] on input "number" at bounding box center [270, 143] width 48 height 14
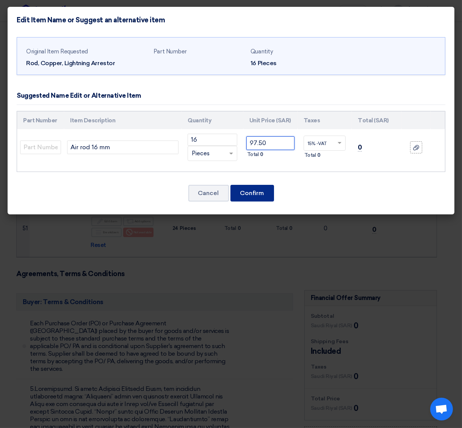
type input "97.50"
click at [244, 192] on font "Confirm" at bounding box center [252, 192] width 24 height 7
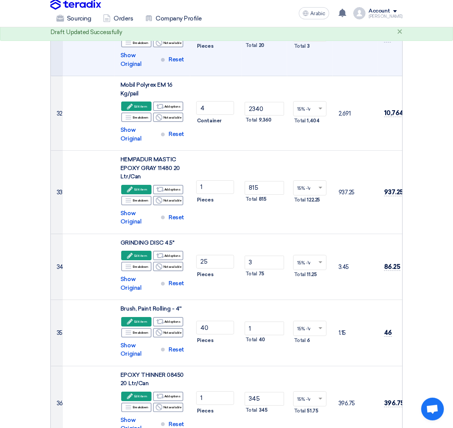
scroll to position [2319, 0]
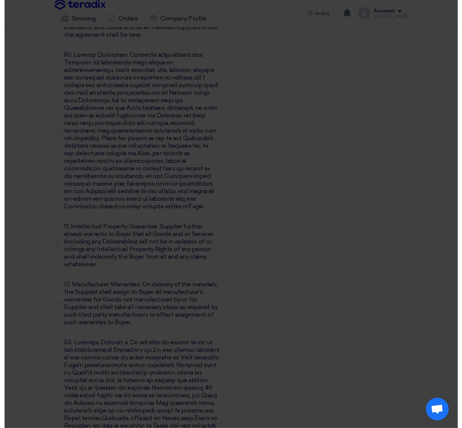
scroll to position [230, 0]
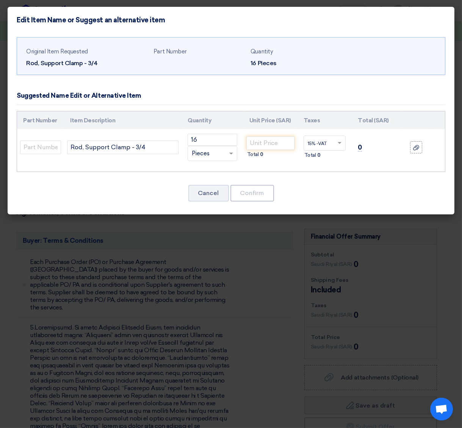
click at [104, 155] on td "Rod, Support Clamp - 3/4" at bounding box center [122, 147] width 117 height 36
click at [107, 150] on input "Rod, Support Clamp - 3/4" at bounding box center [122, 148] width 111 height 14
paste input "Air rod support"
type input "Air rod support"
click at [254, 144] on input "number" at bounding box center [270, 143] width 48 height 14
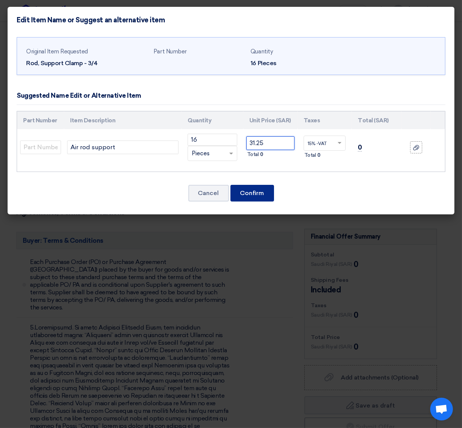
type input "31.25"
click at [248, 198] on button "Confirm" at bounding box center [252, 193] width 44 height 17
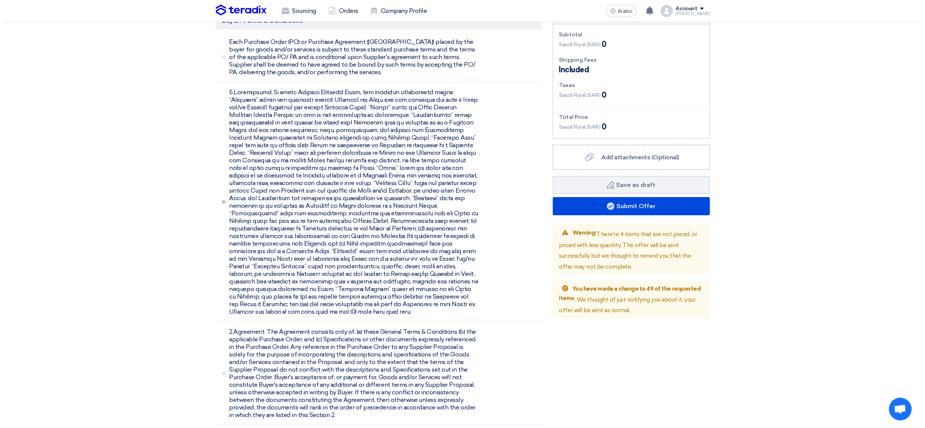
scroll to position [3352, 0]
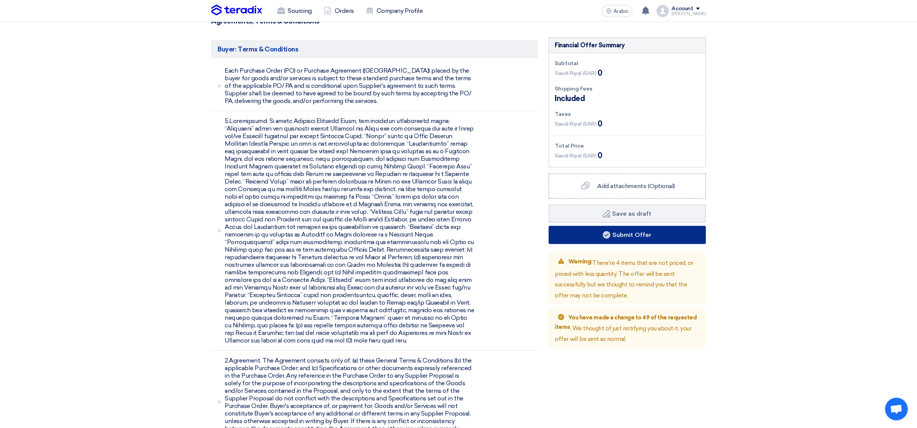
click at [410, 232] on font "Submit Offer" at bounding box center [631, 235] width 39 height 7
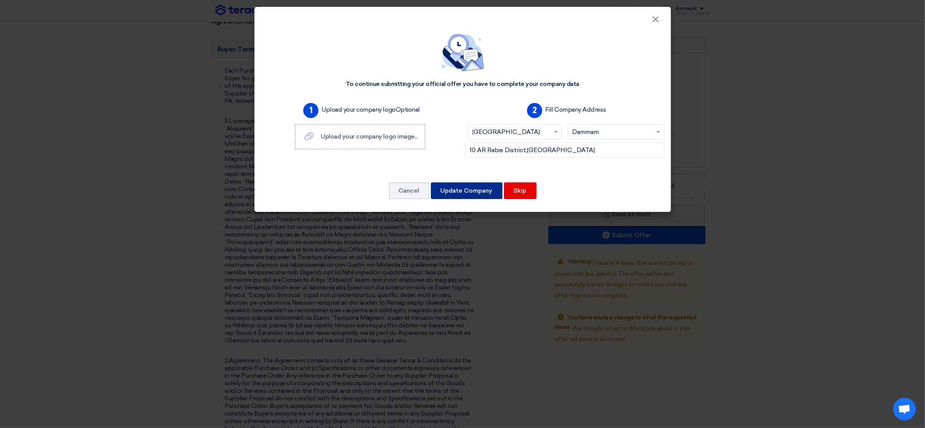
click at [410, 192] on font "Update Company" at bounding box center [467, 190] width 52 height 7
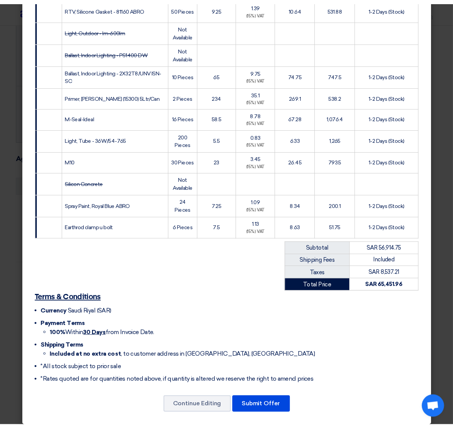
scroll to position [1055, 0]
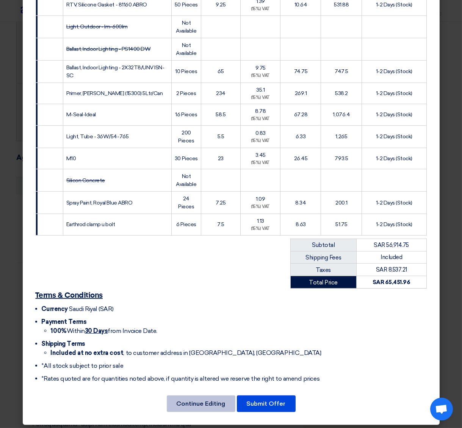
click at [202, 380] on font "Continue Editing" at bounding box center [200, 403] width 49 height 7
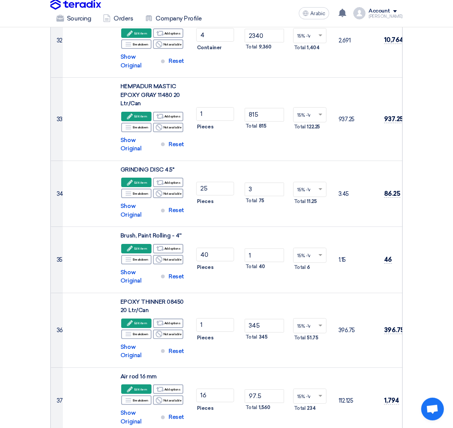
scroll to position [2386, 0]
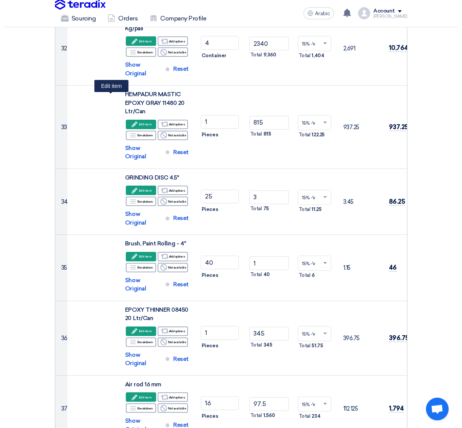
scroll to position [240, 0]
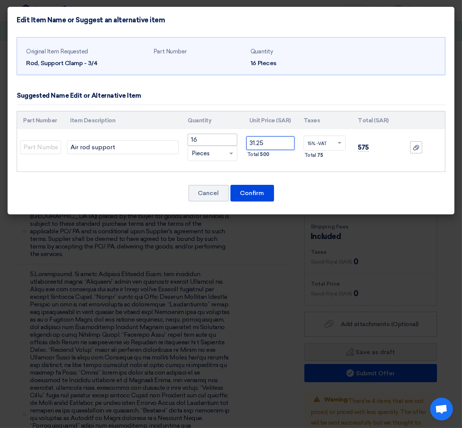
drag, startPoint x: 269, startPoint y: 139, endPoint x: 197, endPoint y: 144, distance: 72.1
click at [197, 144] on tr "Air rod support 16 RFQ_STEP1.ITEMS.2.TYPE_PLACEHOLDER" at bounding box center [231, 147] width 428 height 36
type input "51.25"
click at [240, 194] on font "Confirm" at bounding box center [252, 192] width 24 height 7
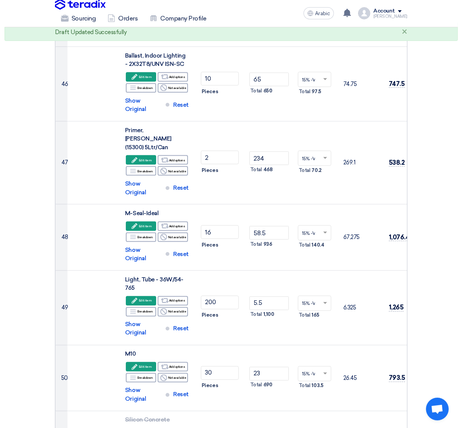
scroll to position [3353, 0]
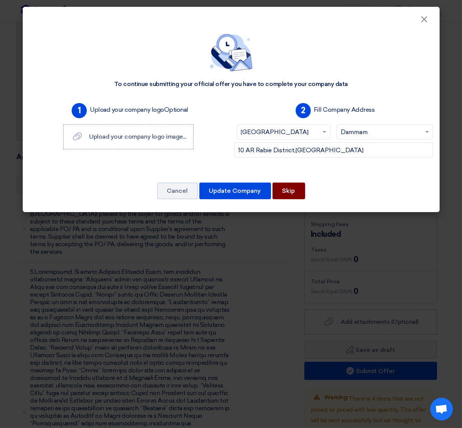
click at [281, 190] on button "Skip" at bounding box center [288, 191] width 33 height 17
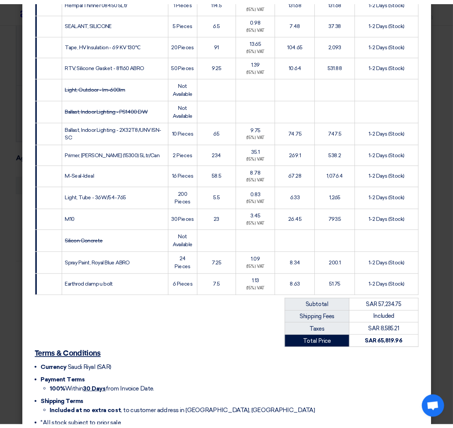
scroll to position [1055, 0]
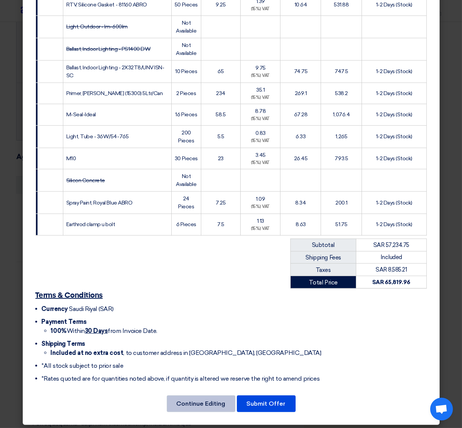
click at [194, 380] on font "Continue Editing" at bounding box center [200, 403] width 49 height 7
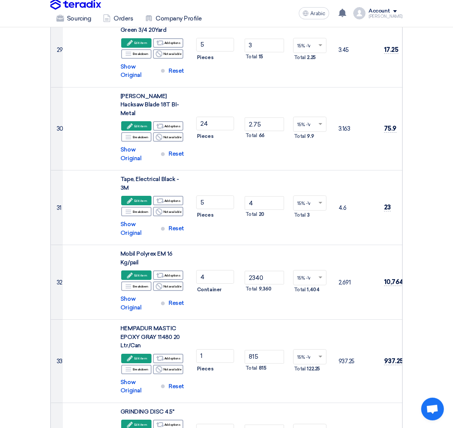
scroll to position [2217, 0]
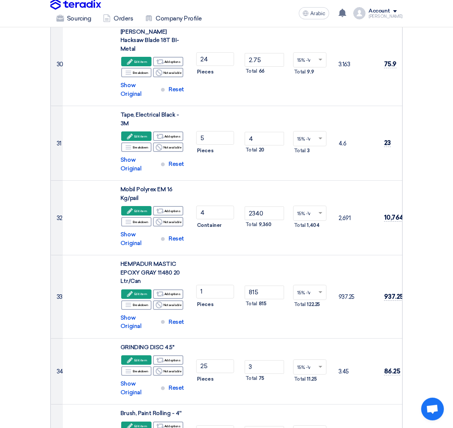
drag, startPoint x: 258, startPoint y: 269, endPoint x: 180, endPoint y: 270, distance: 78.4
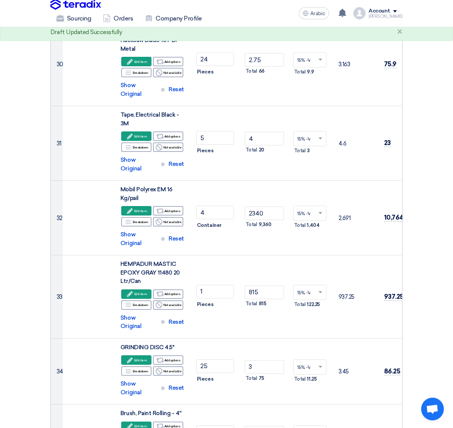
type input "52"
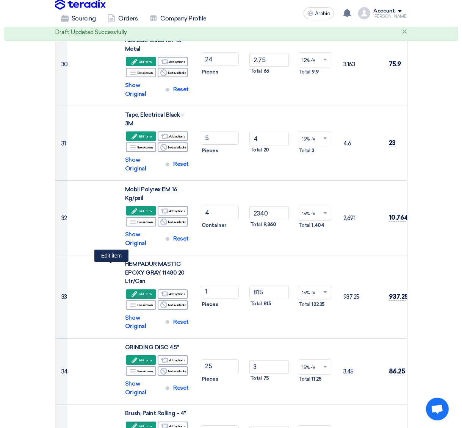
scroll to position [261, 0]
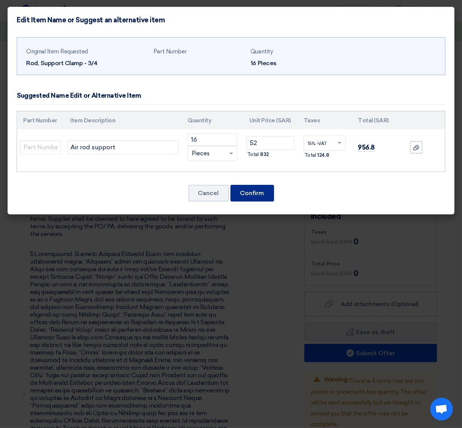
click at [264, 195] on button "Confirm" at bounding box center [252, 193] width 44 height 17
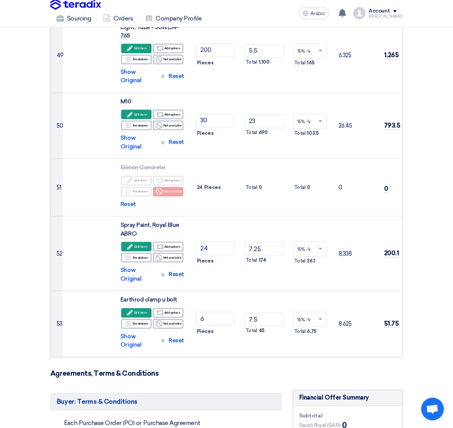
scroll to position [3543, 0]
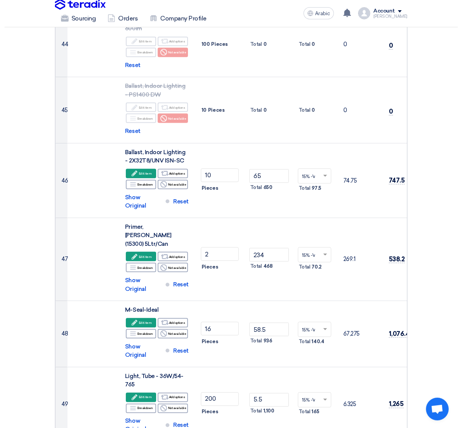
scroll to position [3316, 0]
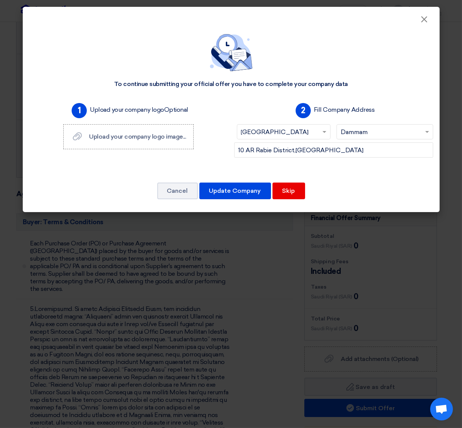
click at [281, 199] on div "Cancel Update Company Skip" at bounding box center [231, 191] width 398 height 18
click at [283, 193] on font "Skip" at bounding box center [288, 190] width 13 height 7
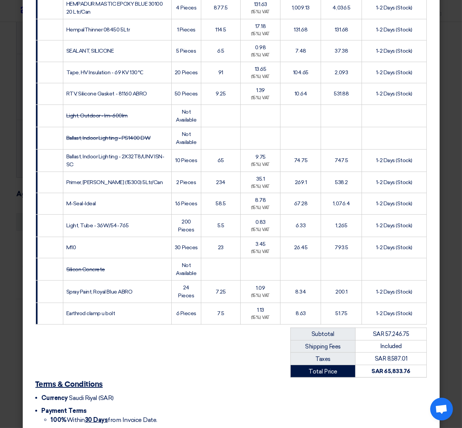
scroll to position [1055, 0]
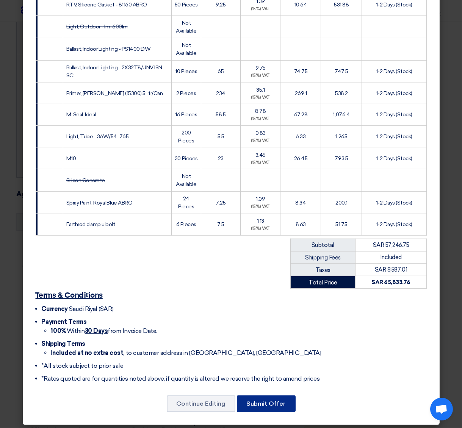
click at [263, 380] on font "Submit Offer" at bounding box center [266, 403] width 39 height 7
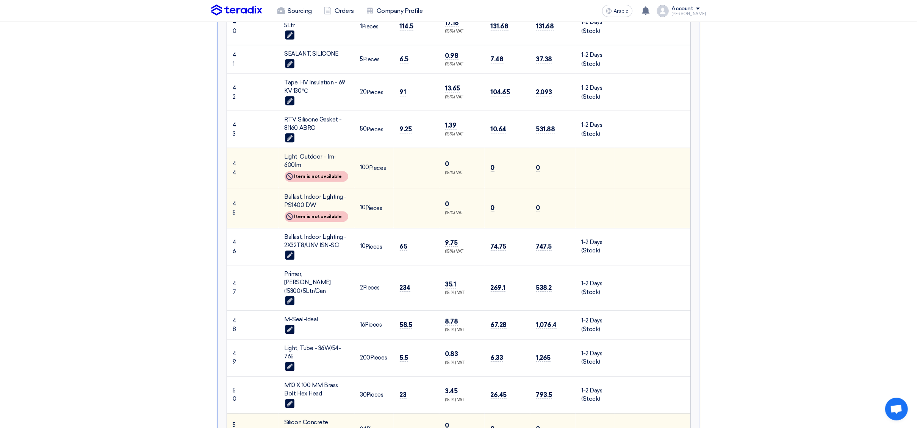
scroll to position [1932, 0]
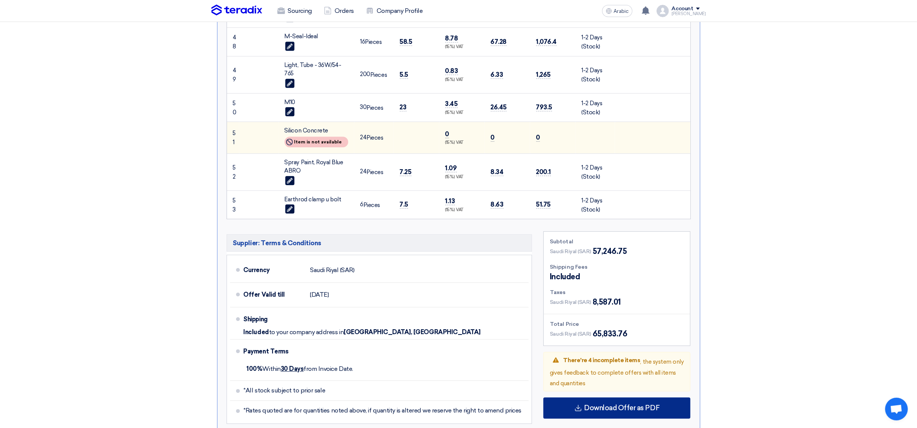
click at [410, 380] on font "Download Offer as PDF" at bounding box center [621, 408] width 75 height 8
